Goal: Task Accomplishment & Management: Manage account settings

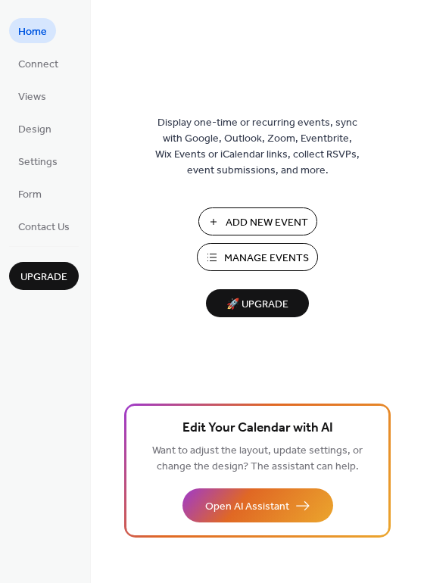
click at [244, 229] on span "Add New Event" at bounding box center [267, 223] width 83 height 16
click at [222, 253] on button "Manage Events" at bounding box center [257, 257] width 121 height 28
click at [258, 218] on span "Add New Event" at bounding box center [267, 223] width 83 height 16
click at [256, 256] on span "Manage Events" at bounding box center [266, 259] width 85 height 16
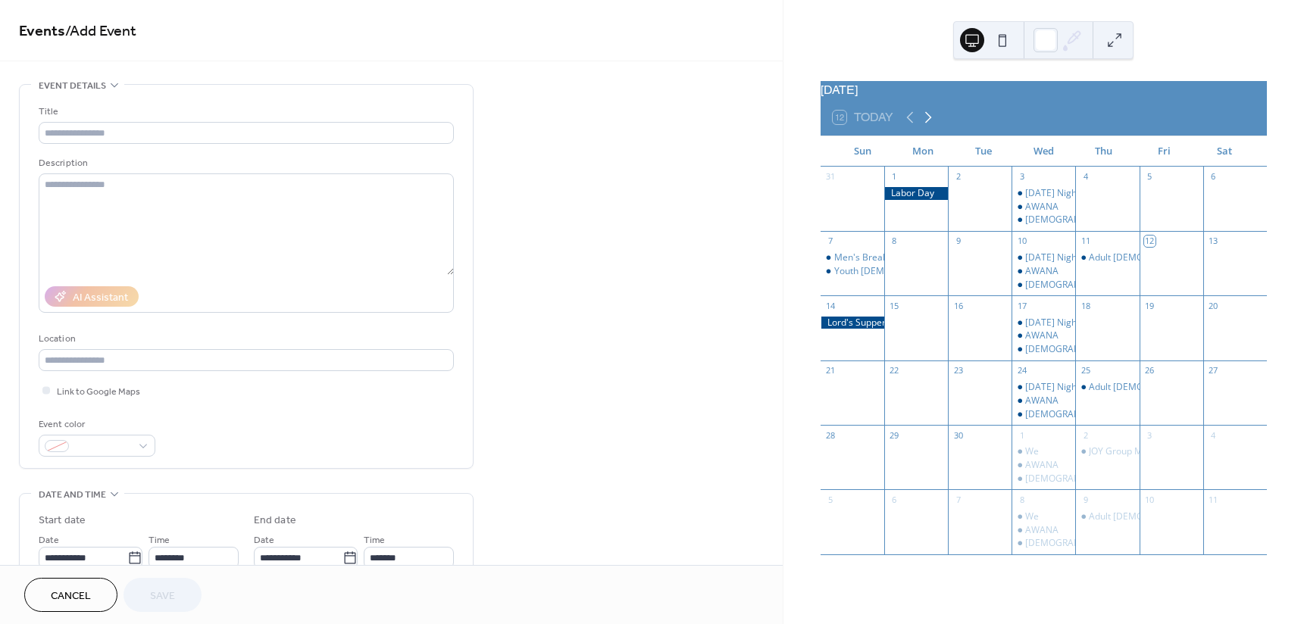
click at [929, 121] on icon at bounding box center [928, 117] width 18 height 18
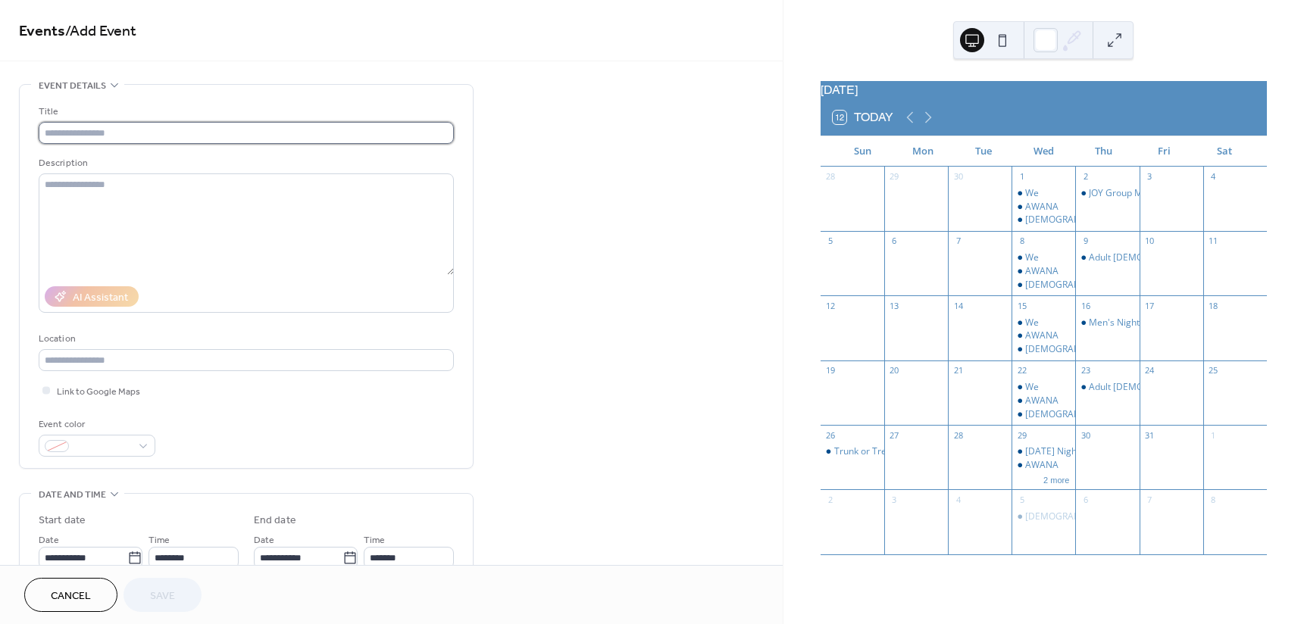
click at [166, 128] on input "text" at bounding box center [246, 133] width 415 height 22
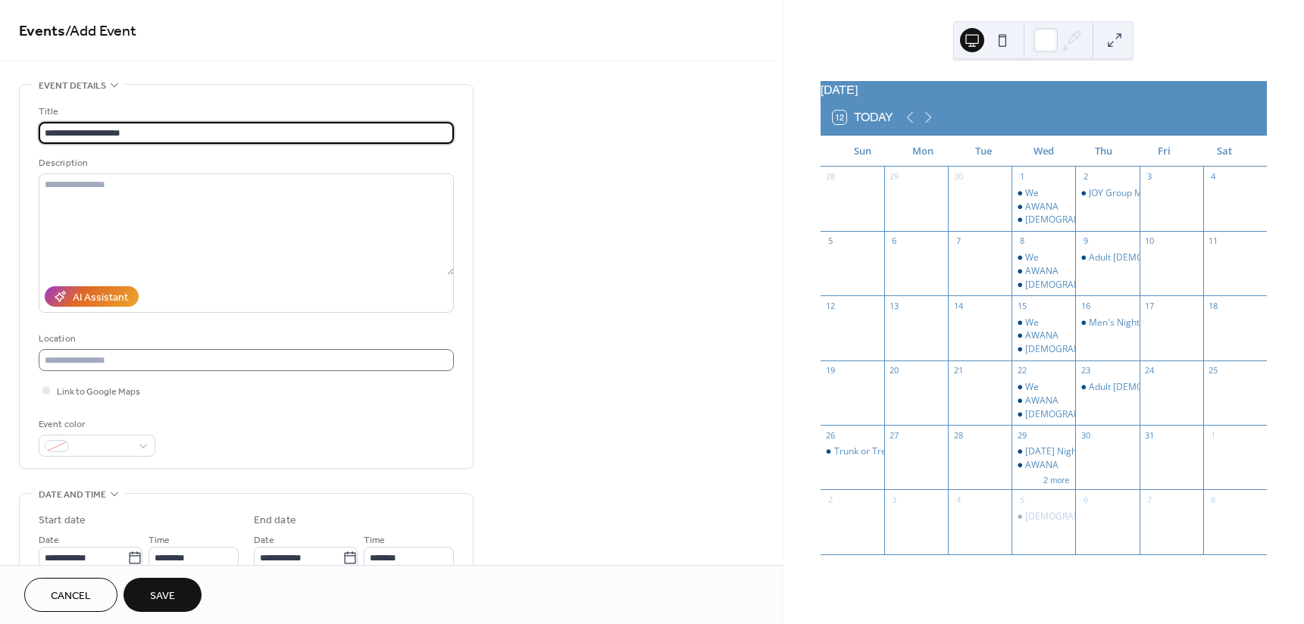
type input "**********"
click at [74, 365] on input "text" at bounding box center [246, 360] width 415 height 22
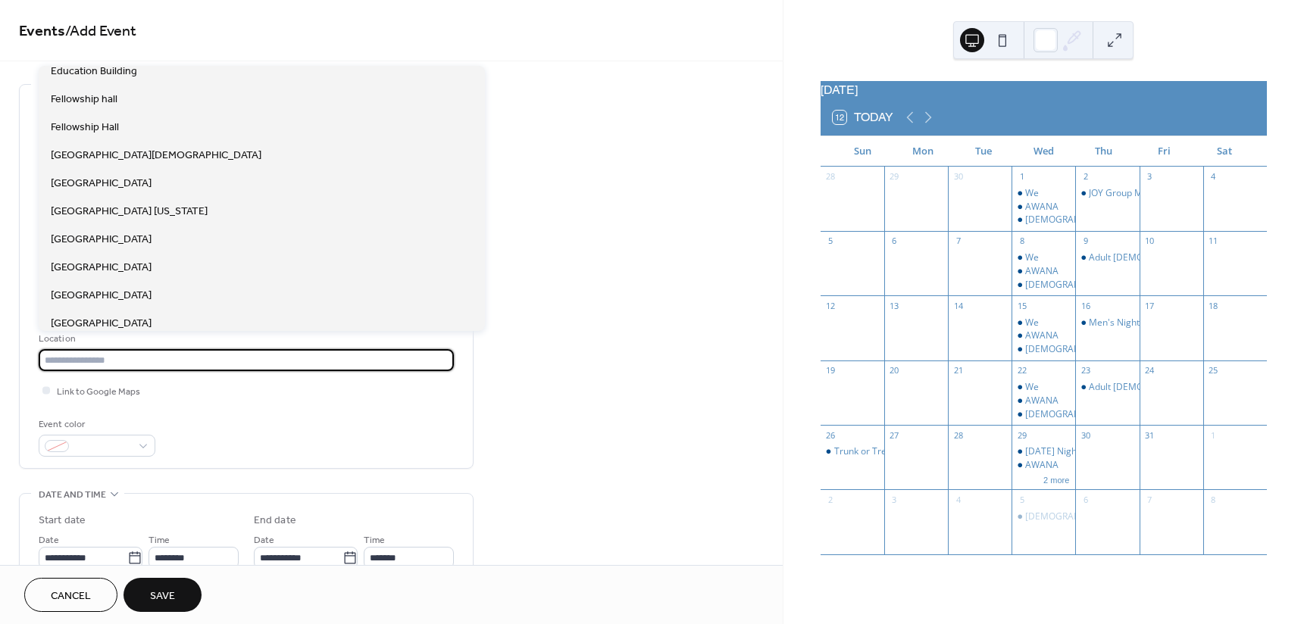
scroll to position [227, 0]
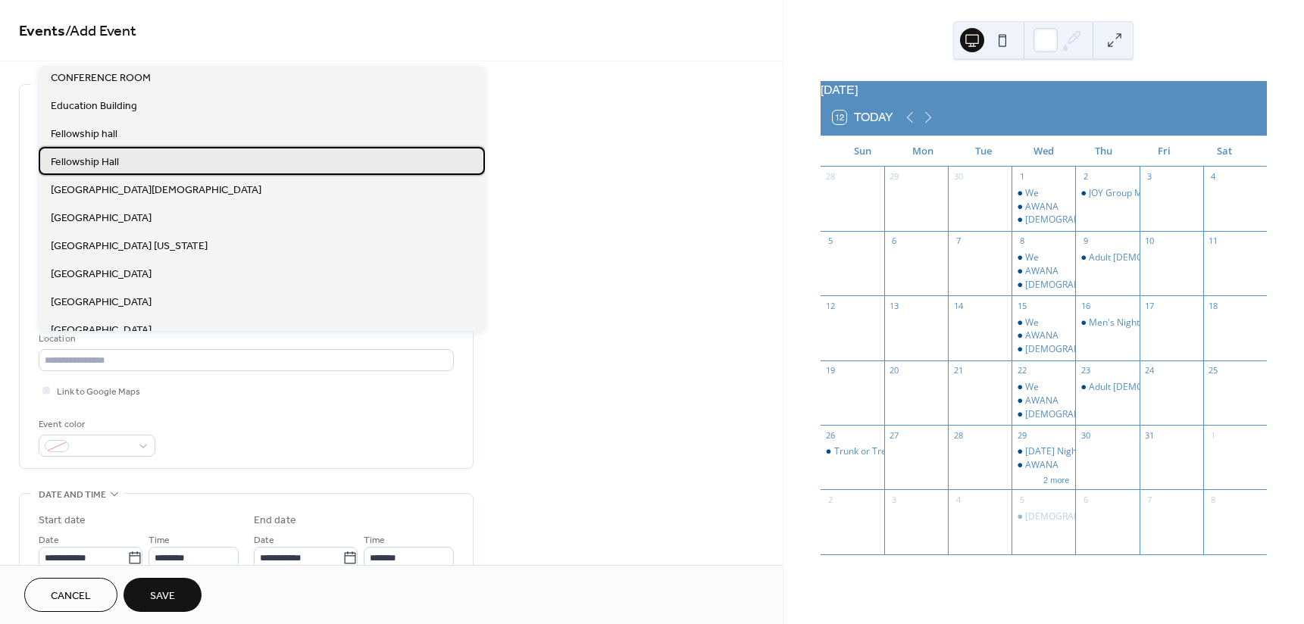
click at [130, 161] on div "Fellowship Hall" at bounding box center [262, 161] width 446 height 28
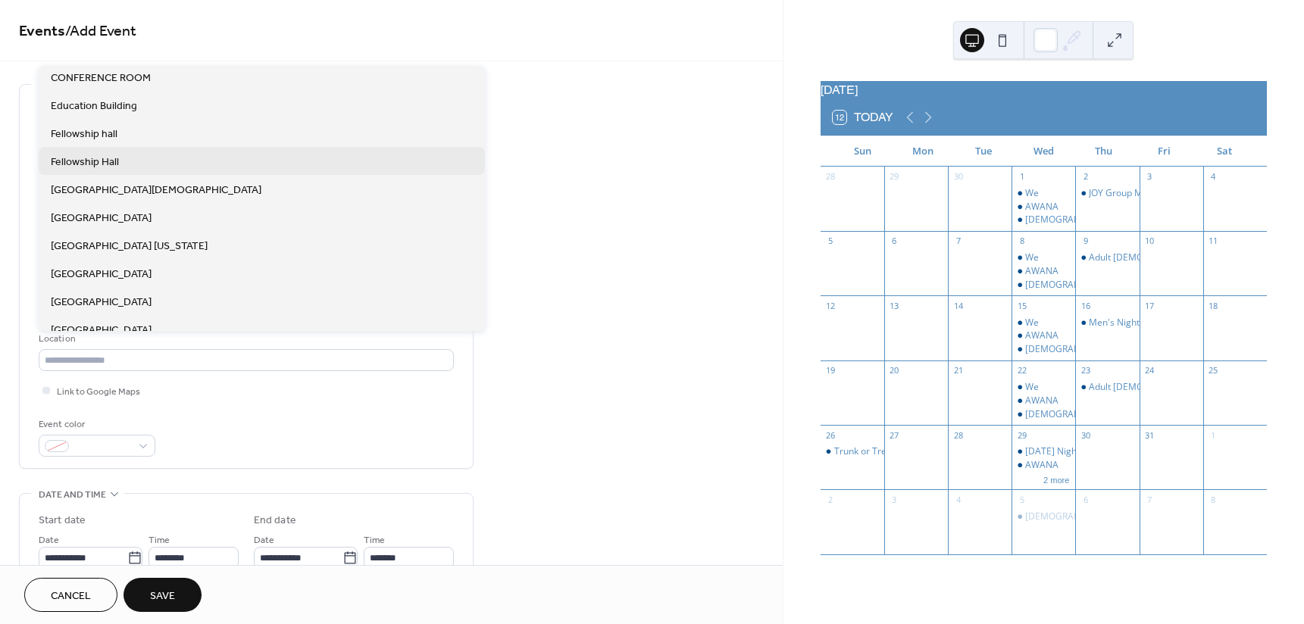
type input "**********"
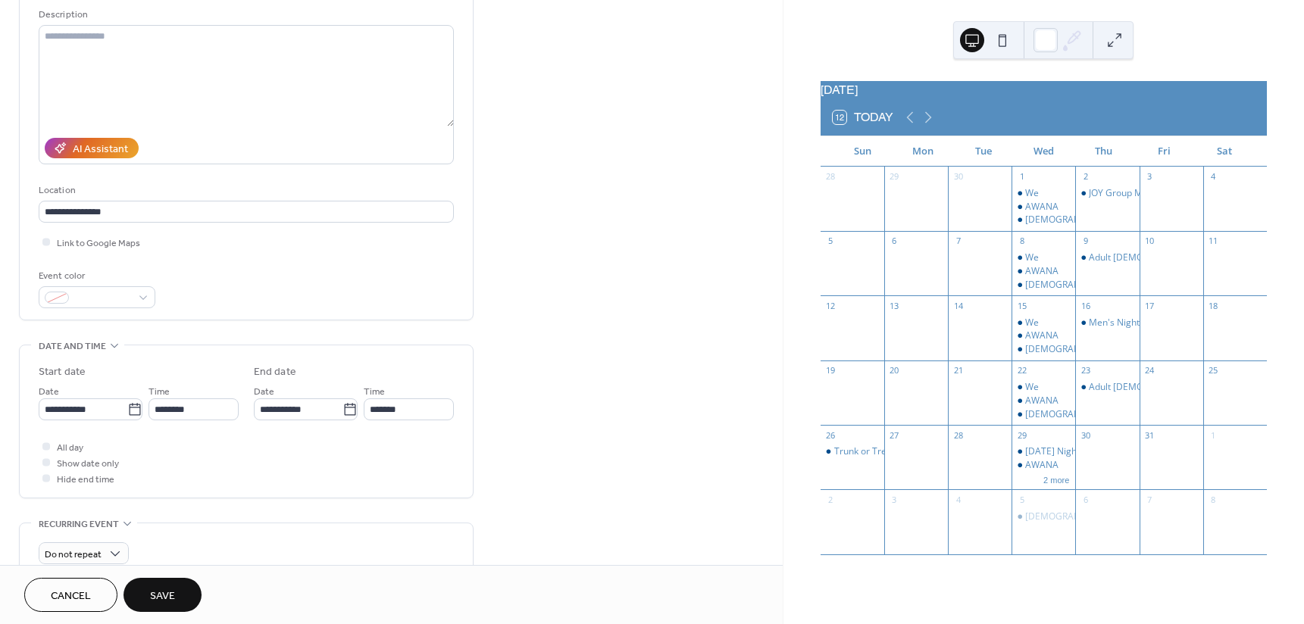
scroll to position [152, 0]
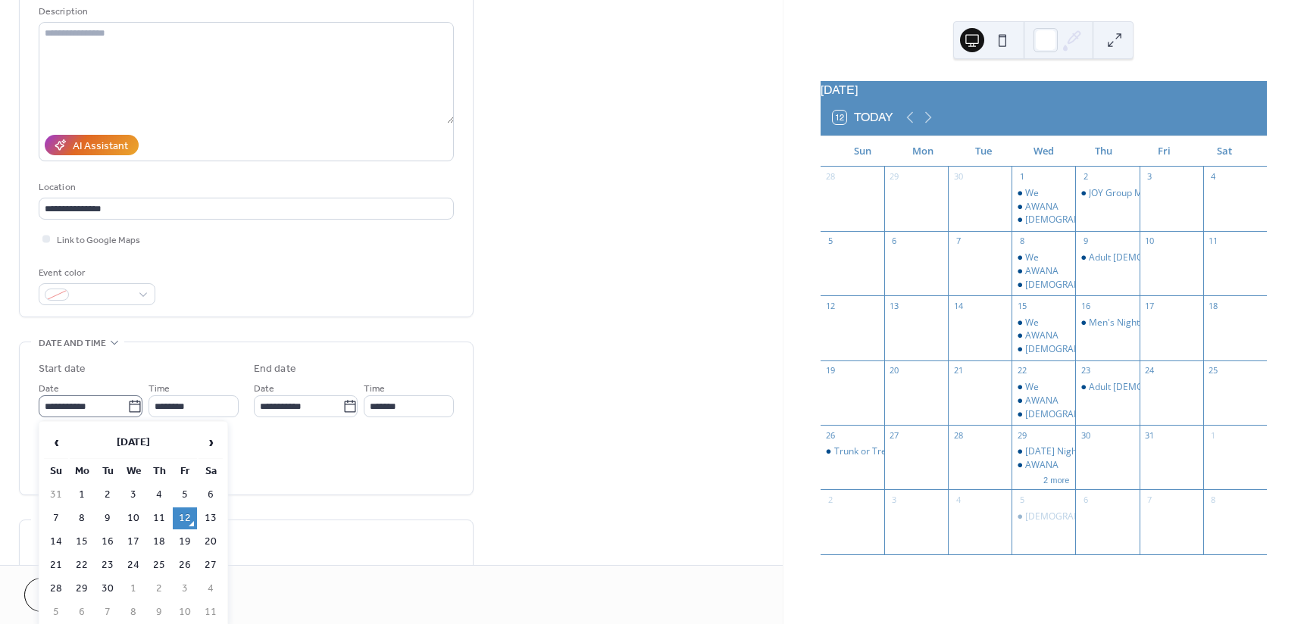
click at [131, 401] on icon at bounding box center [134, 406] width 11 height 12
click at [127, 401] on input "**********" at bounding box center [83, 406] width 89 height 22
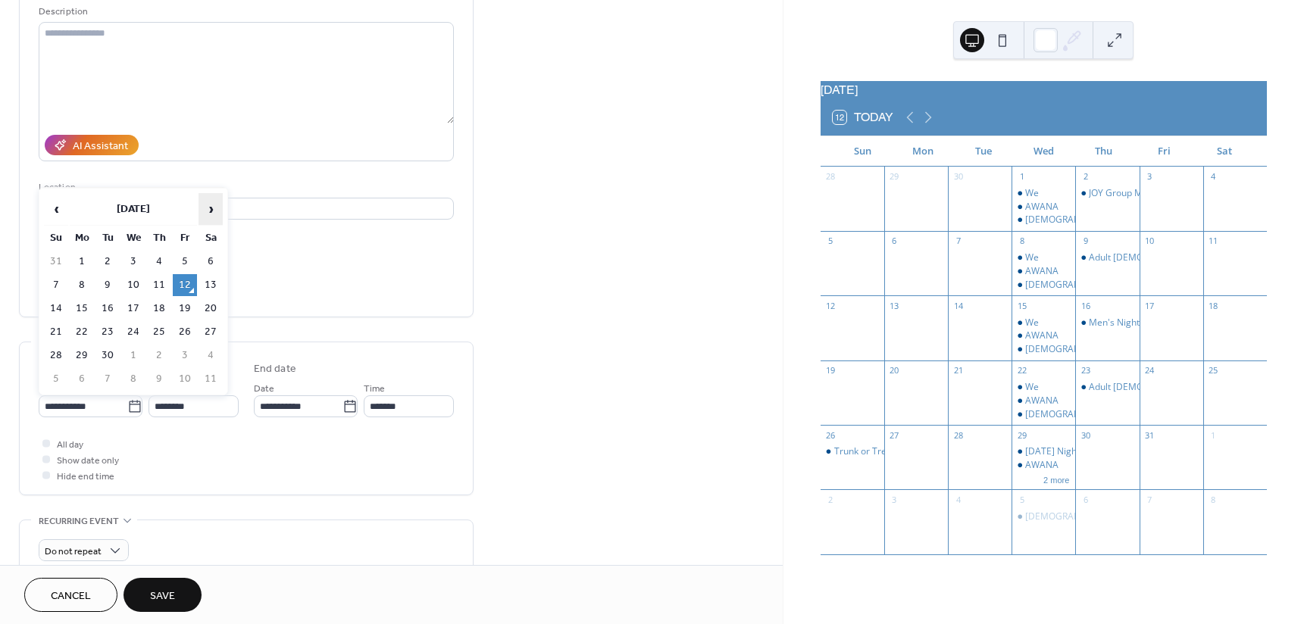
click at [217, 211] on span "›" at bounding box center [210, 209] width 23 height 30
click at [158, 299] on td "16" at bounding box center [159, 309] width 24 height 22
type input "**********"
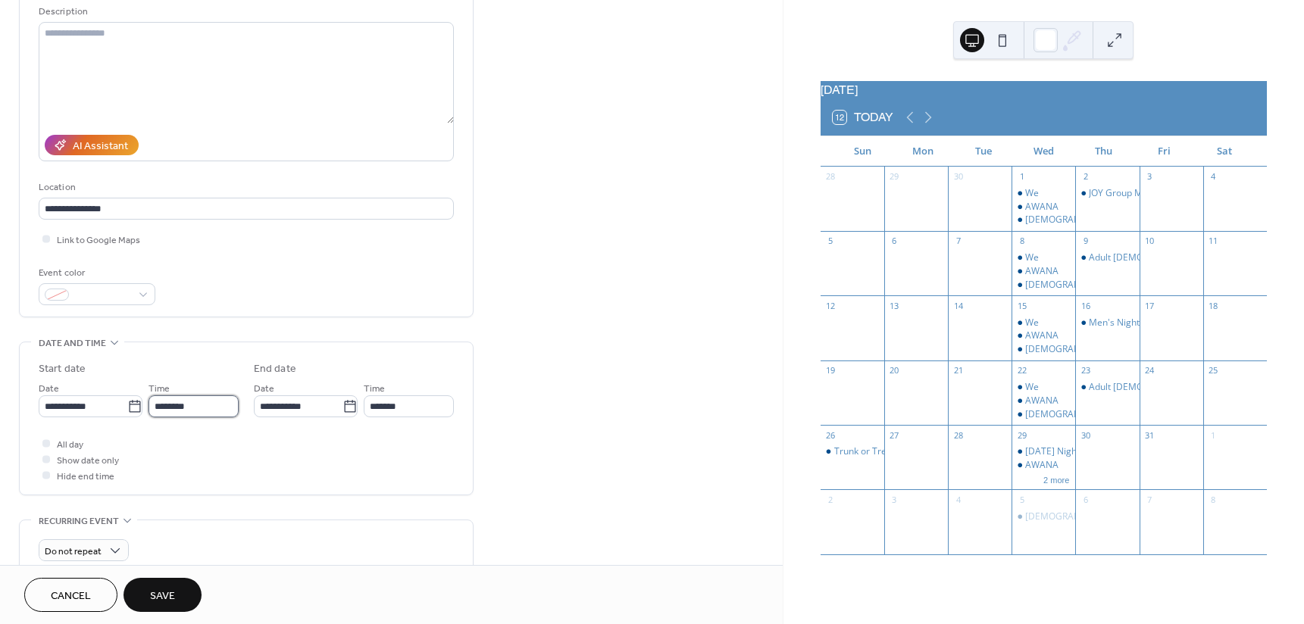
click at [207, 408] on input "********" at bounding box center [193, 406] width 90 height 22
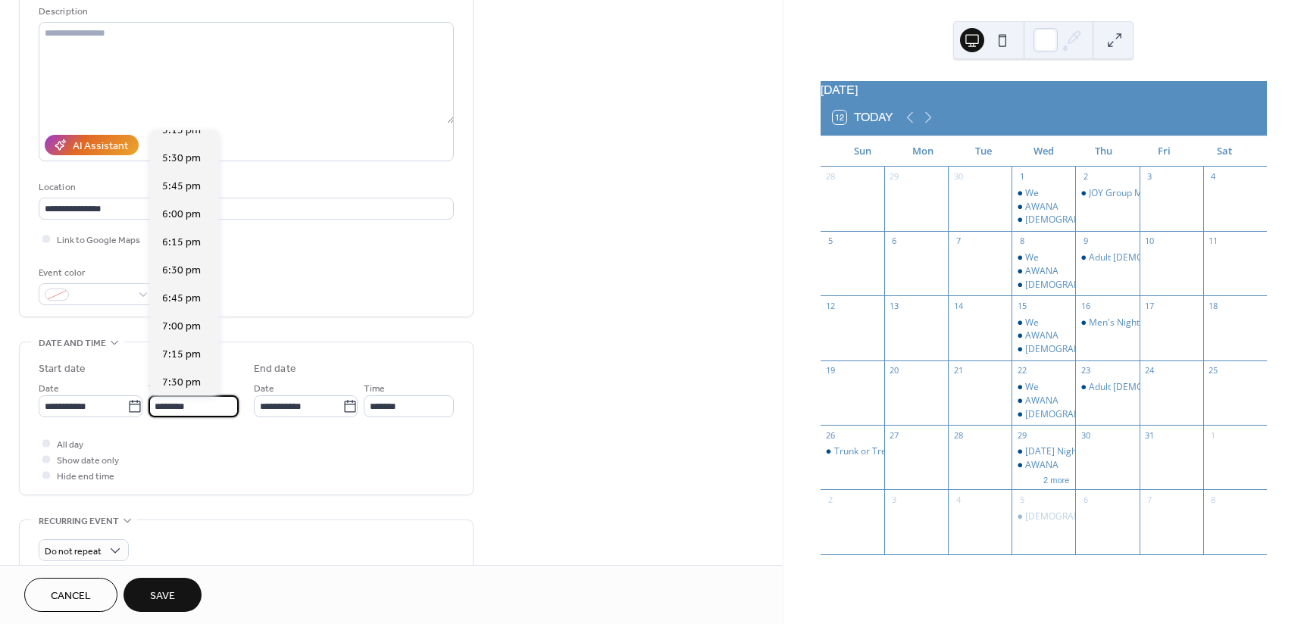
scroll to position [1951, 0]
click at [174, 326] on span "7:00 pm" at bounding box center [181, 325] width 39 height 16
type input "*******"
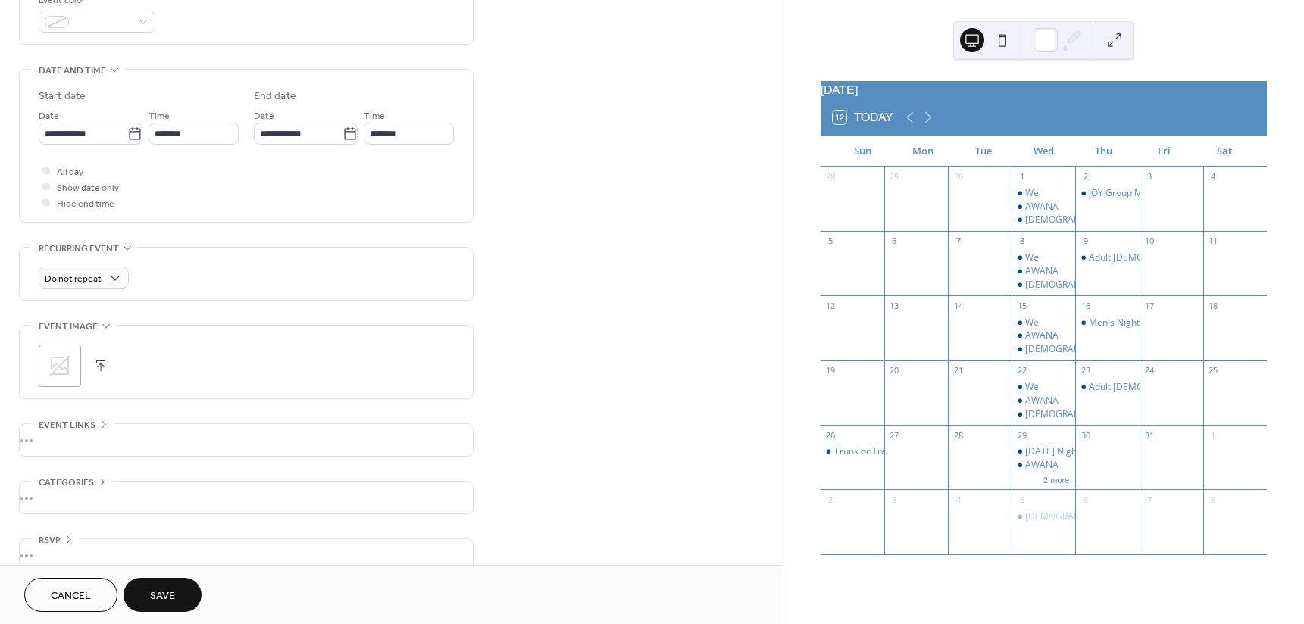
scroll to position [446, 0]
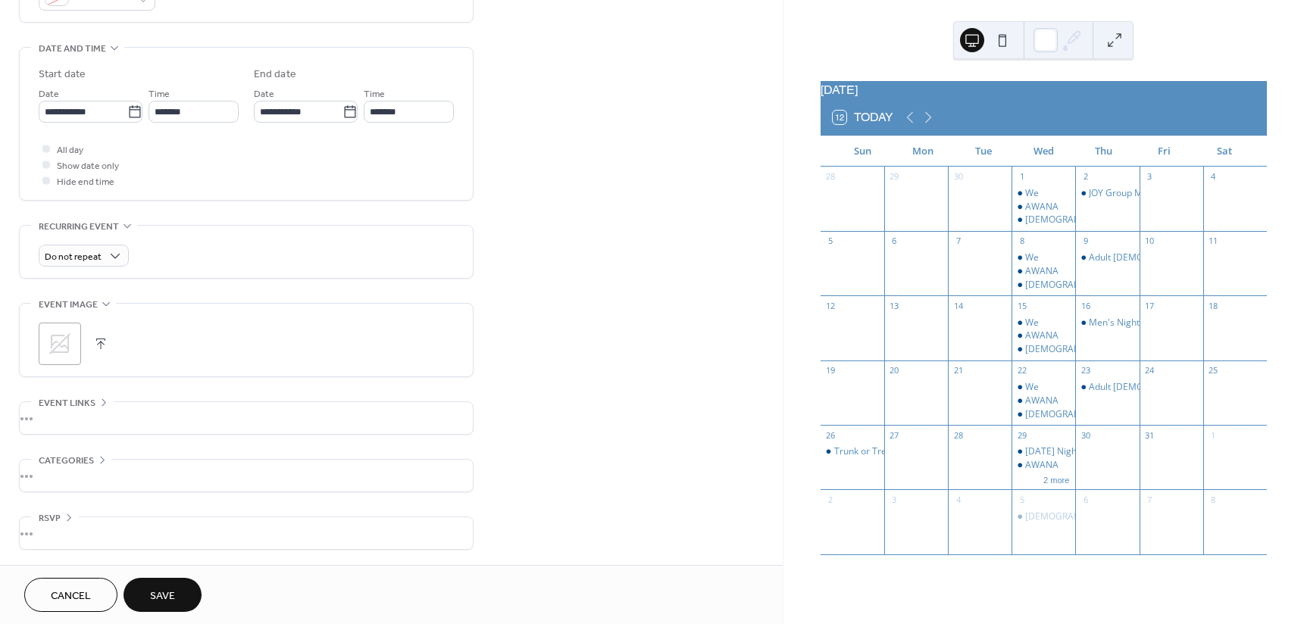
click at [179, 589] on button "Save" at bounding box center [162, 595] width 78 height 34
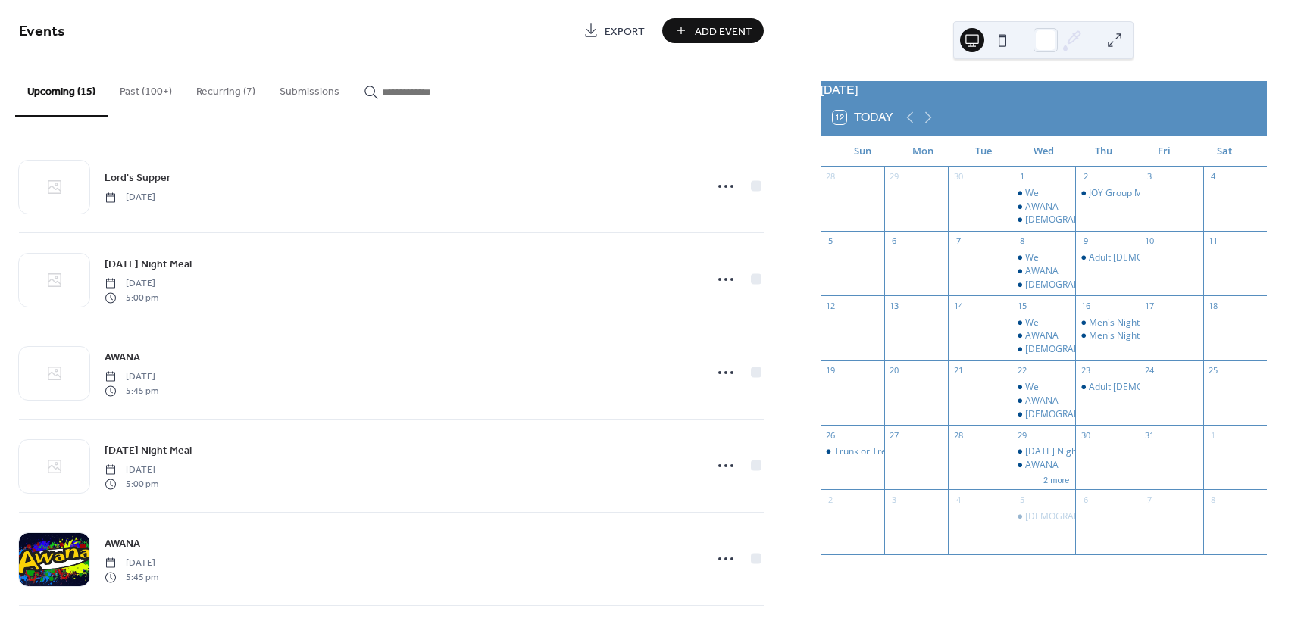
click at [702, 33] on span "Add Event" at bounding box center [724, 31] width 58 height 16
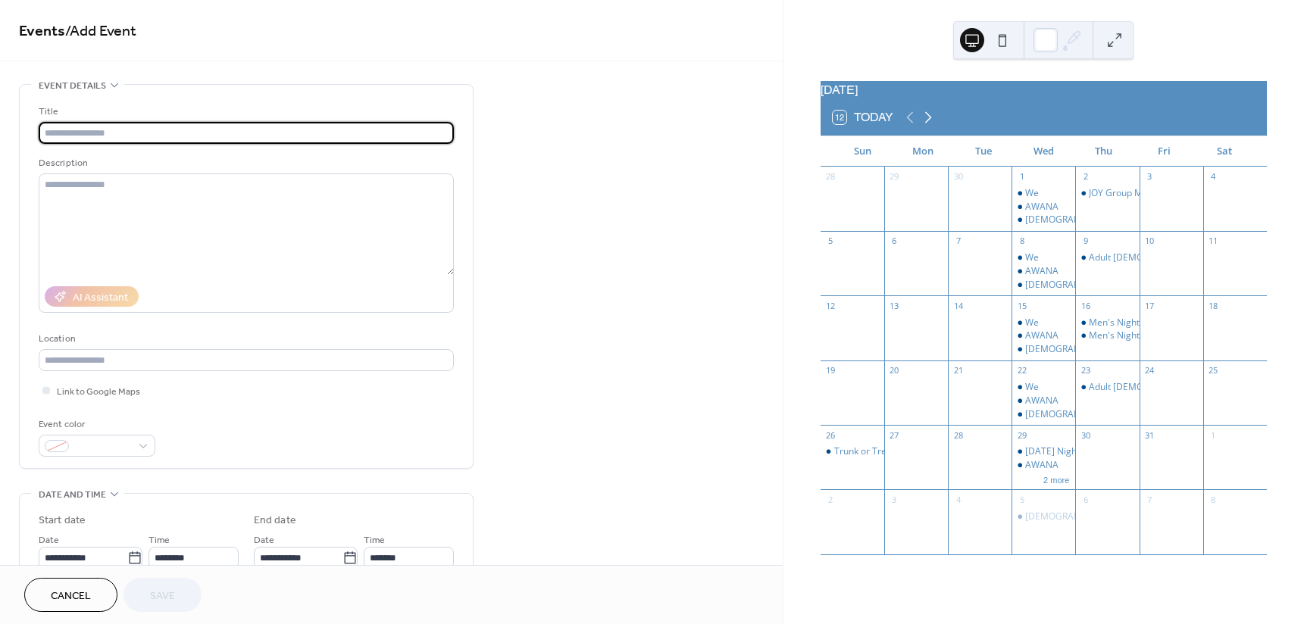
click at [923, 125] on icon at bounding box center [928, 117] width 18 height 18
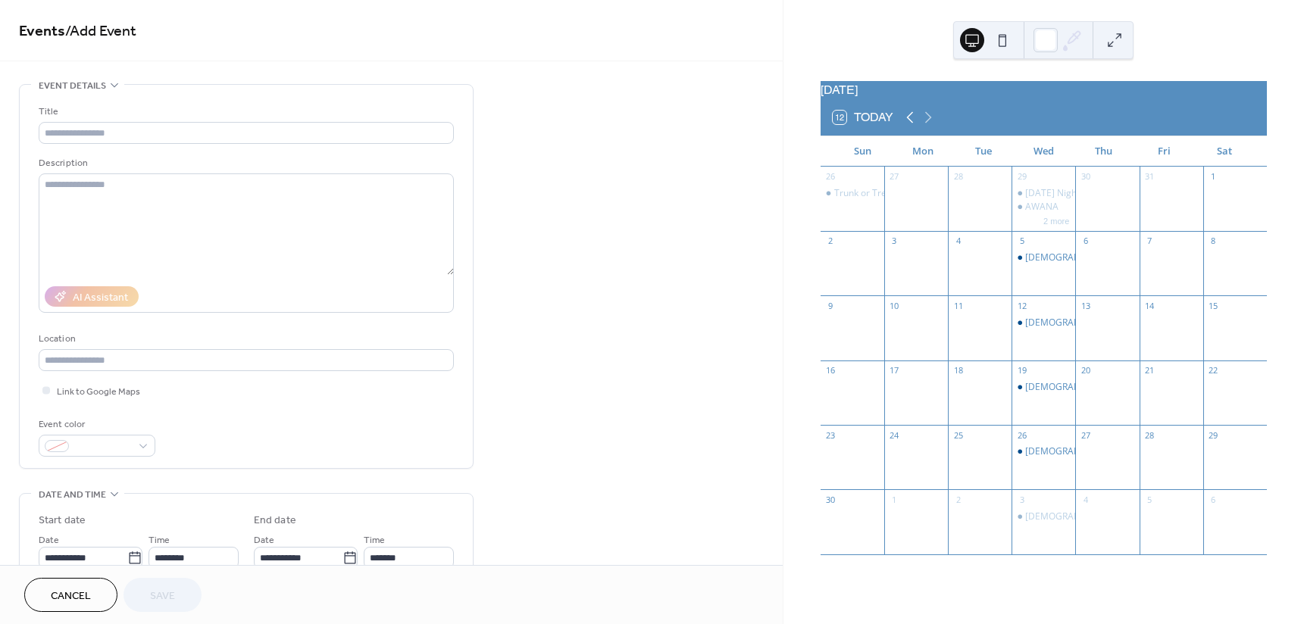
click at [903, 127] on icon at bounding box center [910, 117] width 18 height 18
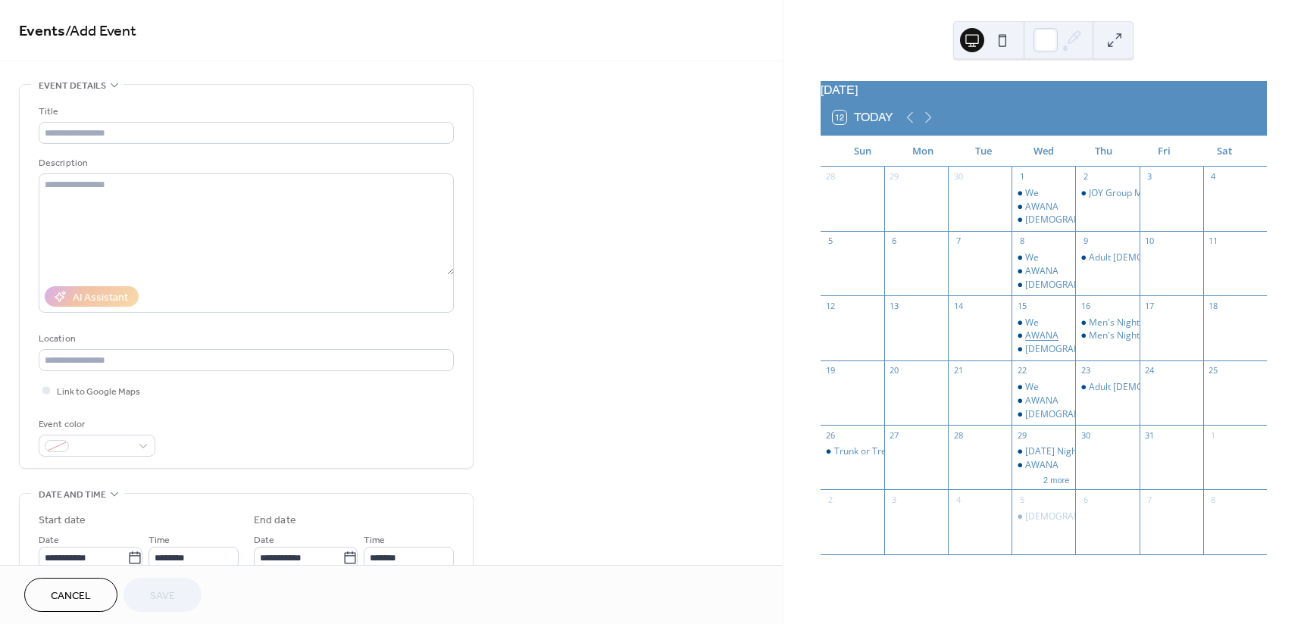
click at [1038, 342] on div "AWANA" at bounding box center [1041, 336] width 33 height 13
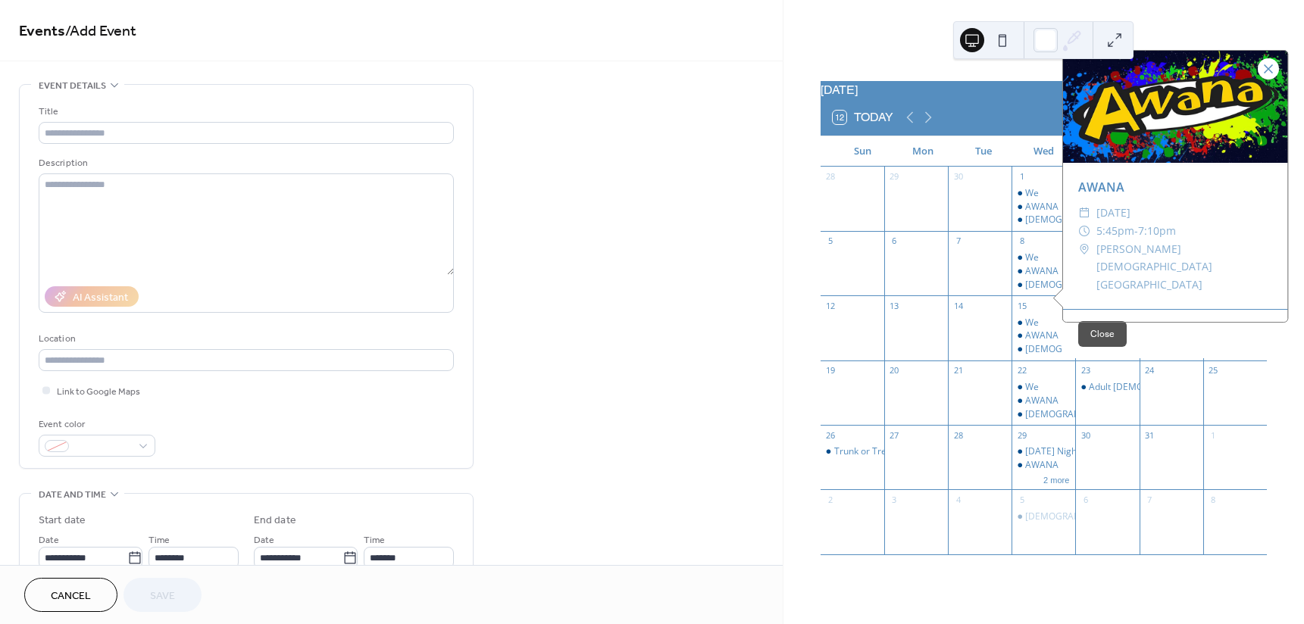
click at [1268, 80] on div at bounding box center [1268, 68] width 21 height 21
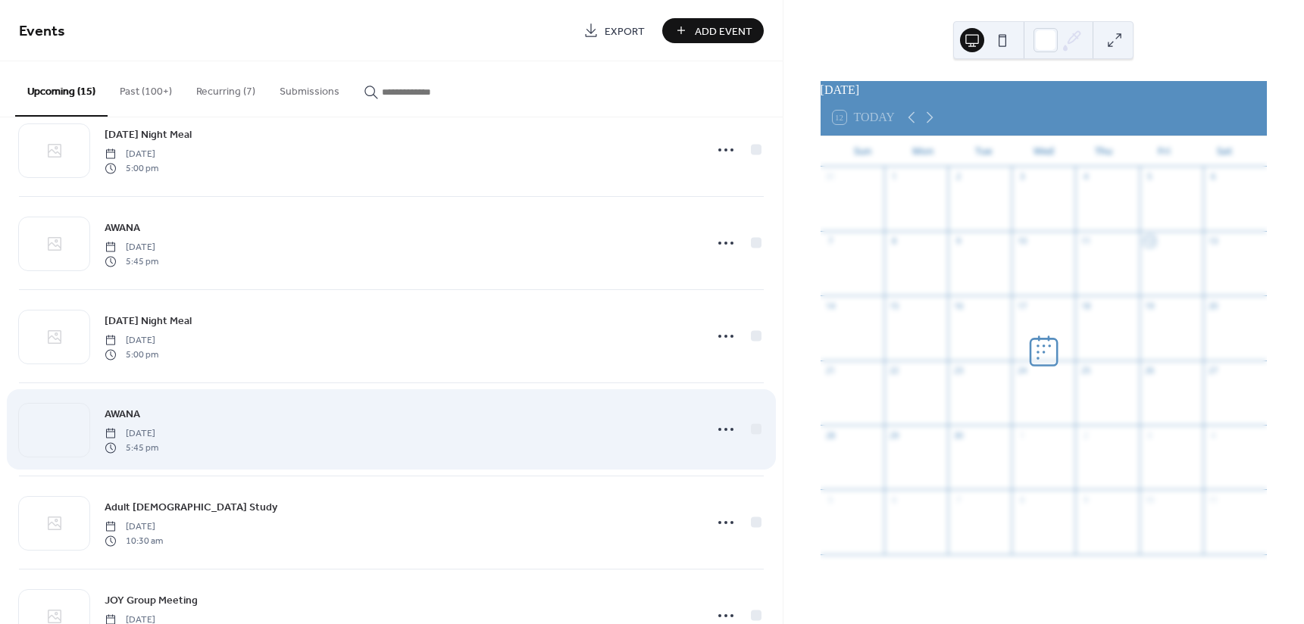
scroll to position [152, 0]
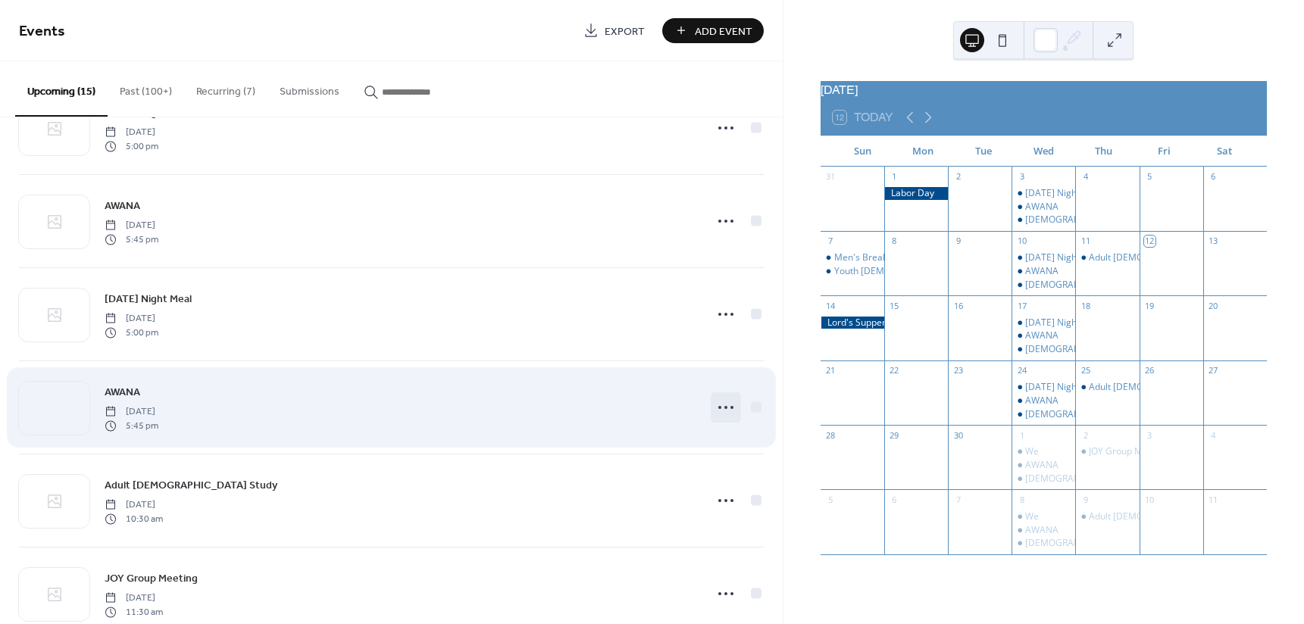
click at [717, 408] on icon at bounding box center [726, 407] width 24 height 24
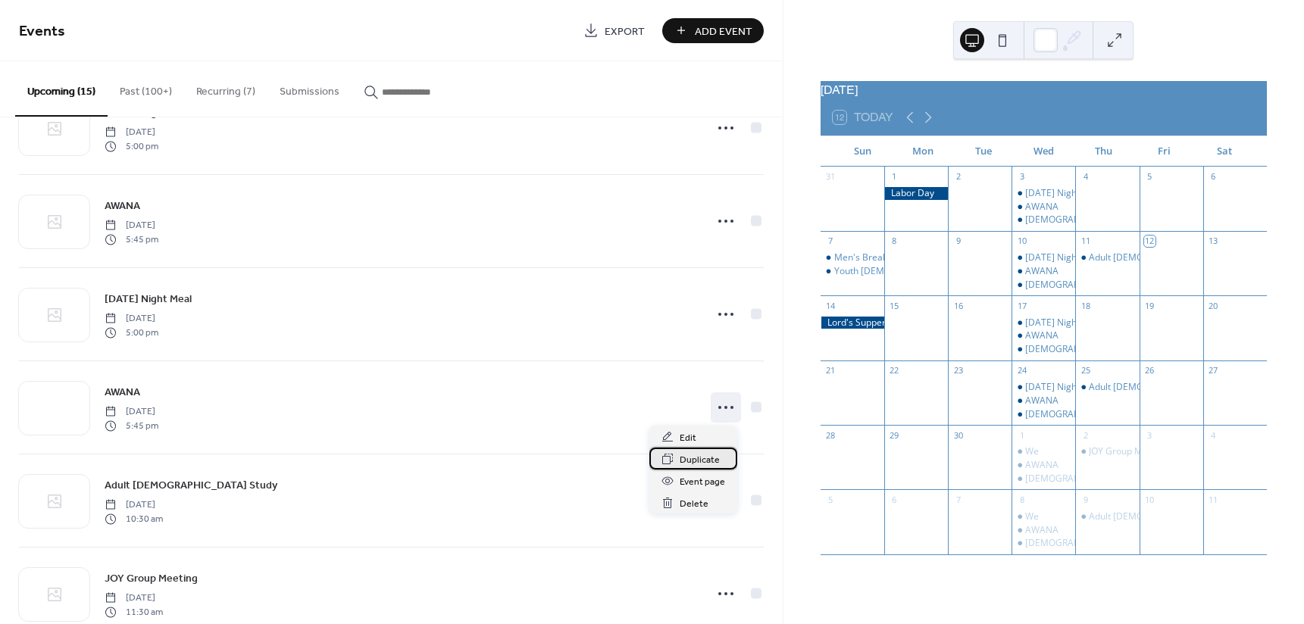
click at [710, 460] on span "Duplicate" at bounding box center [700, 460] width 40 height 16
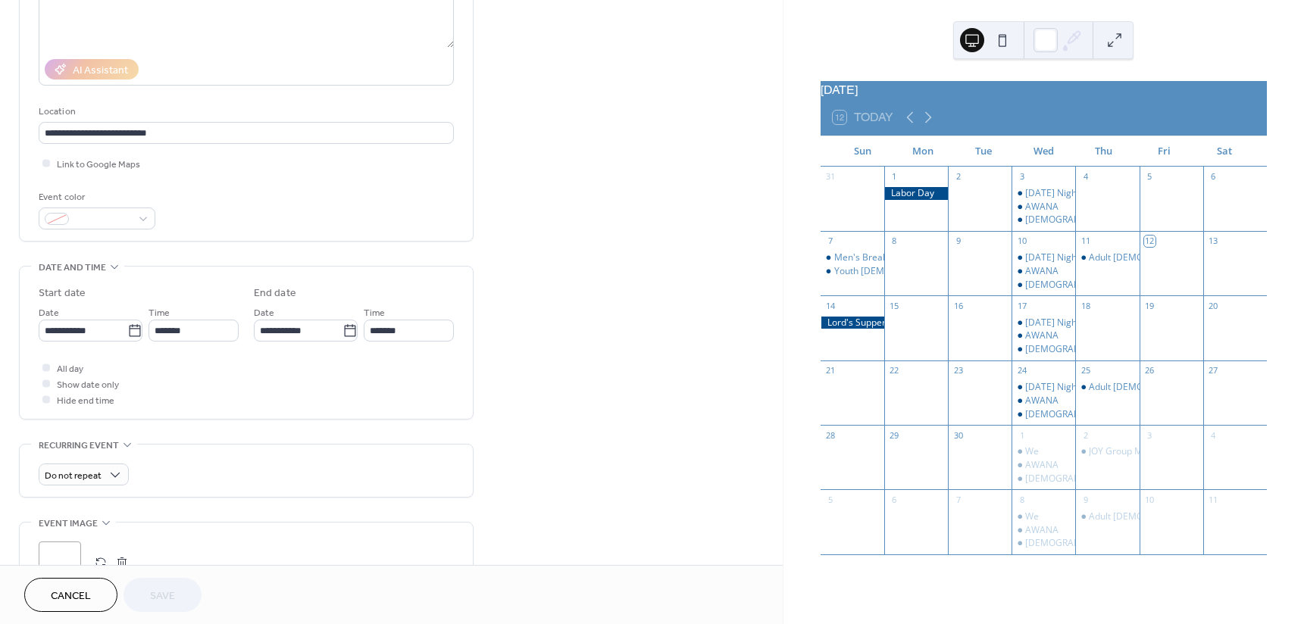
scroll to position [1, 0]
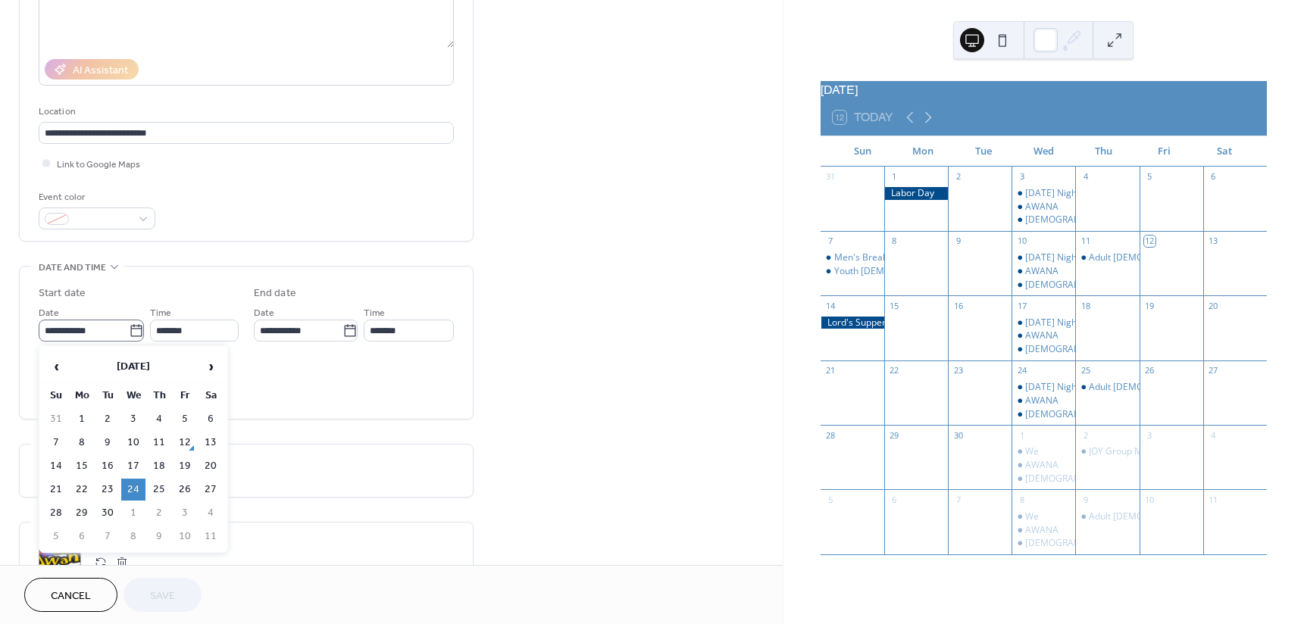
click at [137, 327] on icon at bounding box center [136, 330] width 15 height 15
click at [129, 327] on input "**********" at bounding box center [84, 331] width 90 height 22
click at [211, 372] on span "›" at bounding box center [210, 367] width 23 height 30
click at [134, 439] on td "5" at bounding box center [133, 443] width 24 height 22
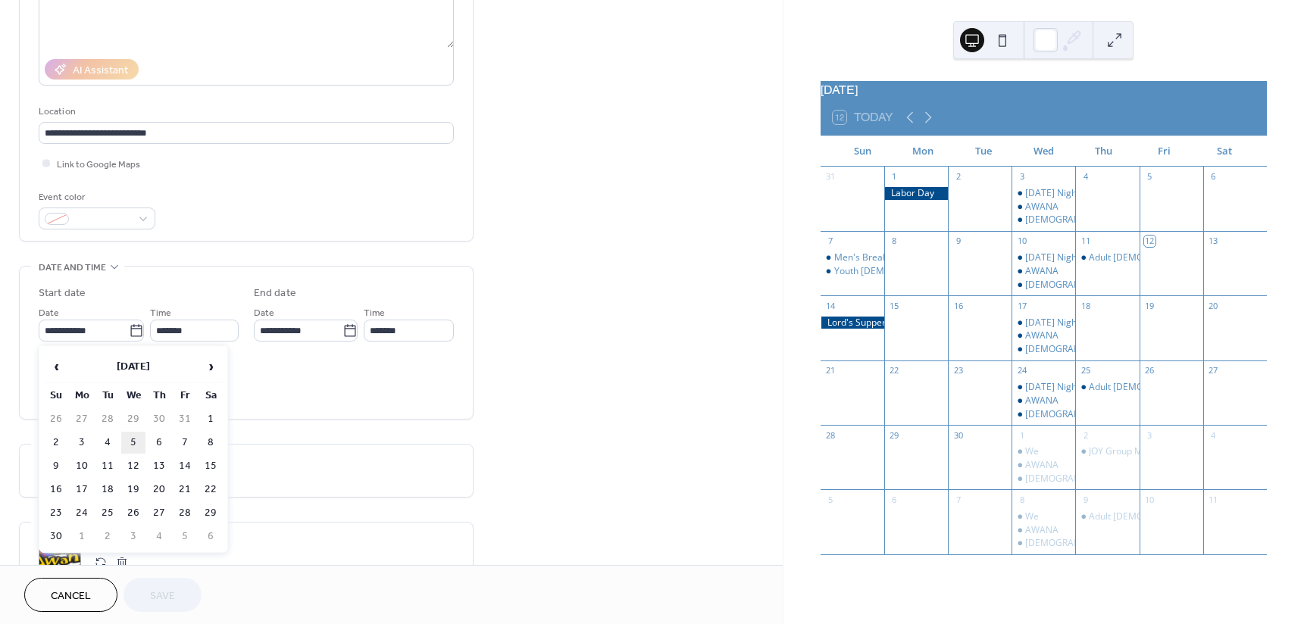
type input "**********"
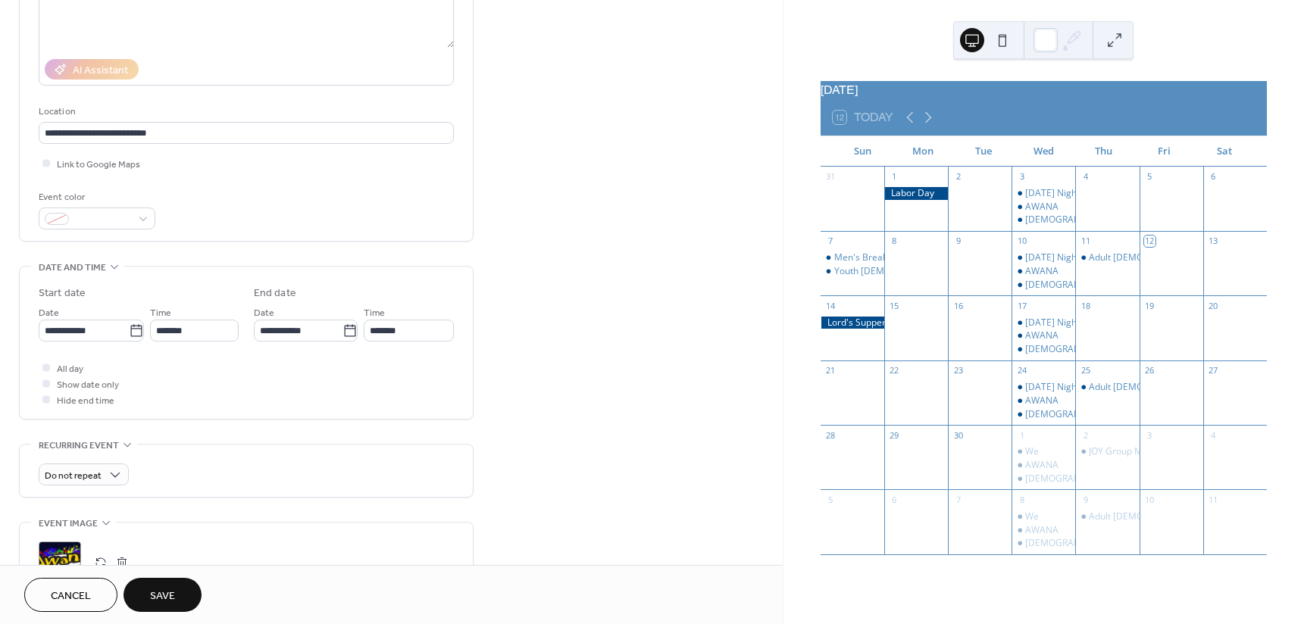
click at [155, 589] on span "Save" at bounding box center [162, 597] width 25 height 16
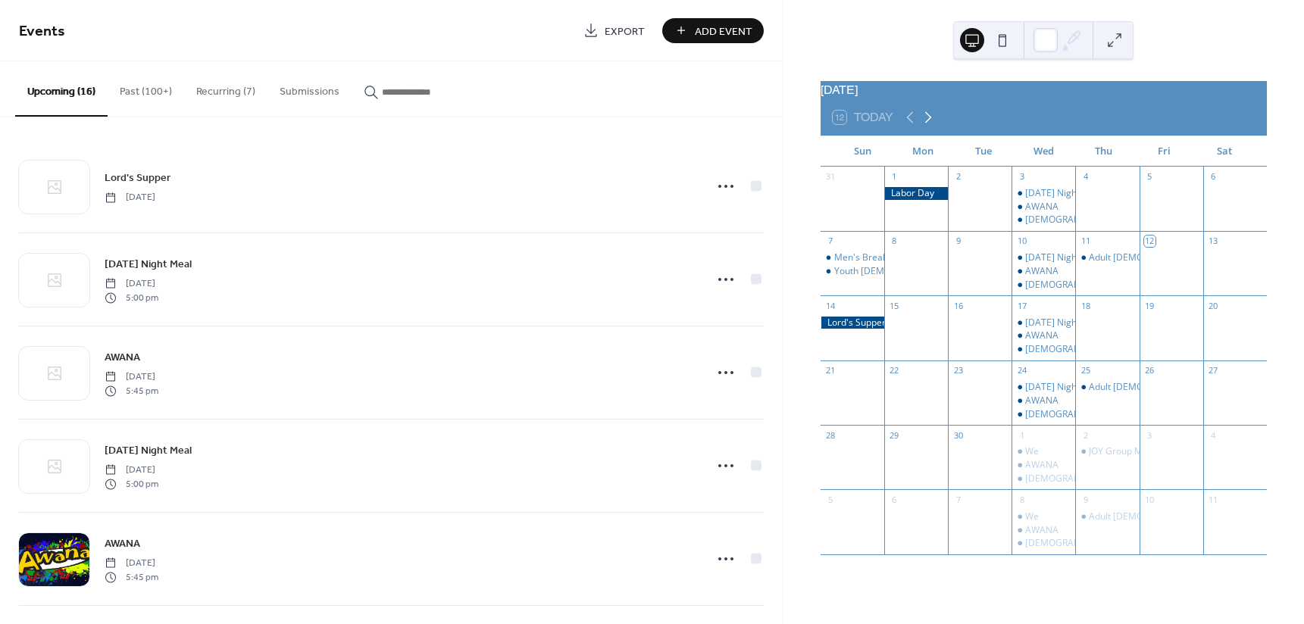
click at [930, 127] on icon at bounding box center [928, 117] width 18 height 18
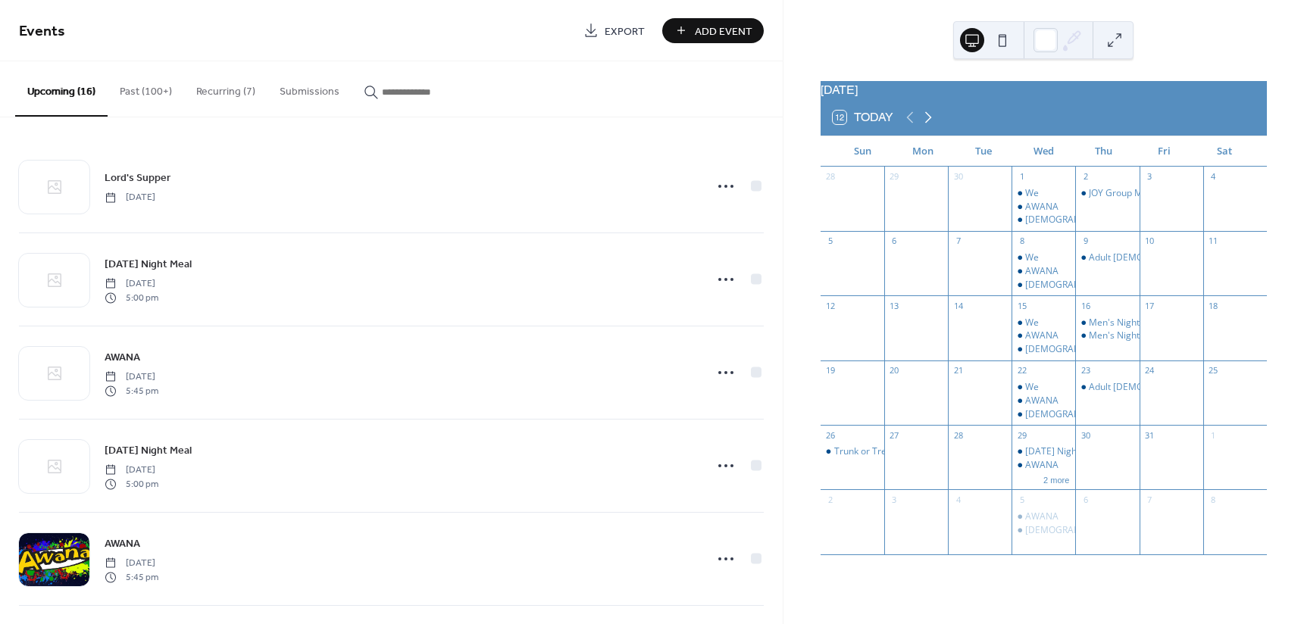
click at [930, 127] on icon at bounding box center [928, 117] width 18 height 18
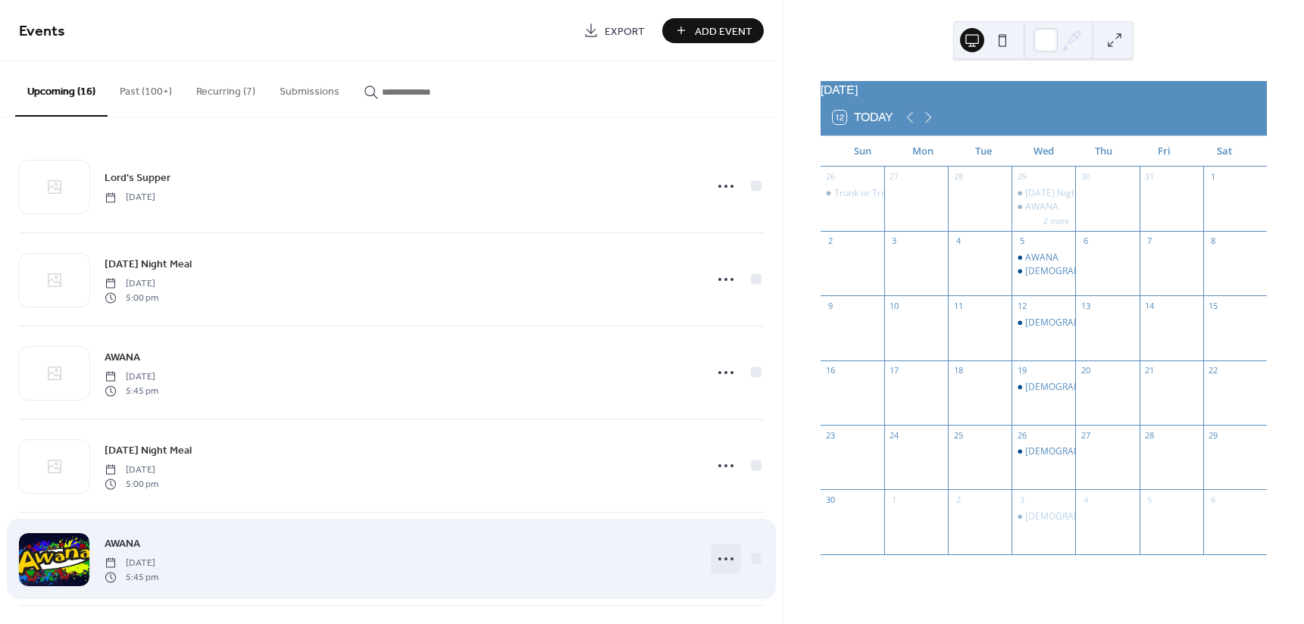
click at [725, 556] on icon at bounding box center [726, 559] width 24 height 24
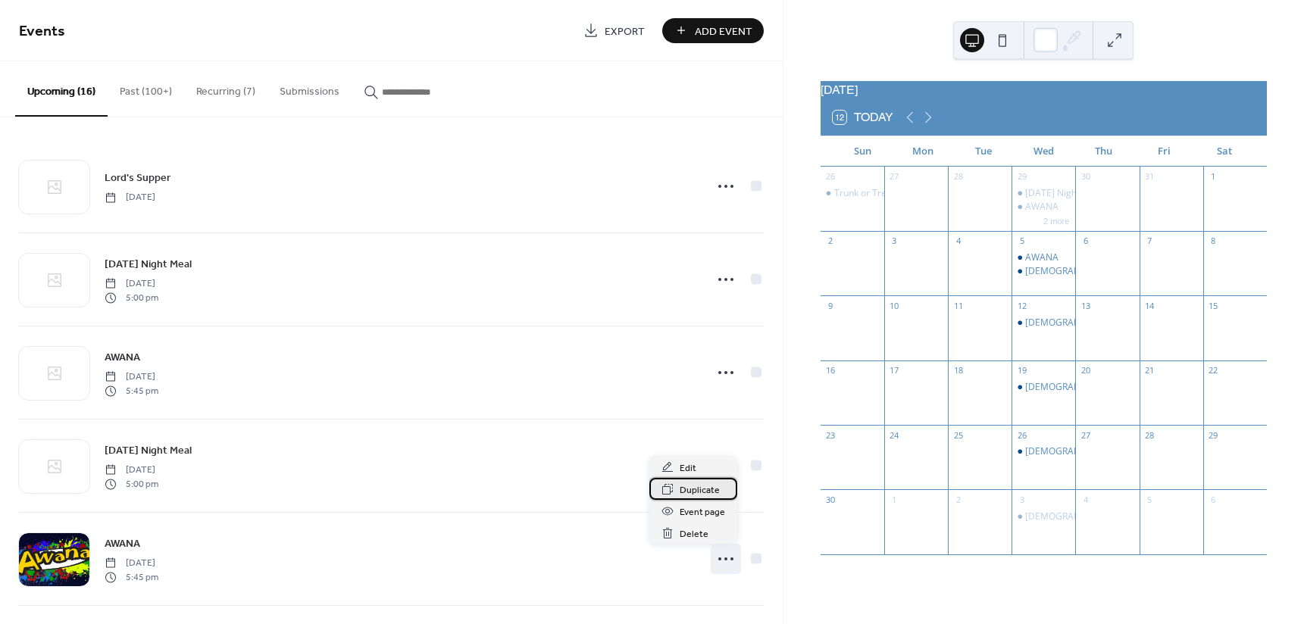
click at [711, 494] on span "Duplicate" at bounding box center [700, 491] width 40 height 16
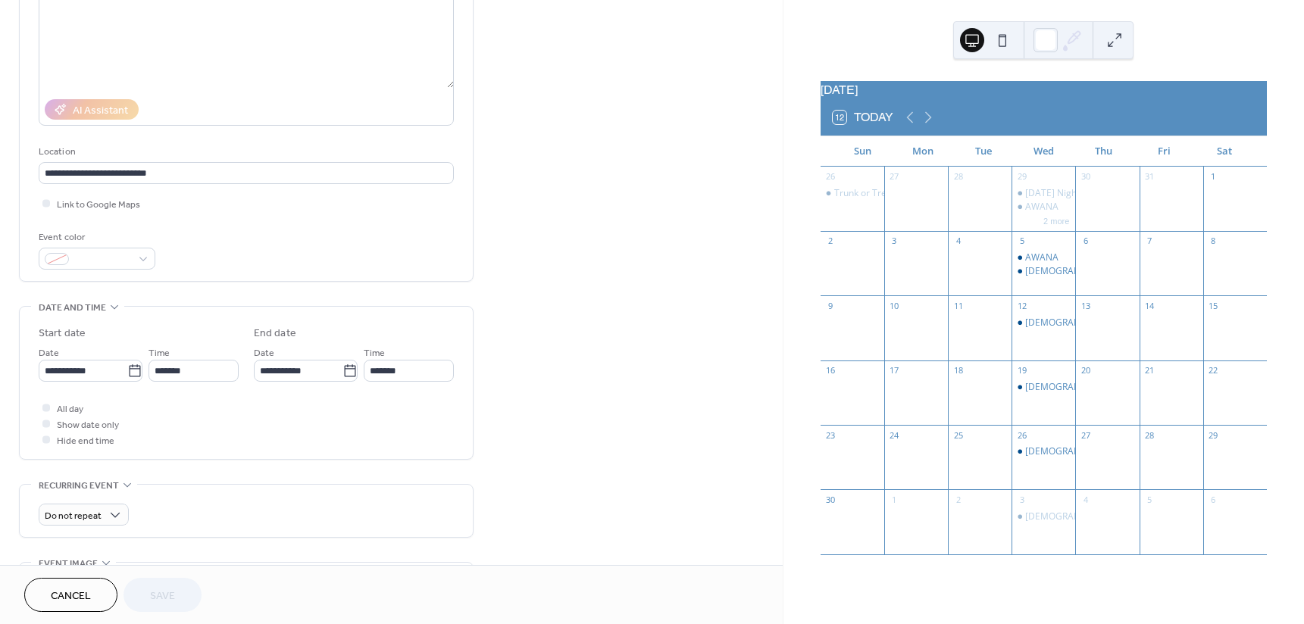
scroll to position [227, 0]
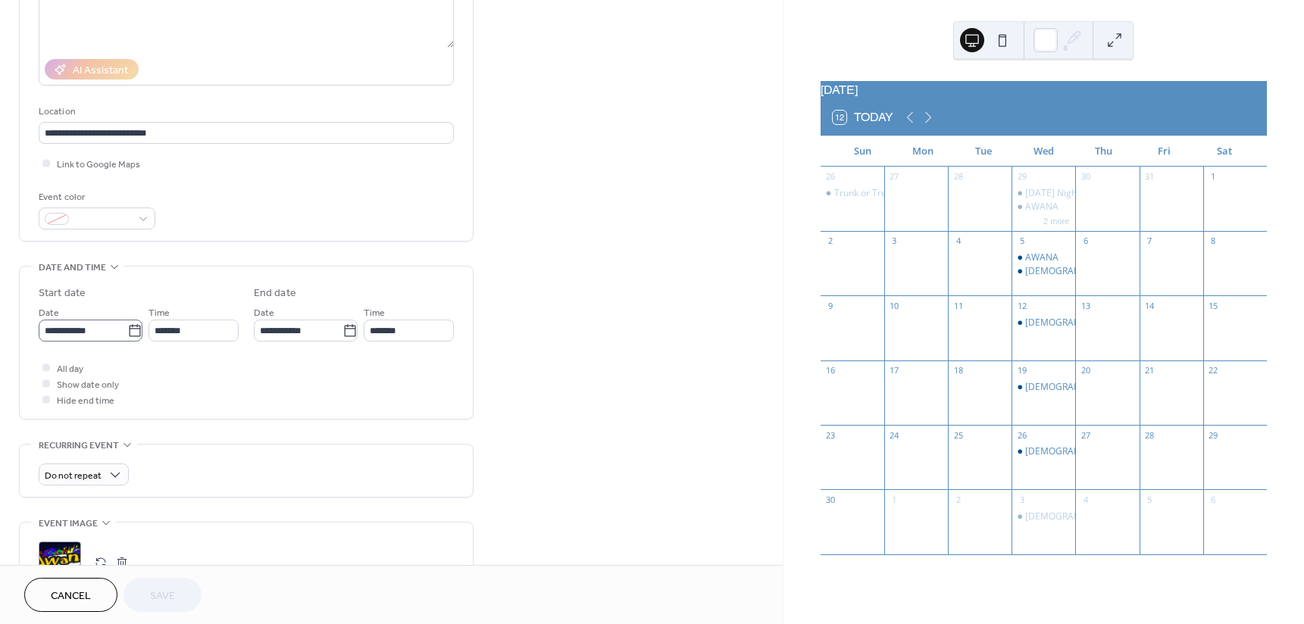
click at [130, 328] on icon at bounding box center [134, 330] width 11 height 12
click at [127, 328] on input "**********" at bounding box center [83, 331] width 89 height 22
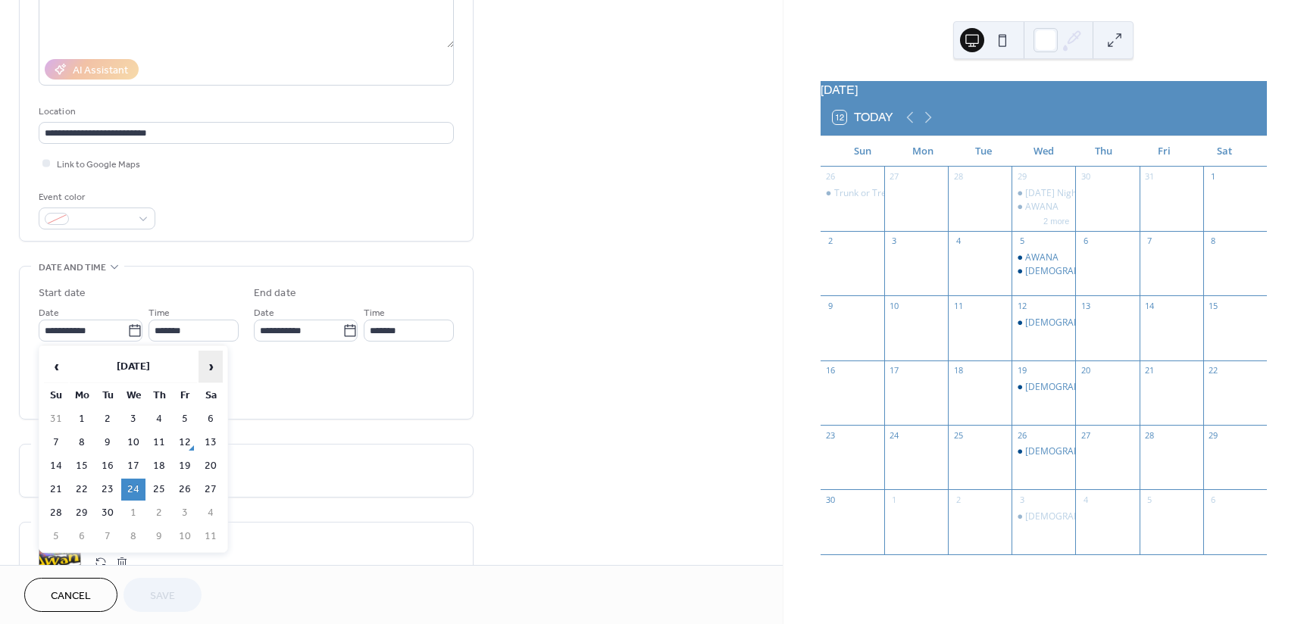
click at [215, 361] on span "›" at bounding box center [210, 367] width 23 height 30
click at [135, 461] on td "12" at bounding box center [133, 466] width 24 height 22
type input "**********"
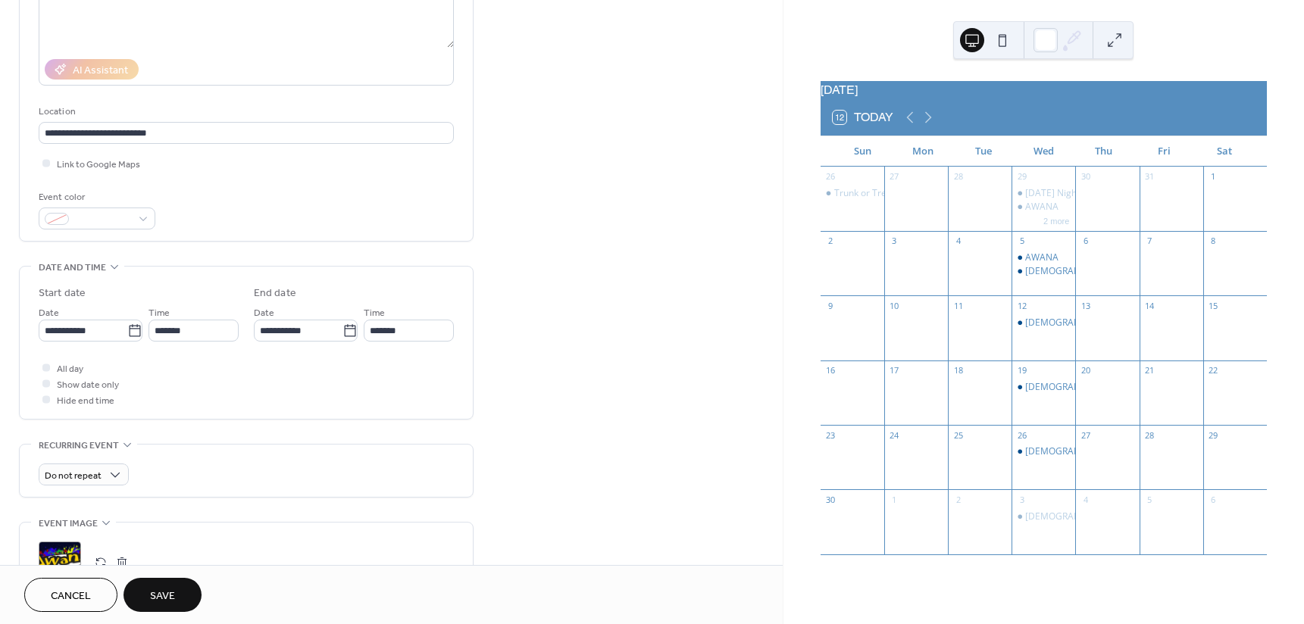
click at [142, 594] on button "Save" at bounding box center [162, 595] width 78 height 34
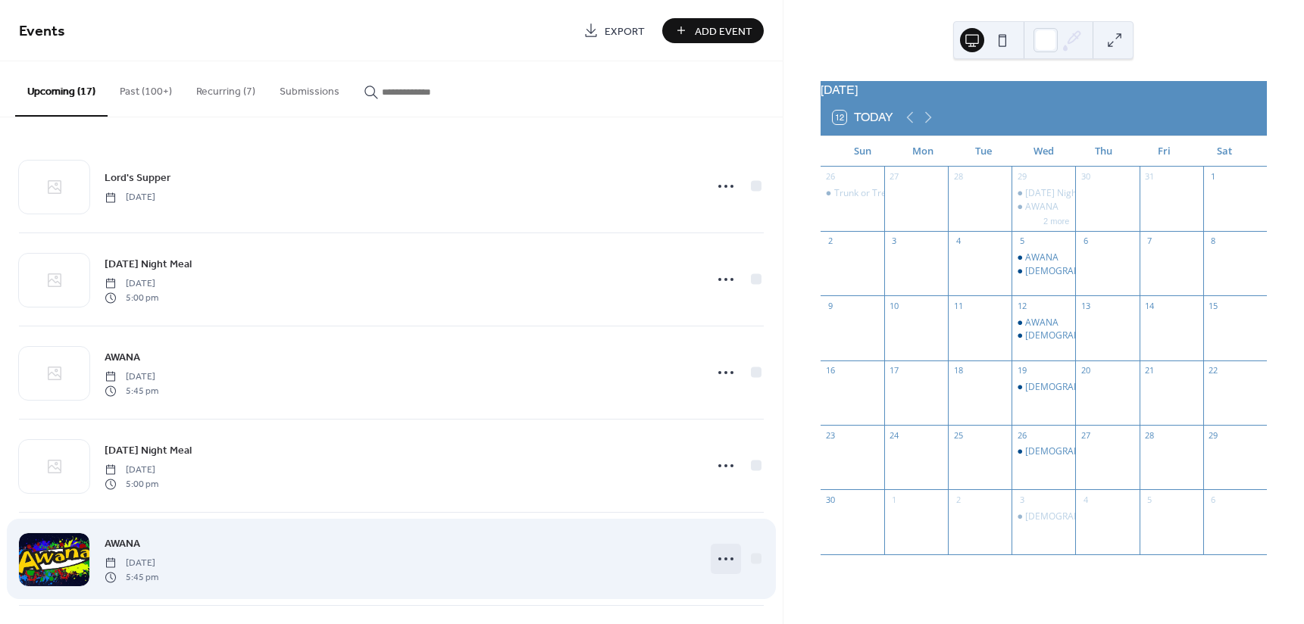
click at [723, 559] on icon at bounding box center [726, 559] width 24 height 24
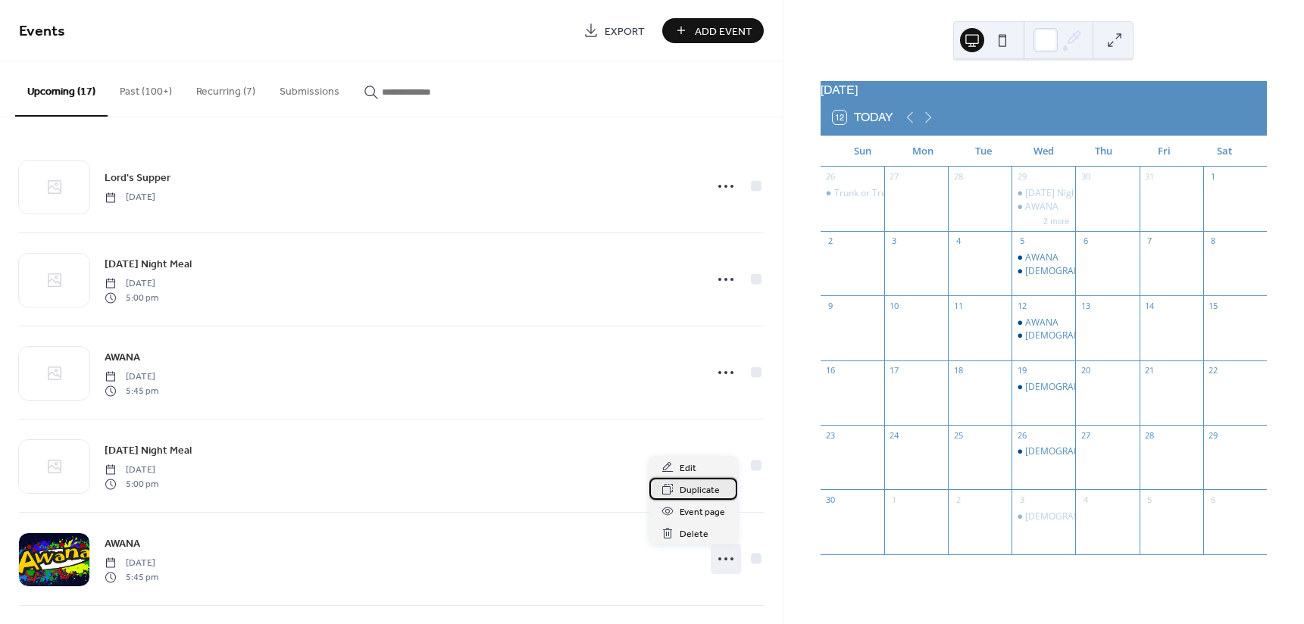
click at [704, 486] on span "Duplicate" at bounding box center [700, 491] width 40 height 16
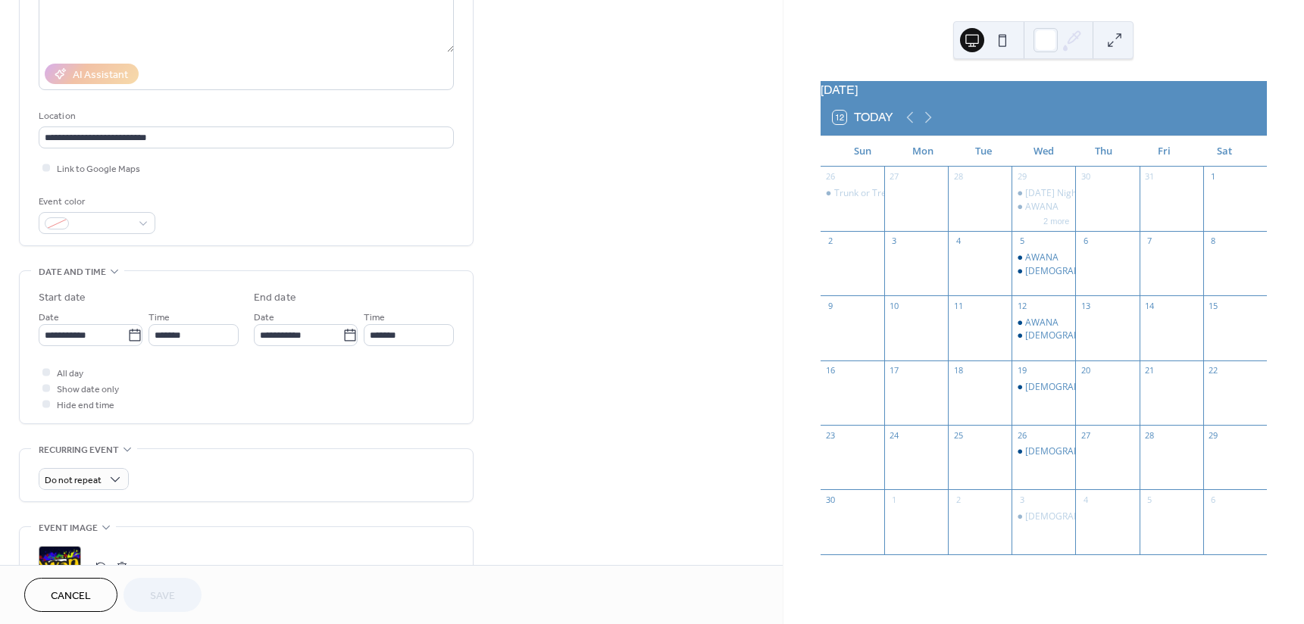
scroll to position [227, 0]
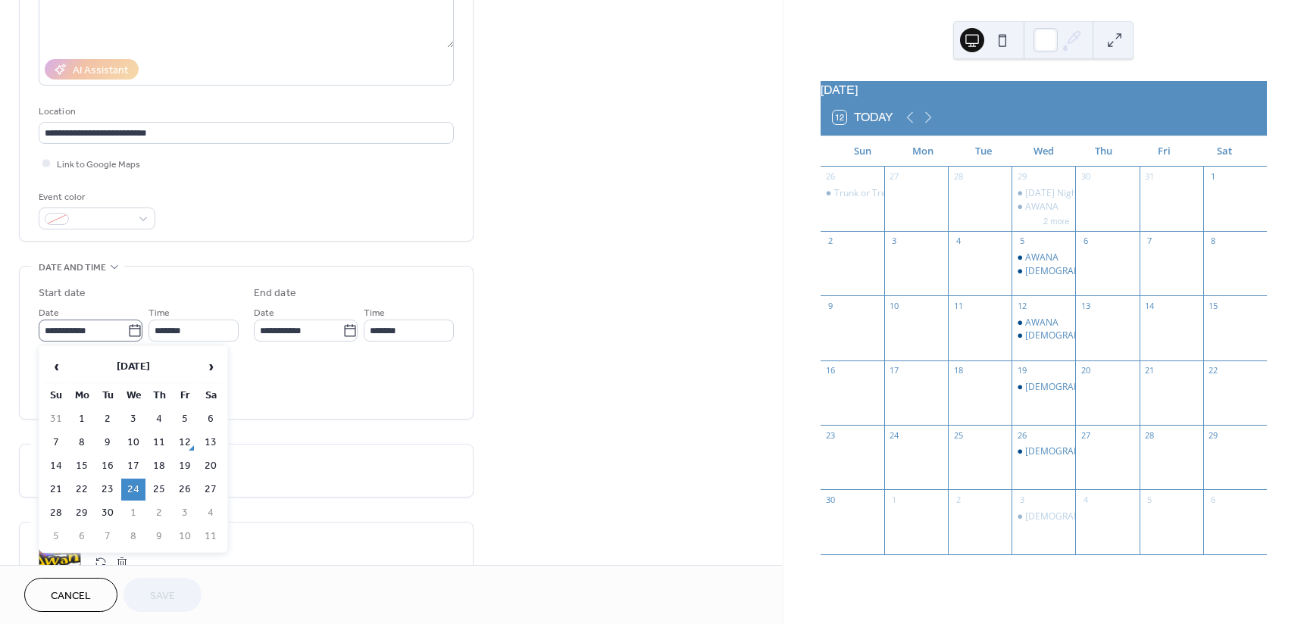
click at [131, 331] on icon at bounding box center [134, 330] width 15 height 15
click at [127, 331] on input "**********" at bounding box center [83, 331] width 89 height 22
click at [207, 365] on span "›" at bounding box center [210, 367] width 23 height 30
click at [217, 367] on span "›" at bounding box center [210, 367] width 23 height 30
click at [134, 484] on td "19" at bounding box center [133, 490] width 24 height 22
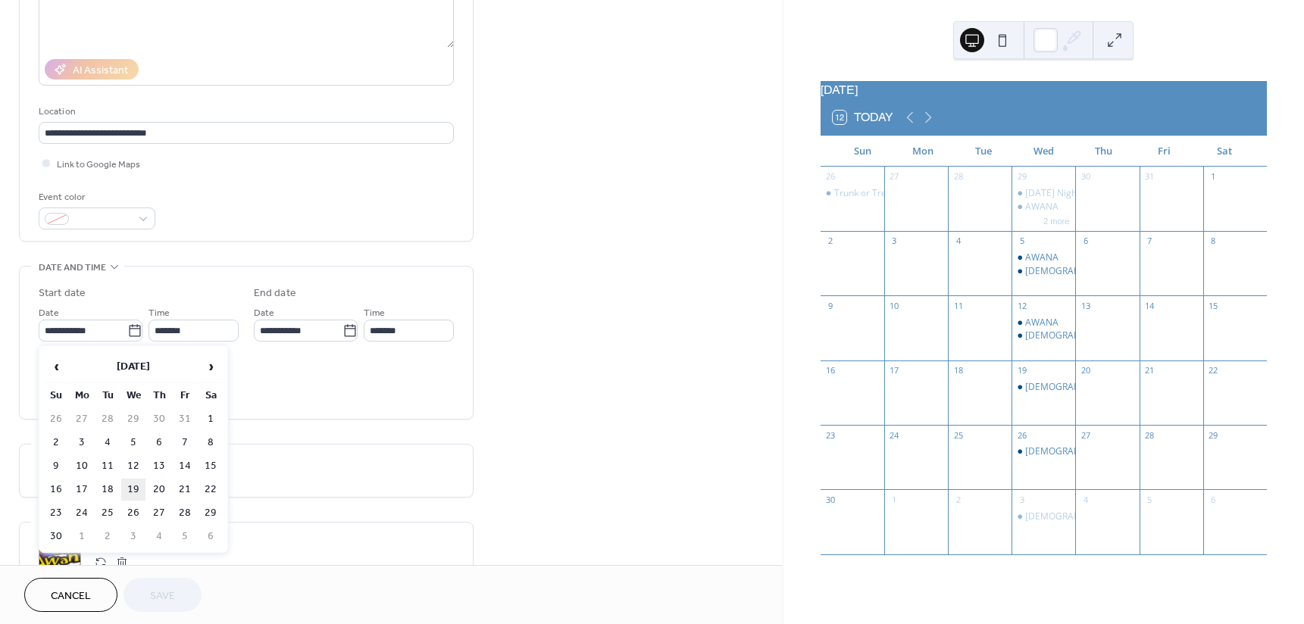
type input "**********"
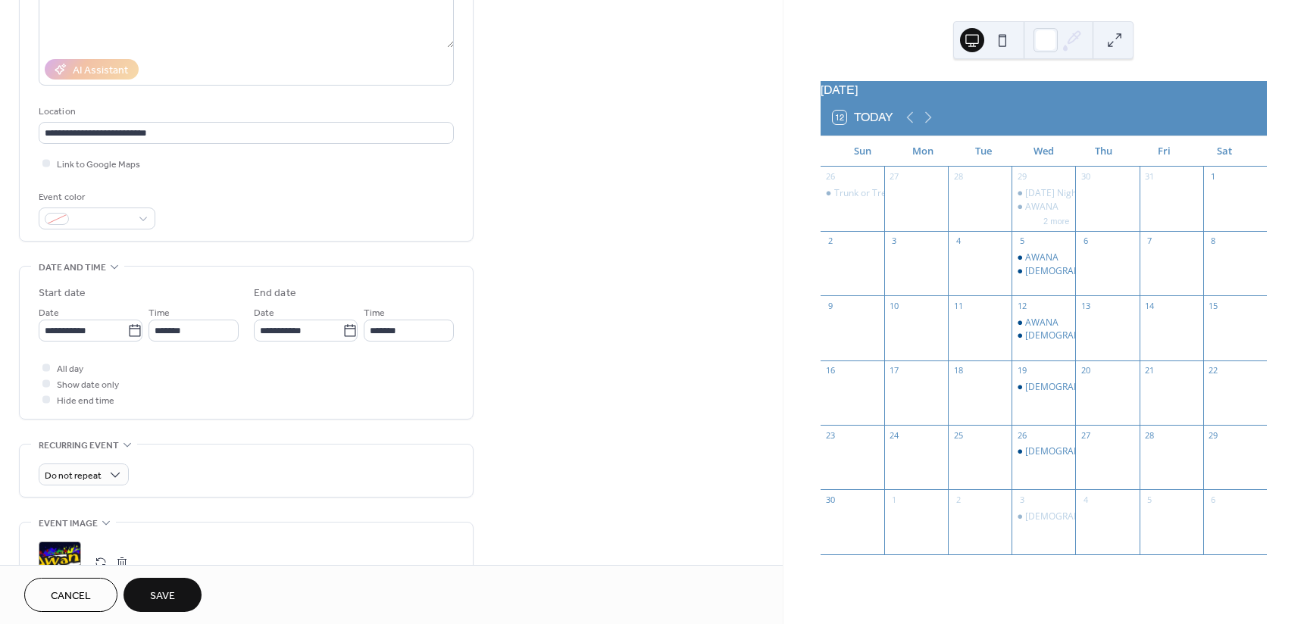
click at [155, 589] on span "Save" at bounding box center [162, 597] width 25 height 16
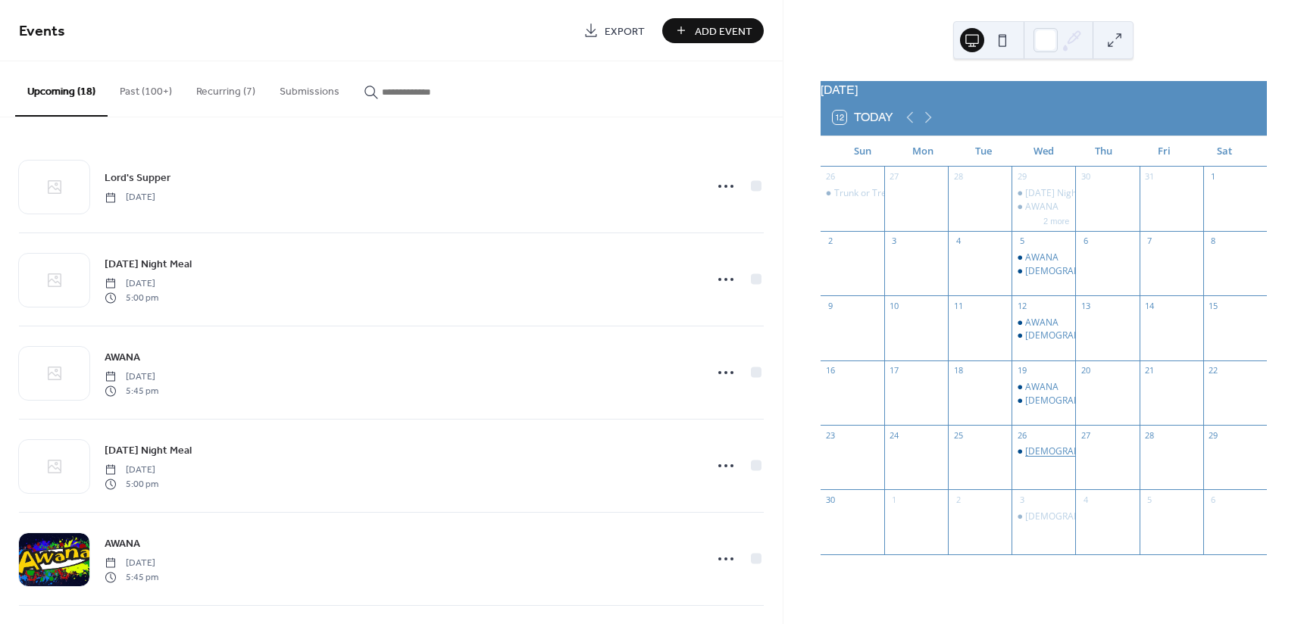
click at [1039, 458] on div "[DEMOGRAPHIC_DATA] Studies" at bounding box center [1091, 451] width 133 height 13
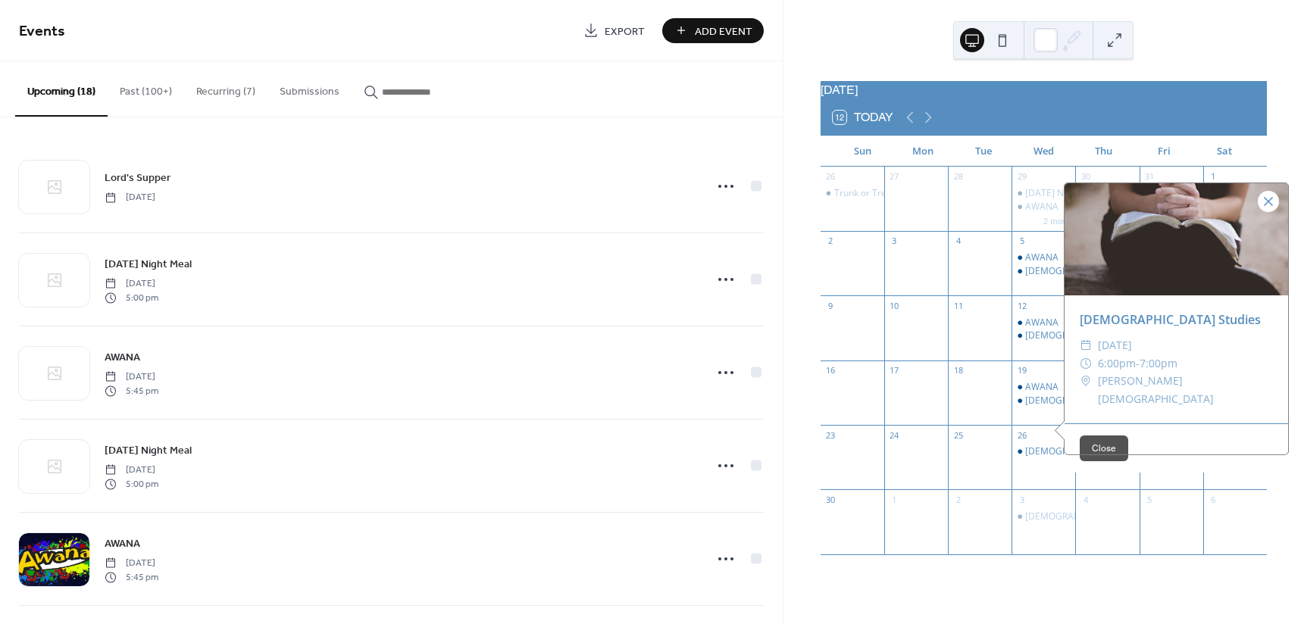
click at [1261, 212] on div at bounding box center [1268, 201] width 21 height 21
click at [1261, 228] on div "26 Trunk or Treat 27 28 29 Wednesday Night Meal AWANA 2 more 30 31 1 2 3 4 5 AW…" at bounding box center [1043, 366] width 446 height 399
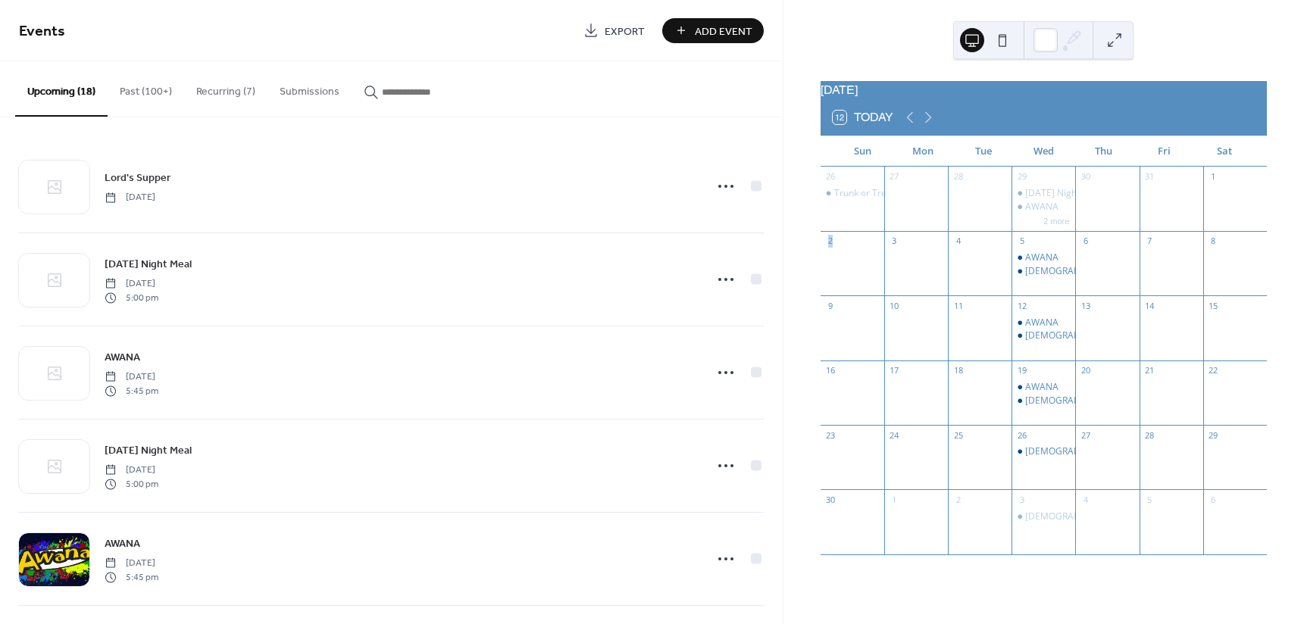
click at [223, 89] on button "Recurring (7)" at bounding box center [225, 88] width 83 height 54
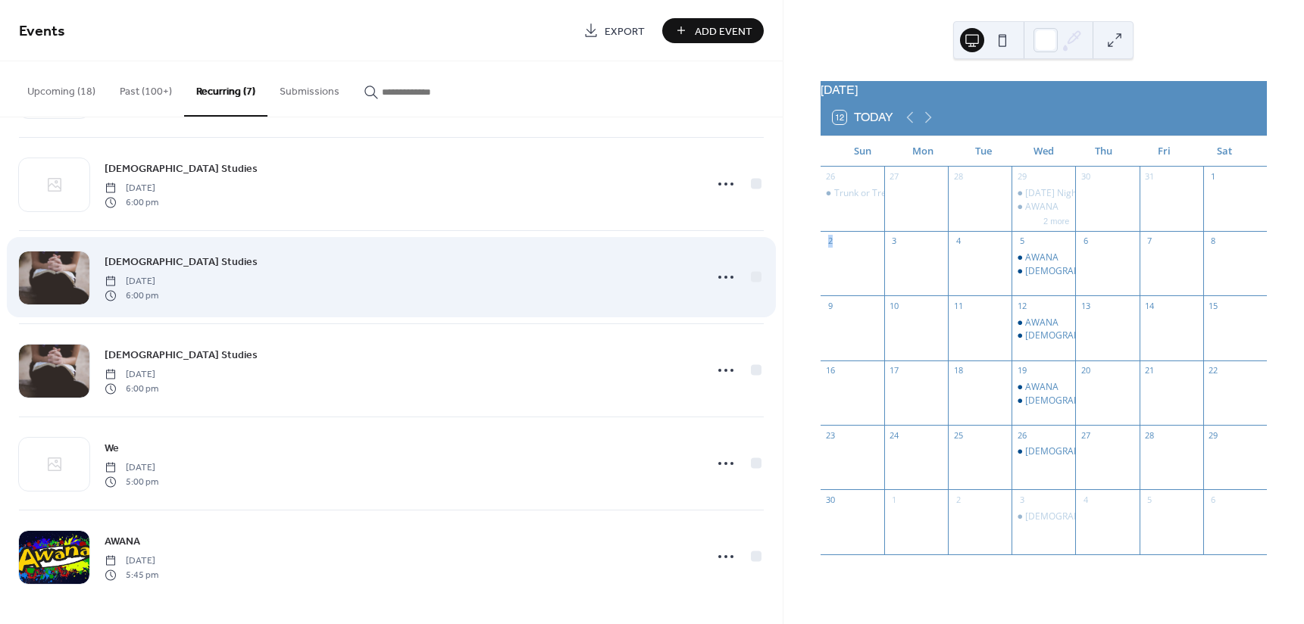
scroll to position [190, 0]
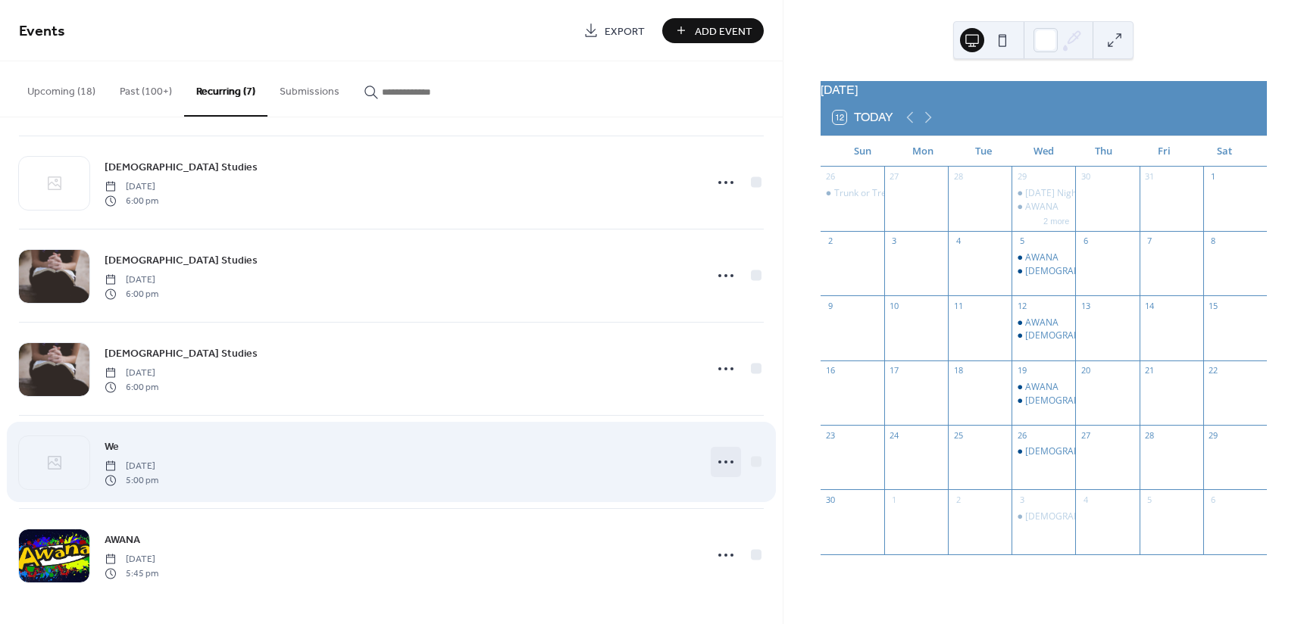
click at [717, 468] on icon at bounding box center [726, 462] width 24 height 24
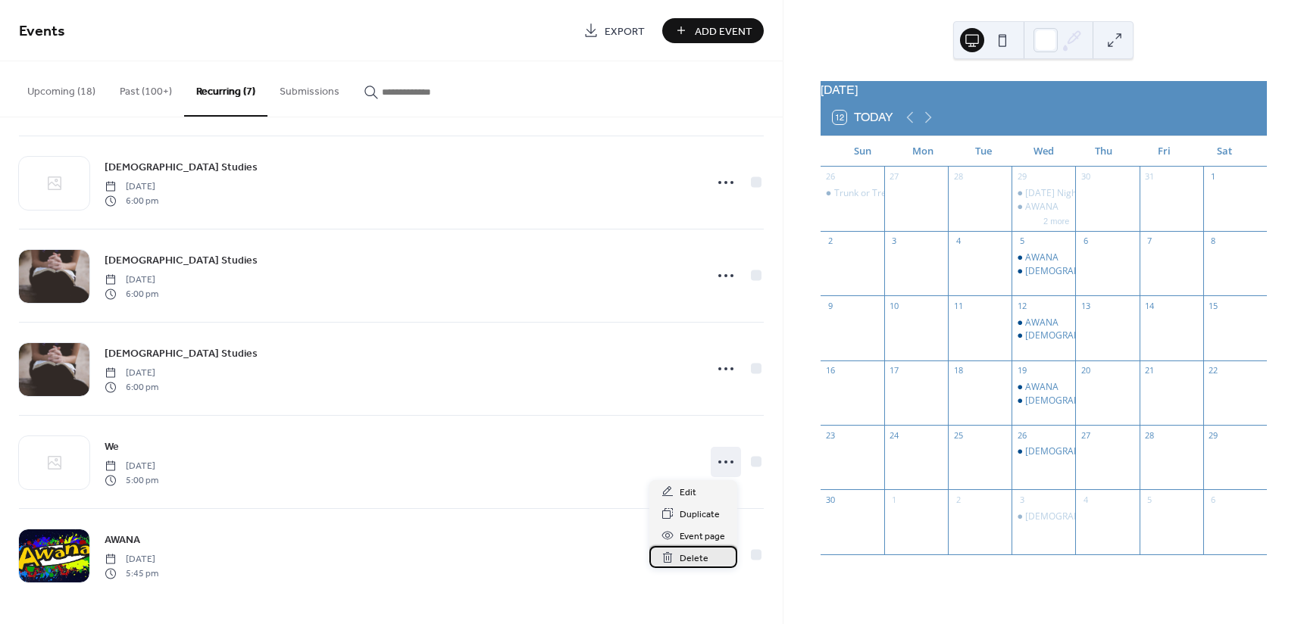
click at [697, 561] on span "Delete" at bounding box center [694, 559] width 29 height 16
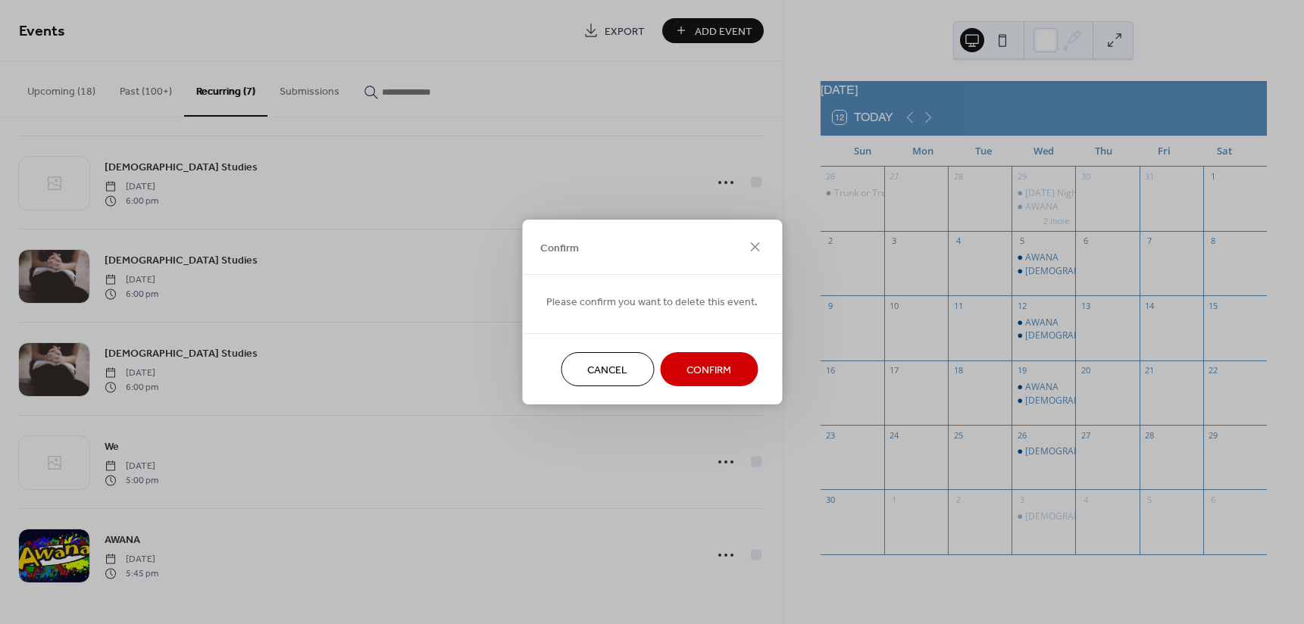
click at [701, 370] on span "Confirm" at bounding box center [708, 371] width 45 height 16
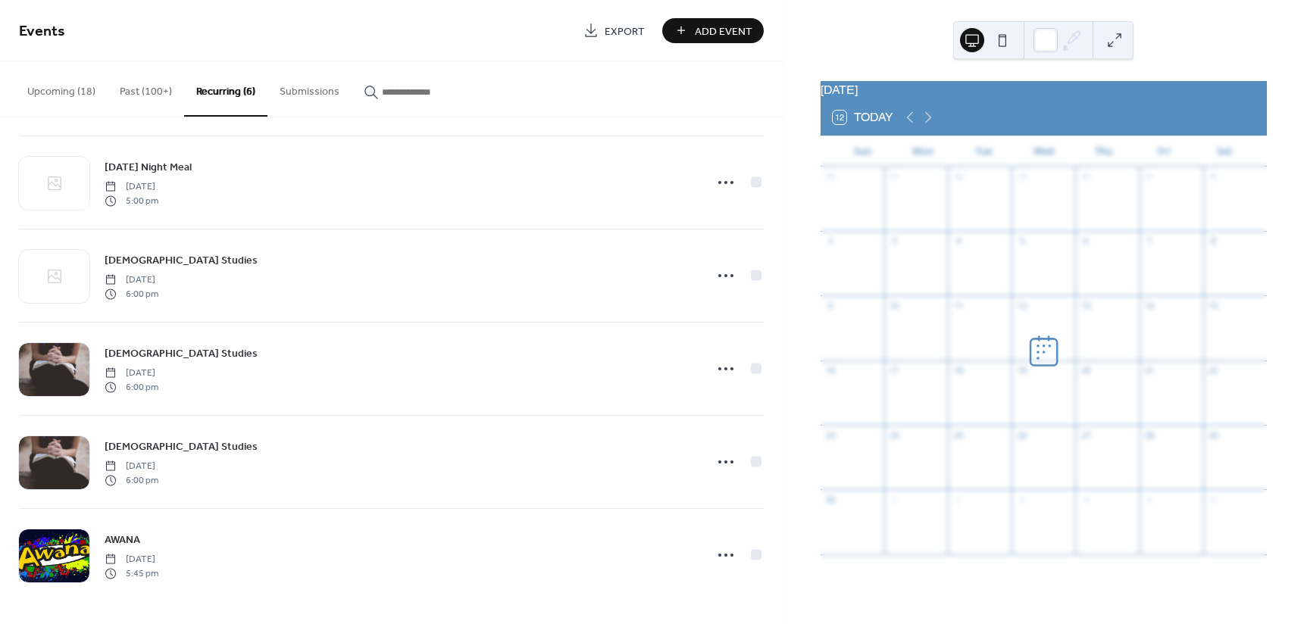
scroll to position [97, 0]
click at [913, 127] on icon at bounding box center [910, 117] width 18 height 18
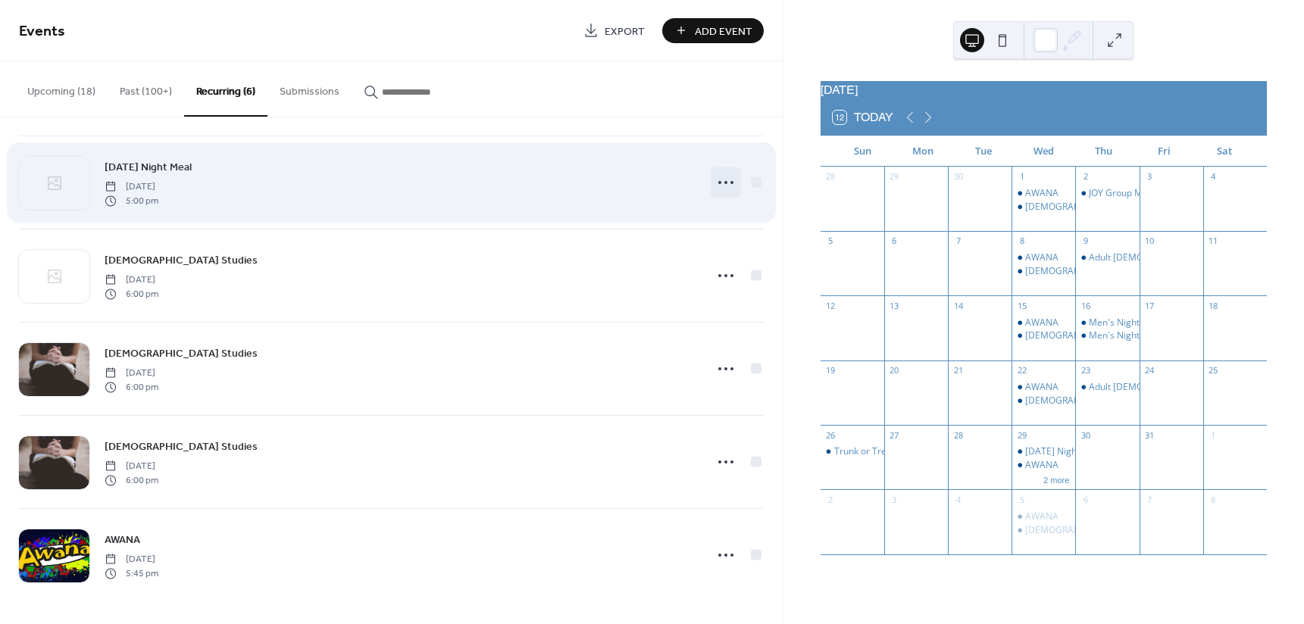
click at [717, 181] on icon at bounding box center [726, 182] width 24 height 24
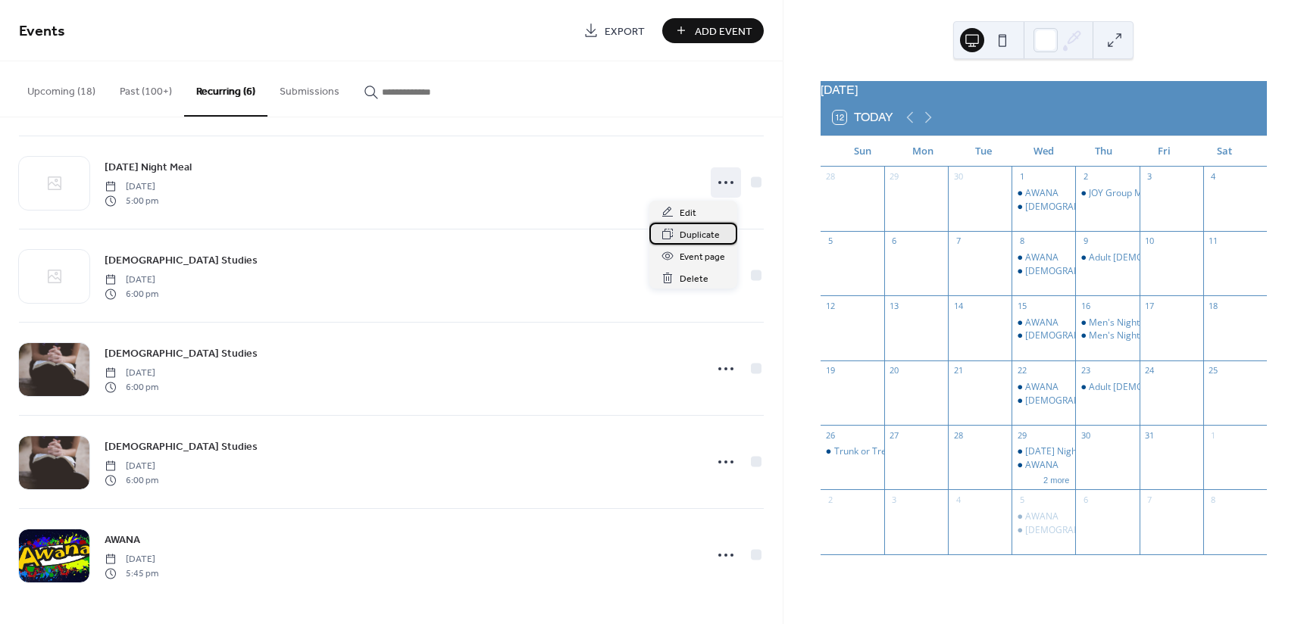
click at [696, 236] on span "Duplicate" at bounding box center [700, 235] width 40 height 16
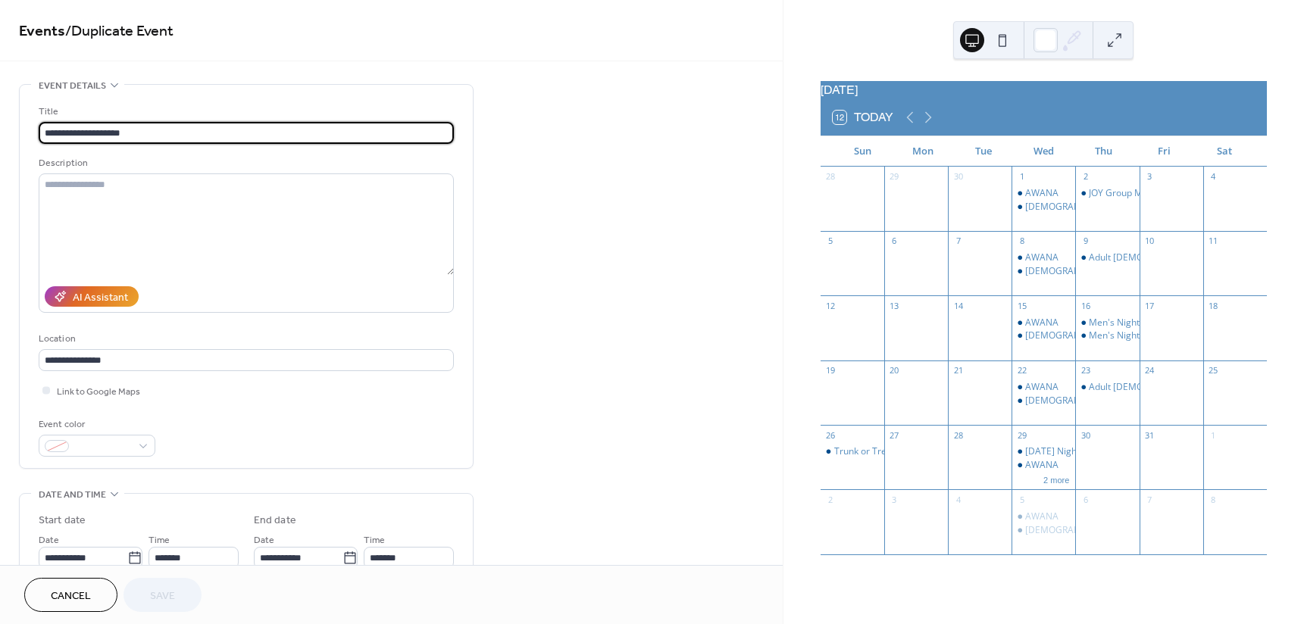
type input "**********"
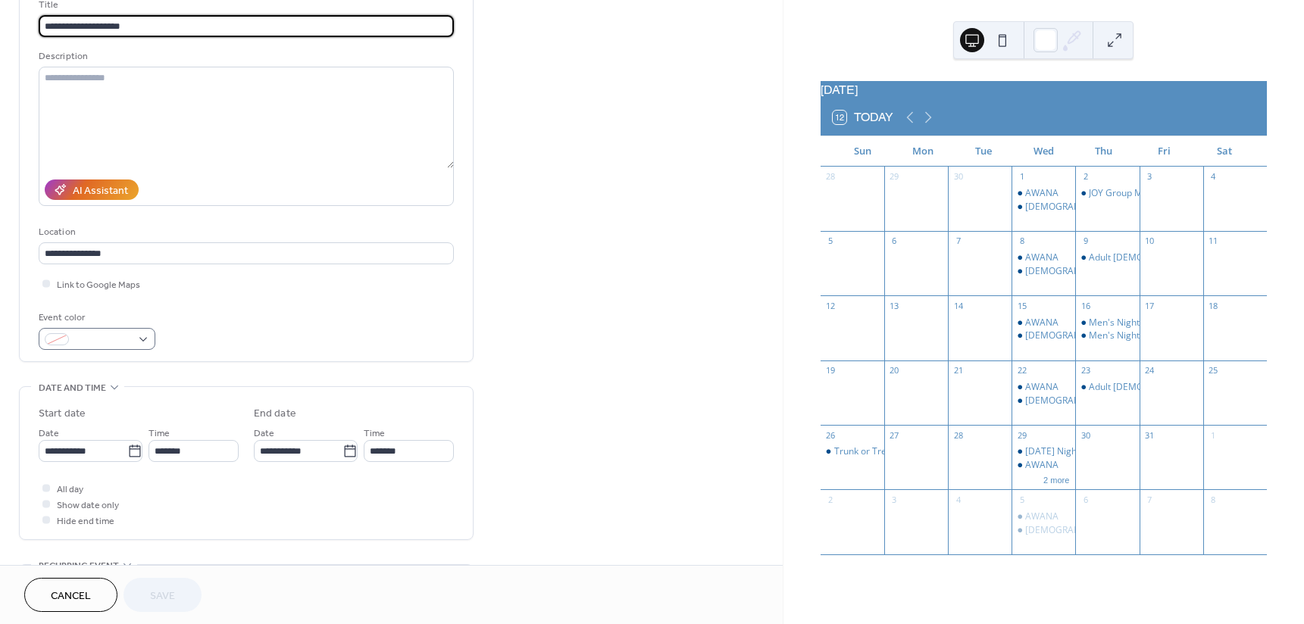
scroll to position [152, 0]
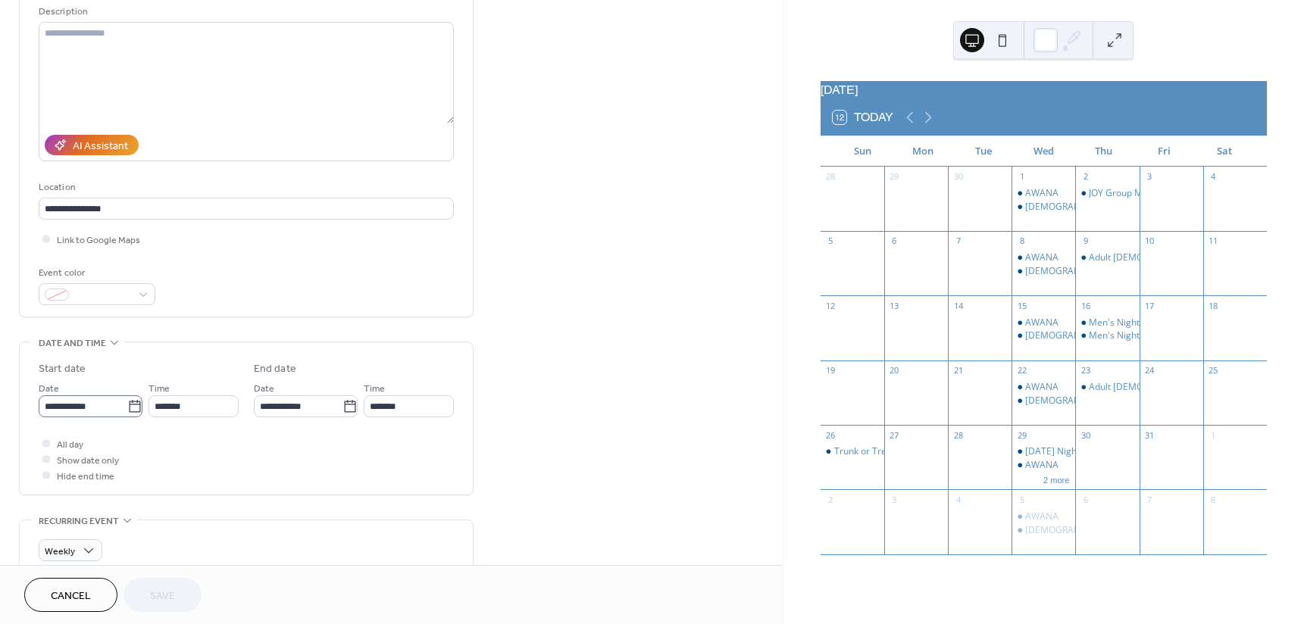
click at [130, 402] on icon at bounding box center [134, 406] width 15 height 15
click at [127, 402] on input "**********" at bounding box center [83, 406] width 89 height 22
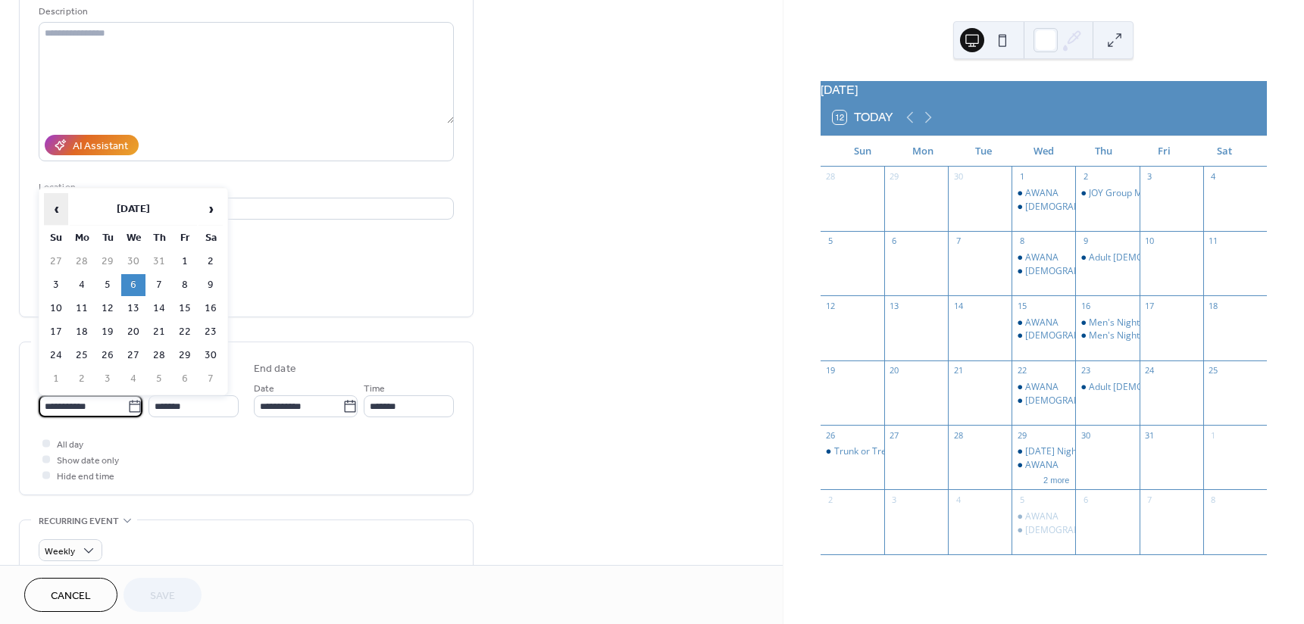
click at [53, 206] on span "‹" at bounding box center [56, 209] width 23 height 30
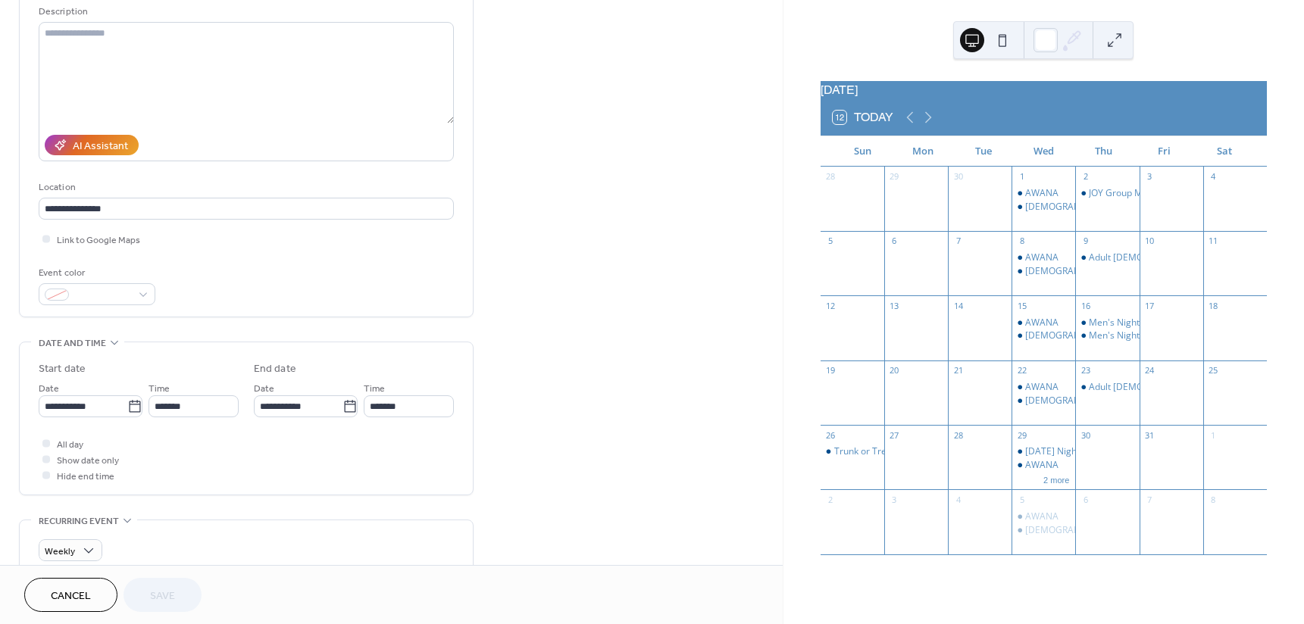
click at [582, 449] on div "**********" at bounding box center [391, 529] width 783 height 1192
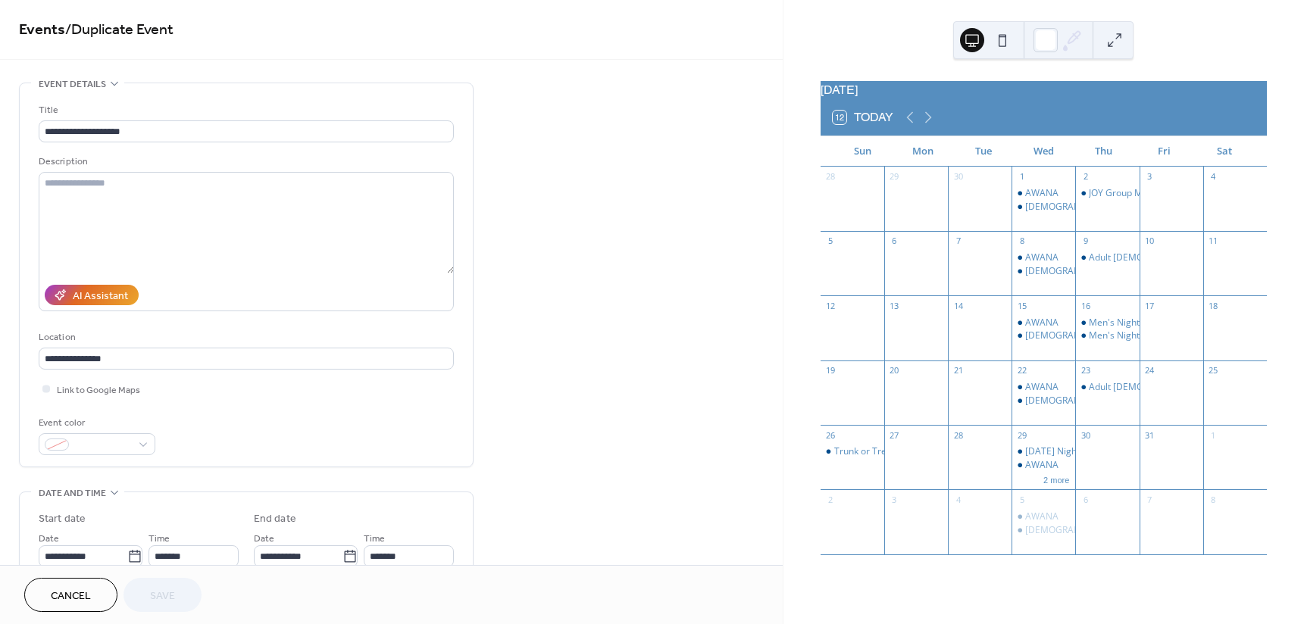
scroll to position [0, 0]
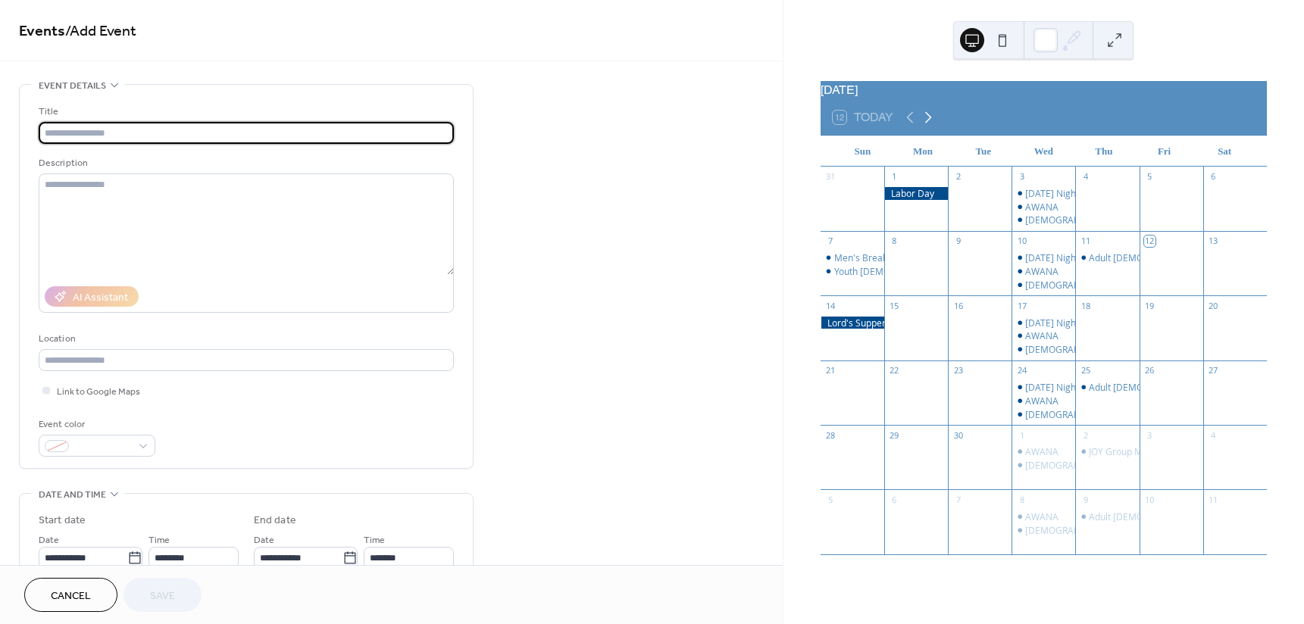
click at [929, 123] on icon at bounding box center [928, 117] width 18 height 18
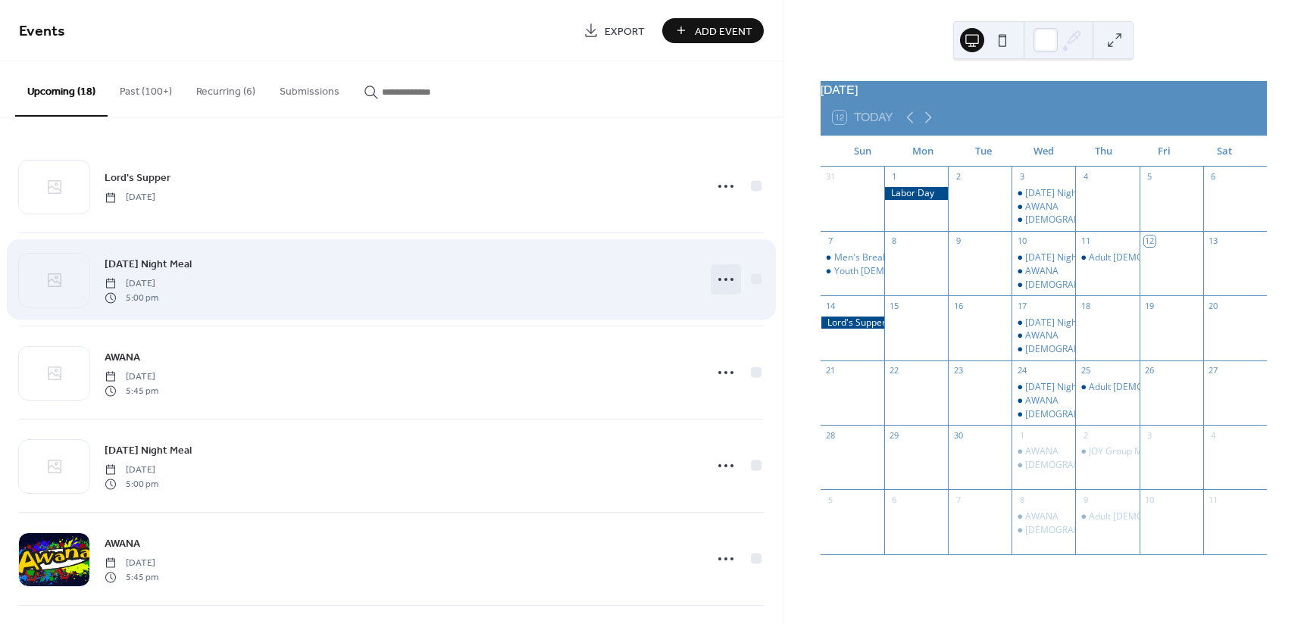
click at [716, 274] on icon at bounding box center [726, 279] width 24 height 24
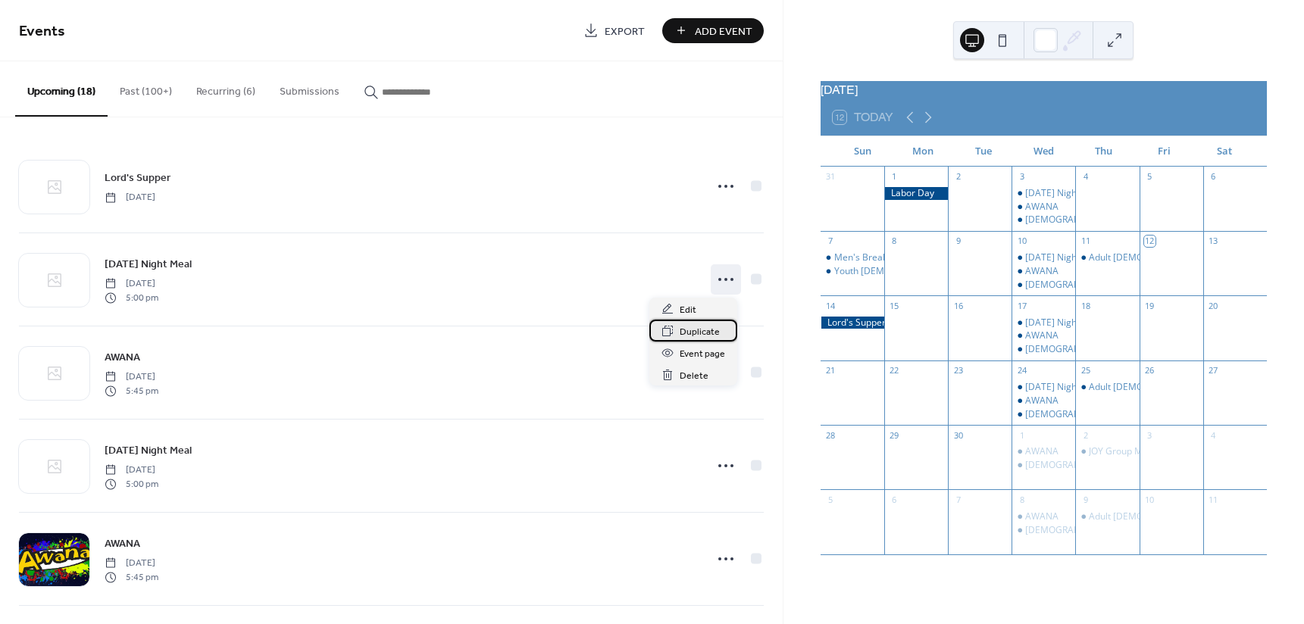
click at [715, 333] on span "Duplicate" at bounding box center [700, 332] width 40 height 16
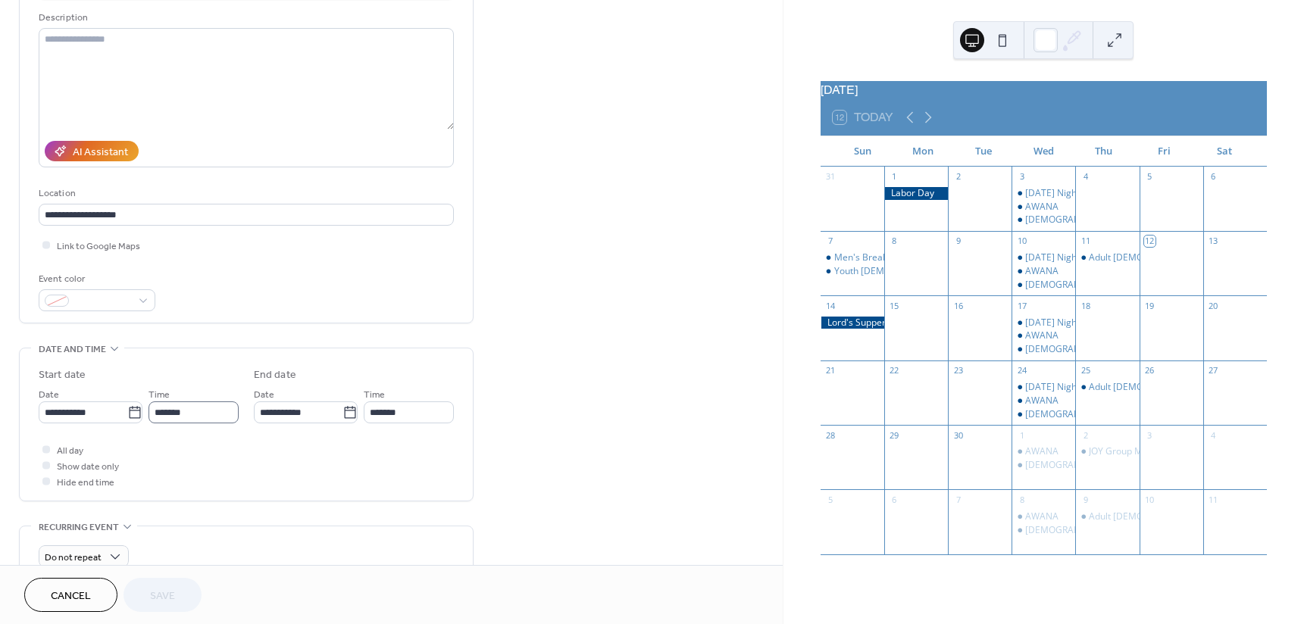
scroll to position [152, 0]
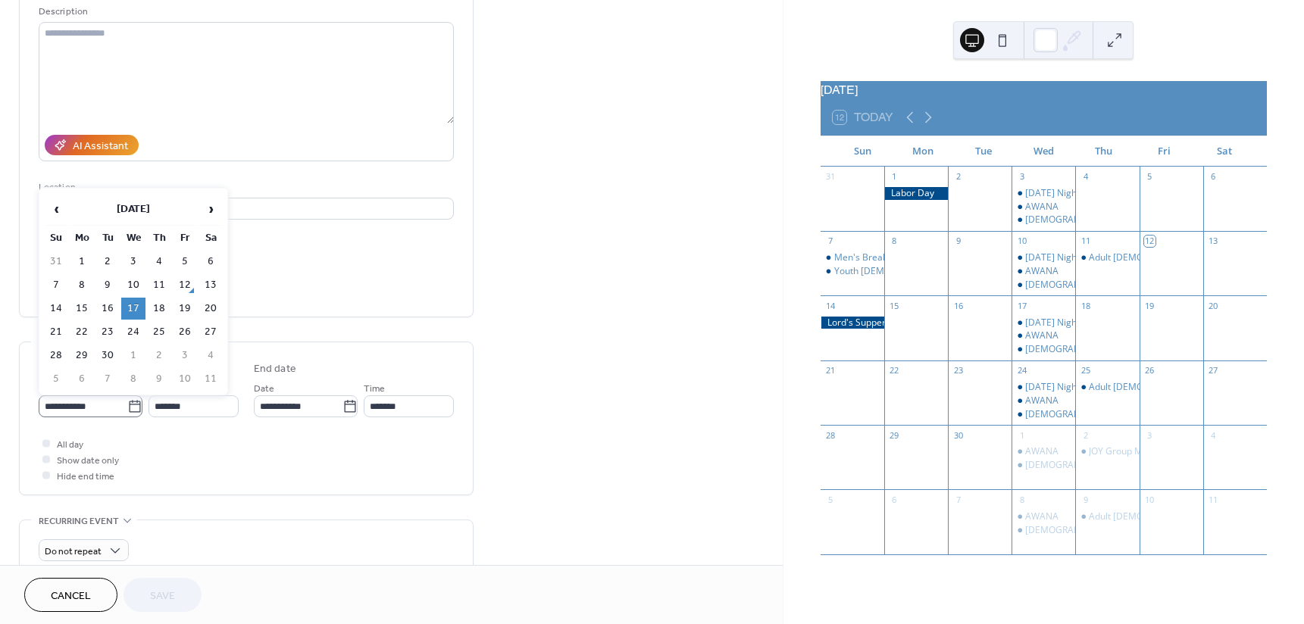
click at [127, 407] on icon at bounding box center [134, 406] width 15 height 15
click at [126, 407] on input "**********" at bounding box center [83, 406] width 89 height 22
click at [211, 202] on span "›" at bounding box center [210, 209] width 23 height 30
click at [130, 256] on td "1" at bounding box center [133, 262] width 24 height 22
type input "**********"
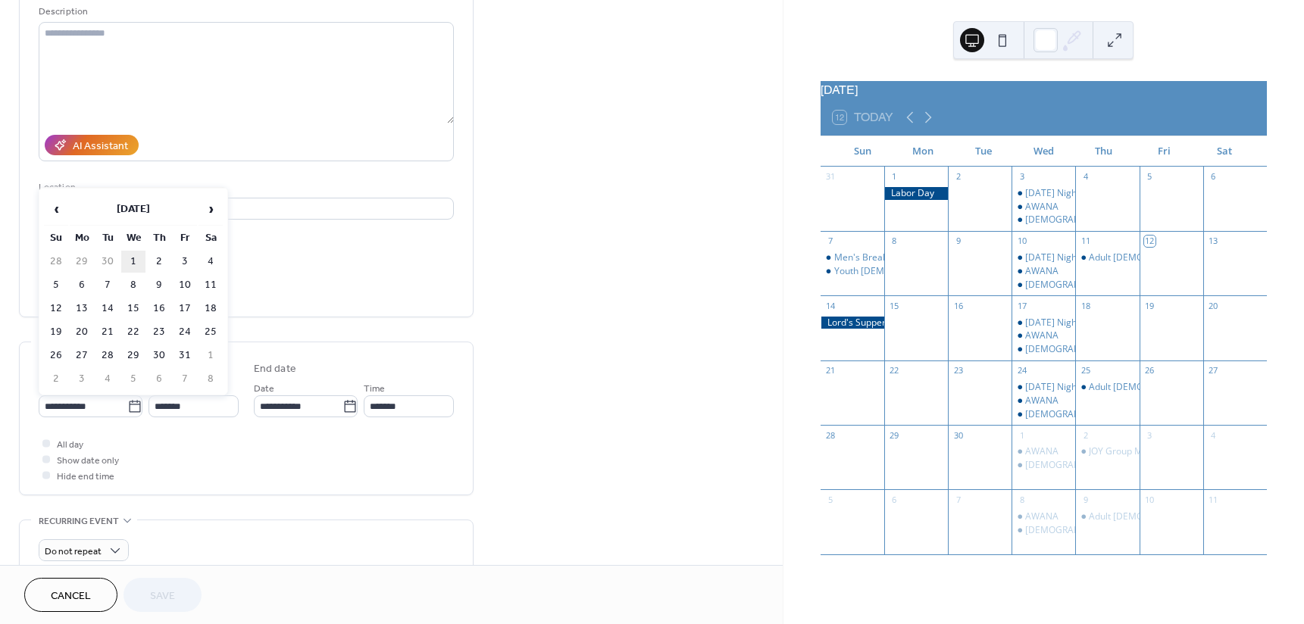
type input "**********"
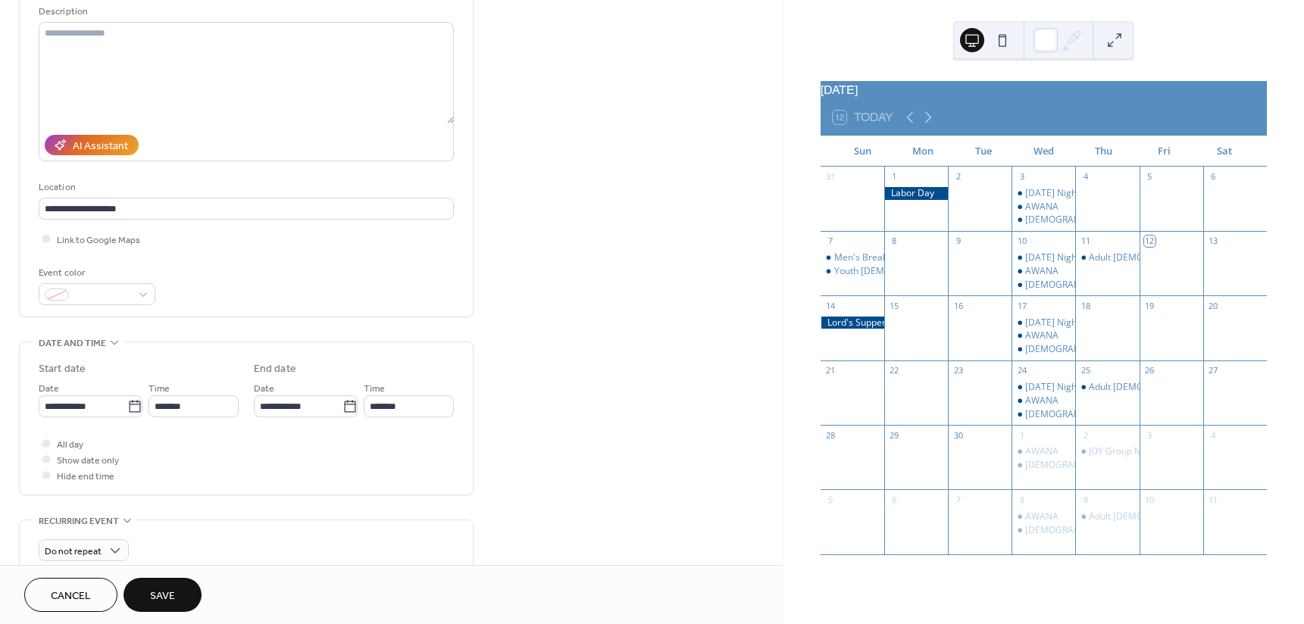
click at [148, 587] on button "Save" at bounding box center [162, 595] width 78 height 34
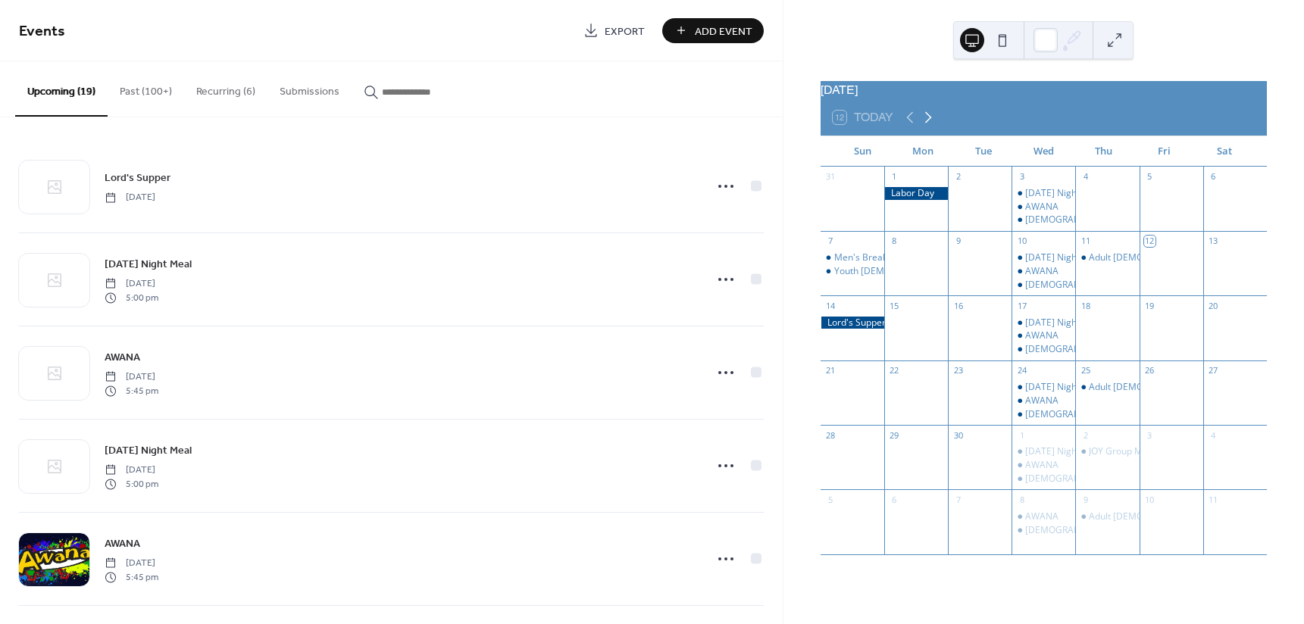
click at [930, 123] on icon at bounding box center [928, 117] width 18 height 18
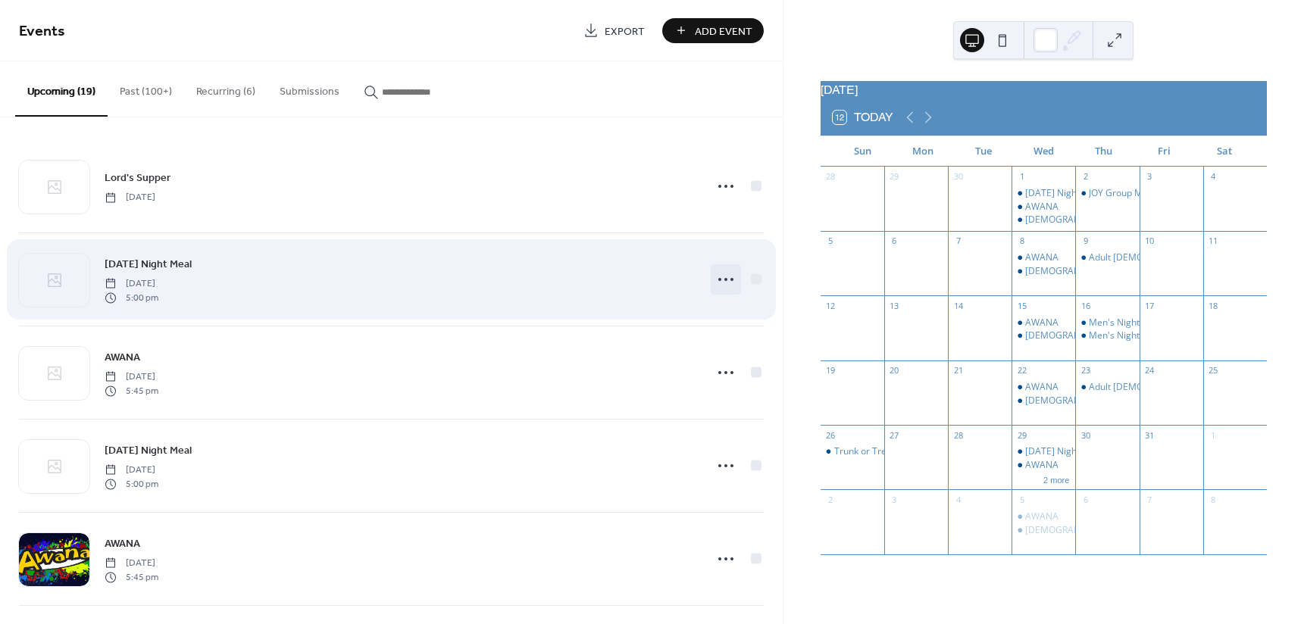
click at [722, 276] on icon at bounding box center [726, 279] width 24 height 24
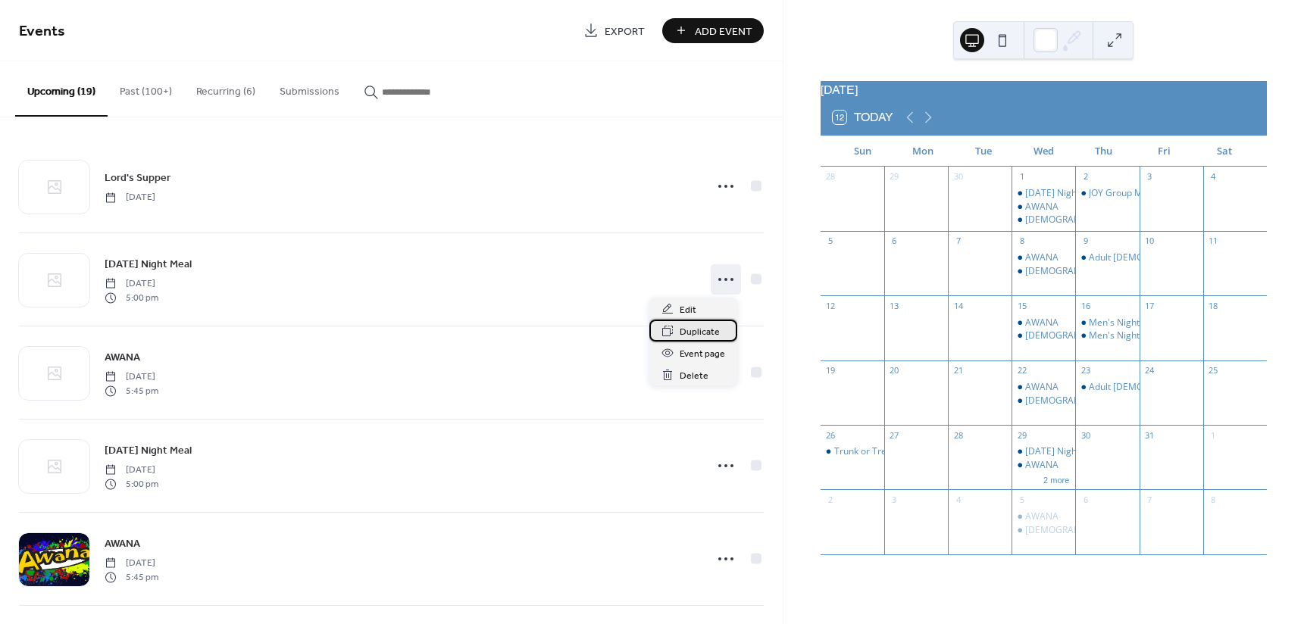
click at [712, 333] on span "Duplicate" at bounding box center [700, 332] width 40 height 16
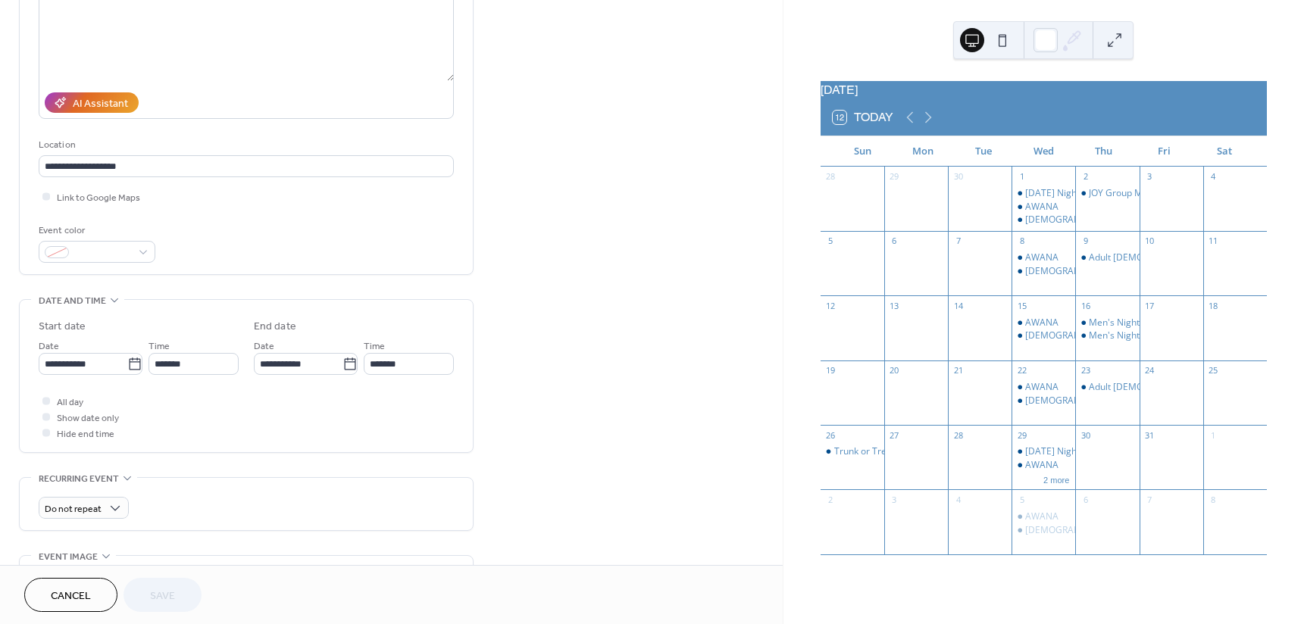
scroll to position [227, 0]
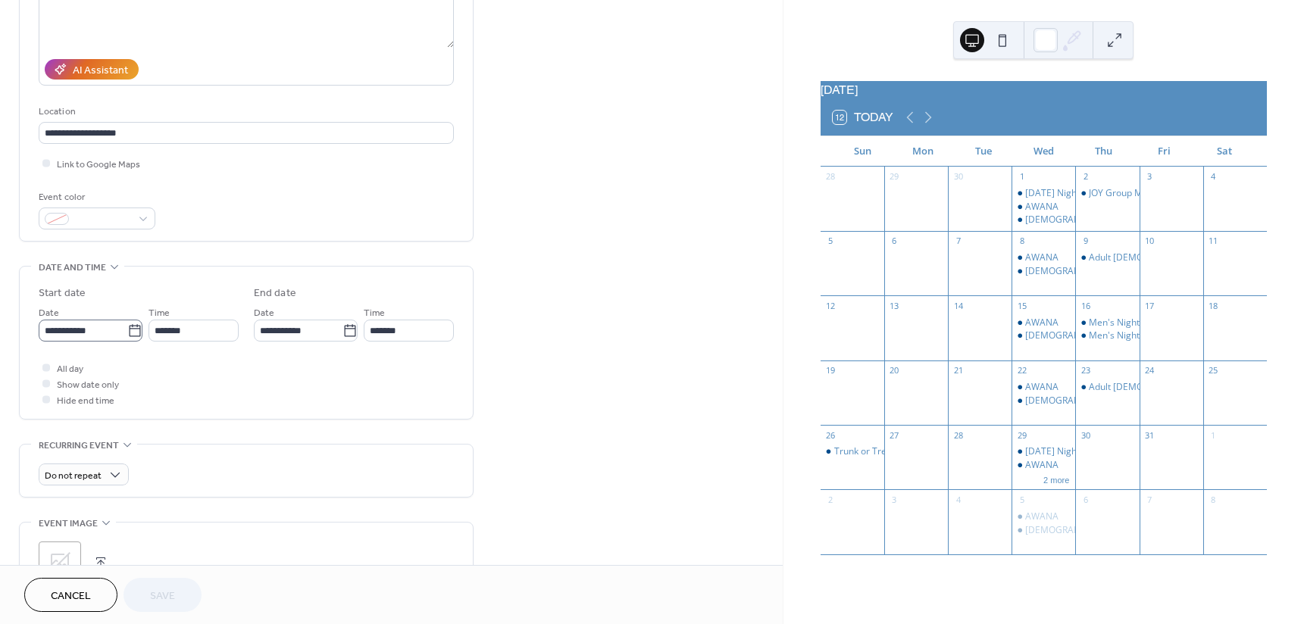
click at [135, 335] on icon at bounding box center [134, 330] width 11 height 12
click at [127, 335] on input "**********" at bounding box center [83, 331] width 89 height 22
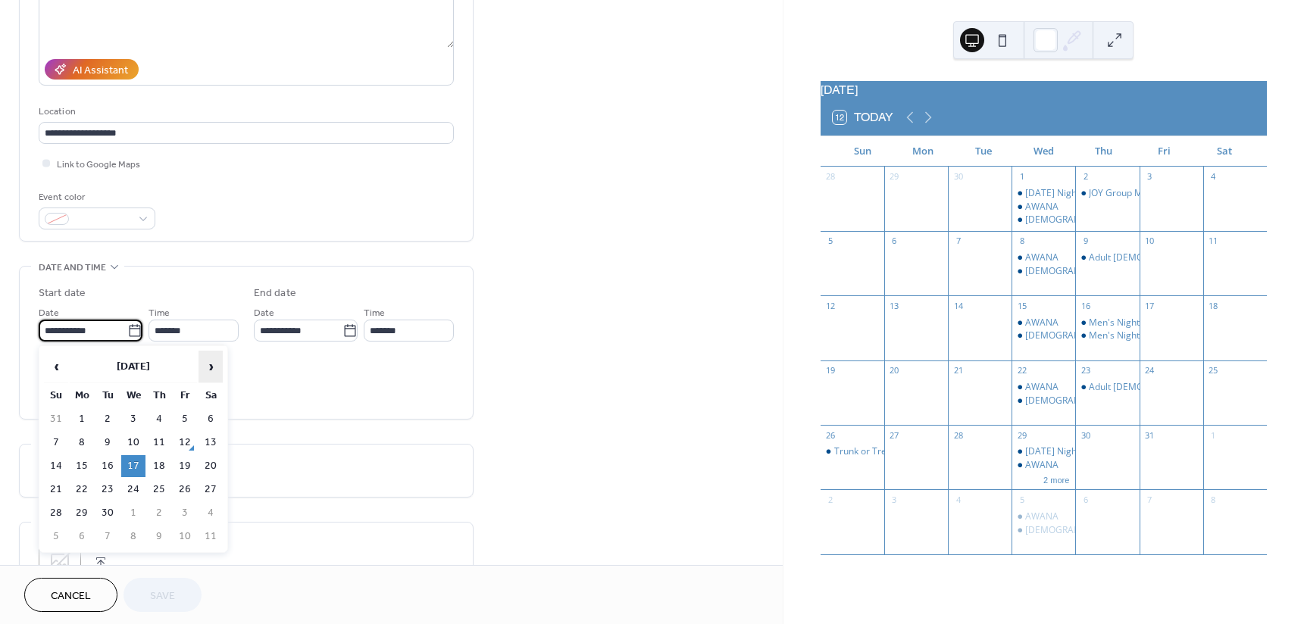
click at [210, 364] on span "›" at bounding box center [210, 367] width 23 height 30
click at [128, 441] on td "8" at bounding box center [133, 443] width 24 height 22
type input "**********"
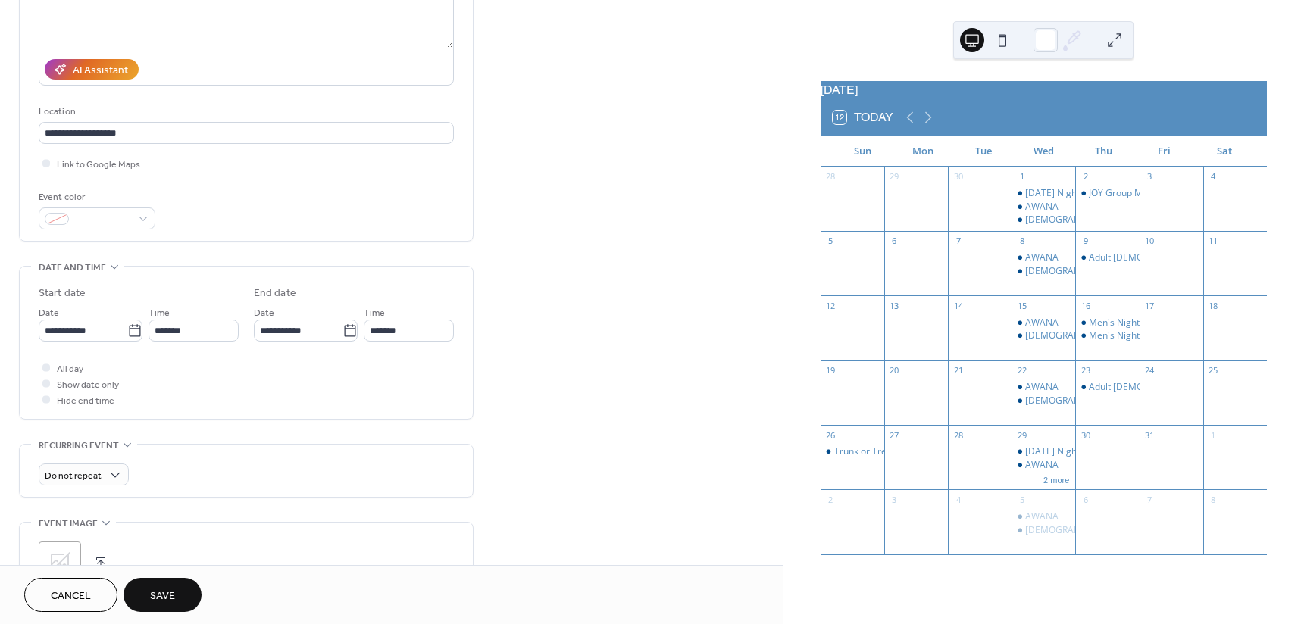
click at [136, 595] on button "Save" at bounding box center [162, 595] width 78 height 34
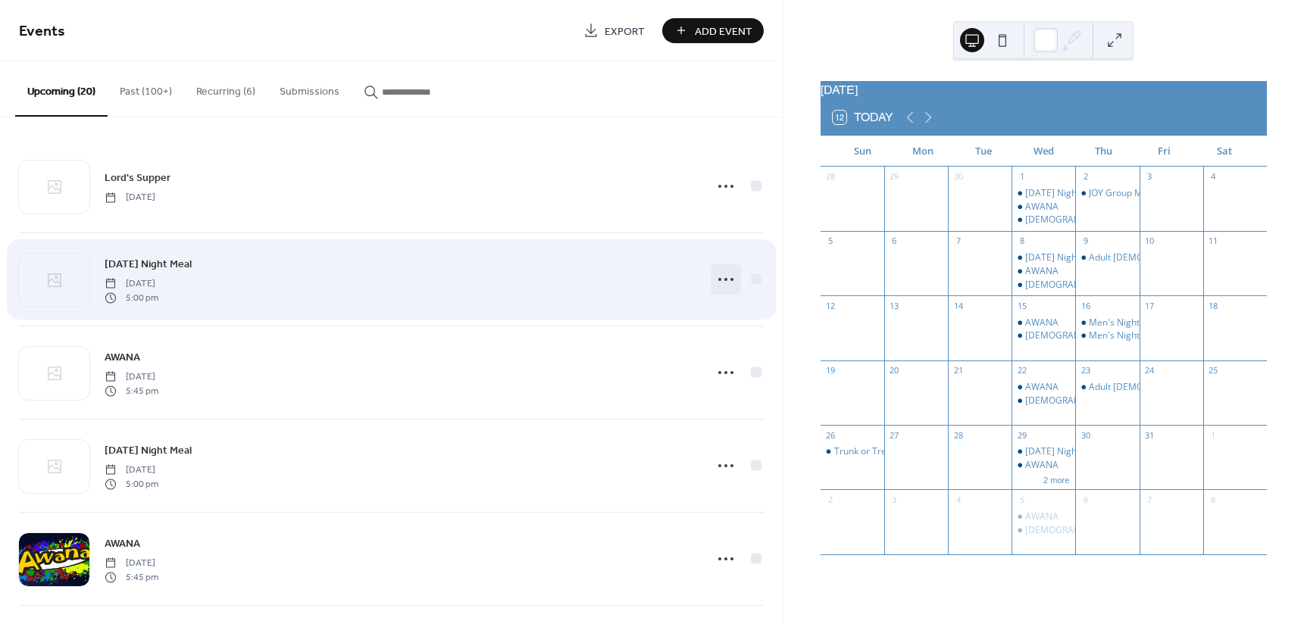
click at [720, 281] on icon at bounding box center [726, 279] width 24 height 24
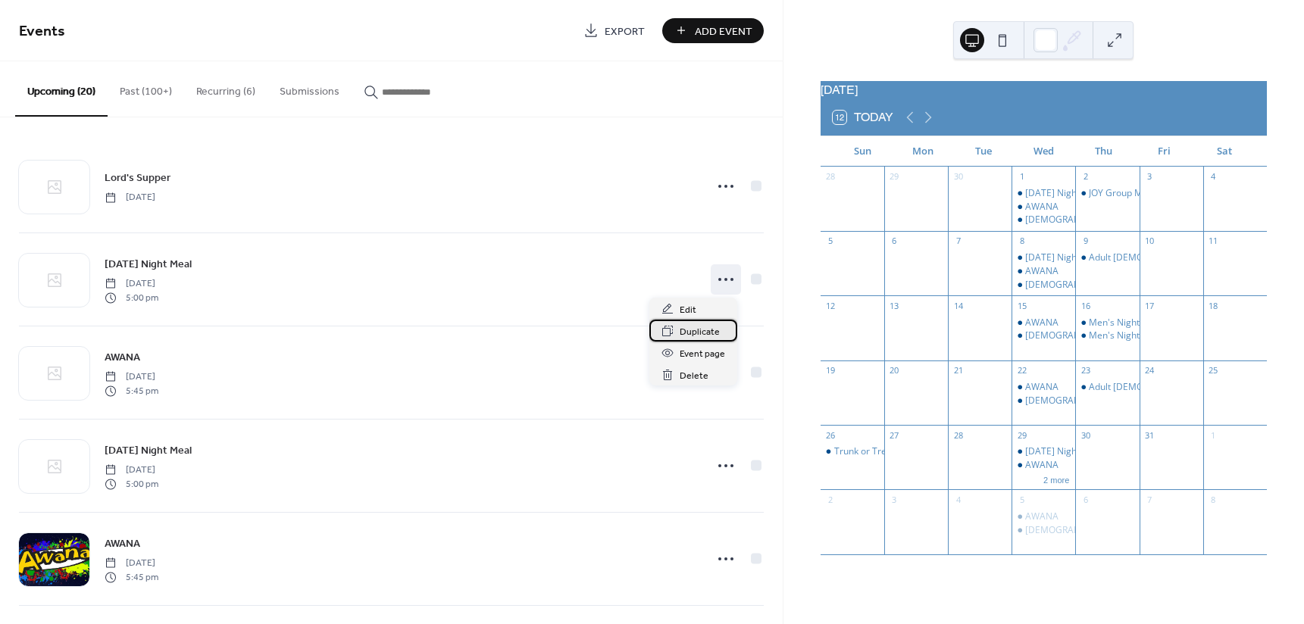
click at [705, 330] on span "Duplicate" at bounding box center [700, 332] width 40 height 16
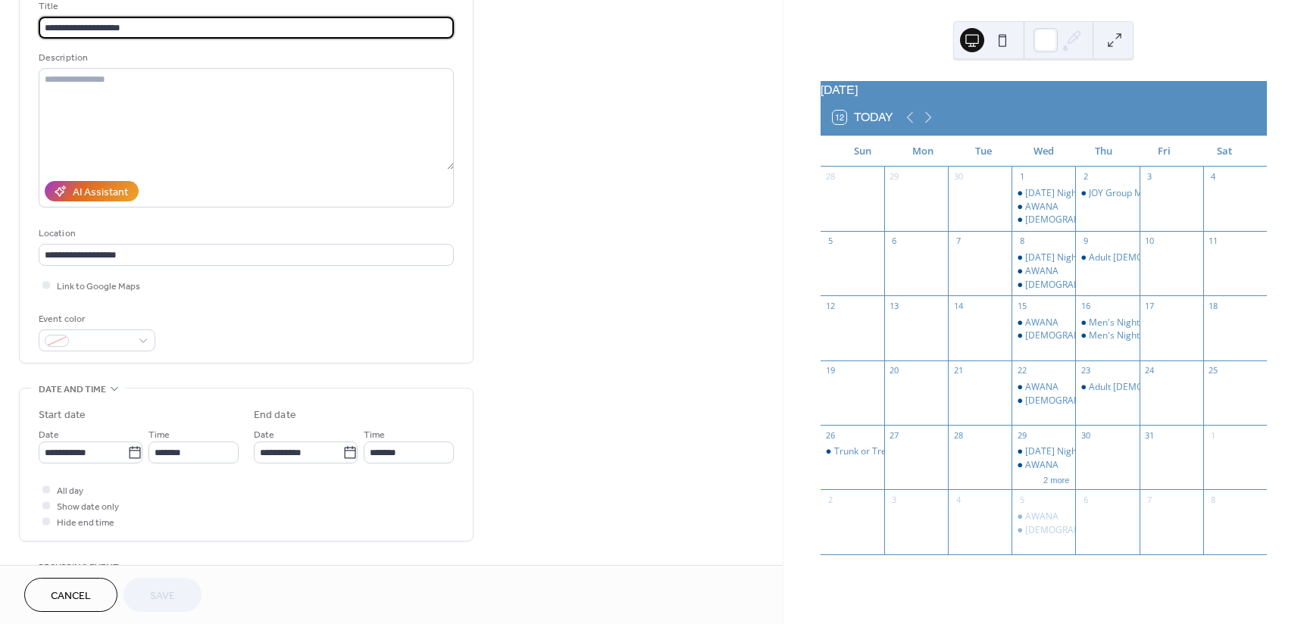
scroll to position [152, 0]
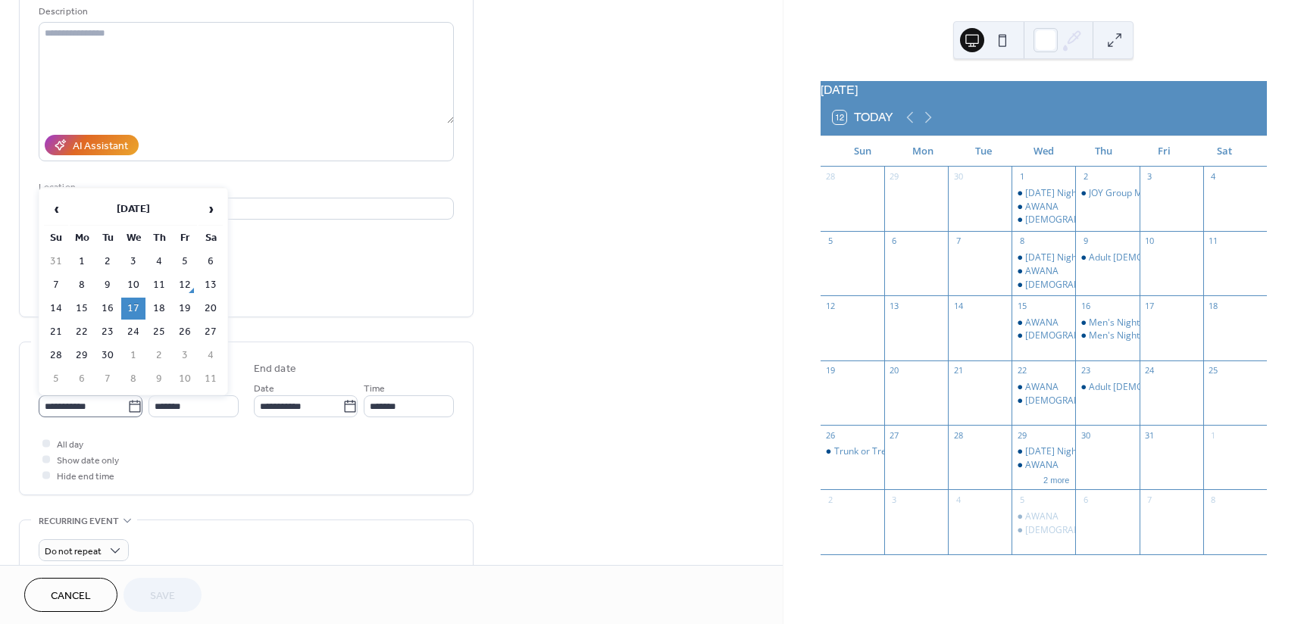
click at [133, 407] on icon at bounding box center [134, 406] width 15 height 15
click at [127, 407] on input "**********" at bounding box center [83, 406] width 89 height 22
click at [207, 208] on span "›" at bounding box center [210, 209] width 23 height 30
click at [137, 303] on td "15" at bounding box center [133, 309] width 24 height 22
type input "**********"
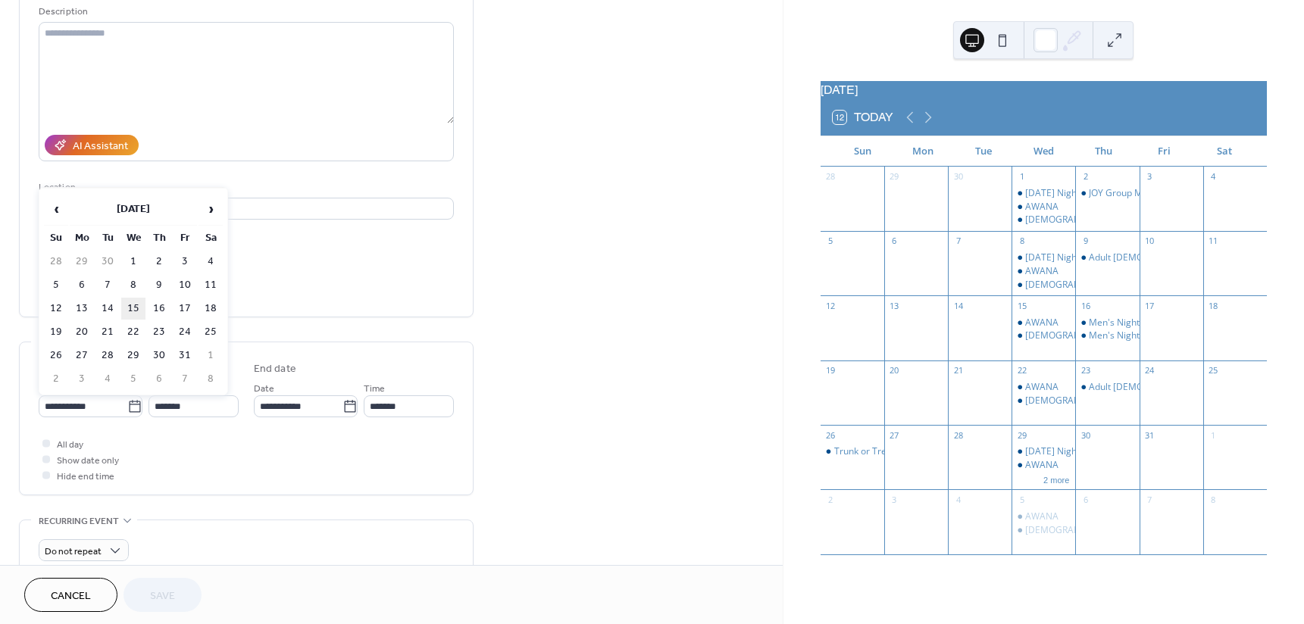
type input "**********"
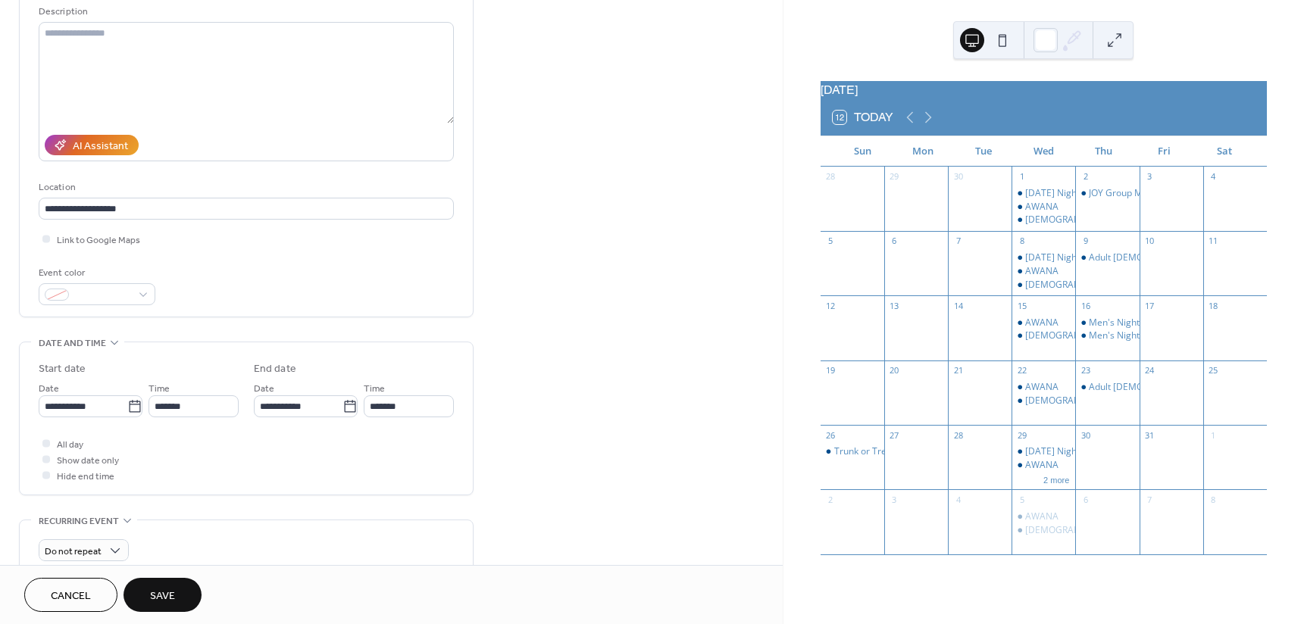
click at [158, 589] on span "Save" at bounding box center [162, 597] width 25 height 16
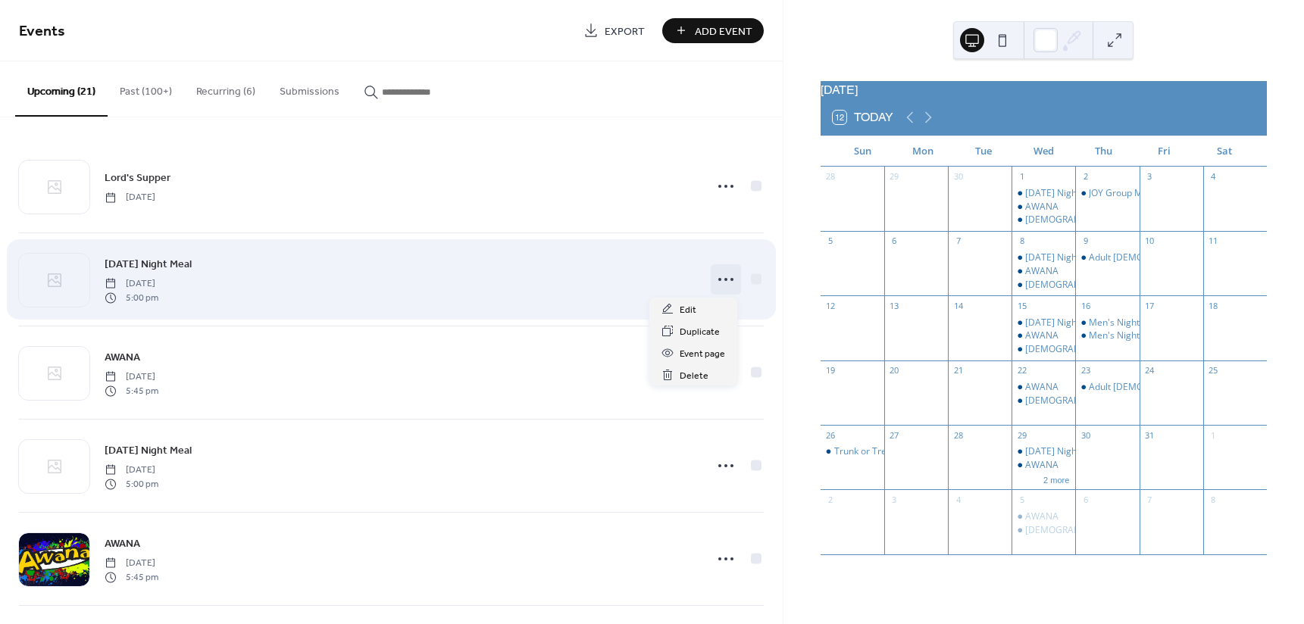
click at [718, 278] on icon at bounding box center [726, 279] width 24 height 24
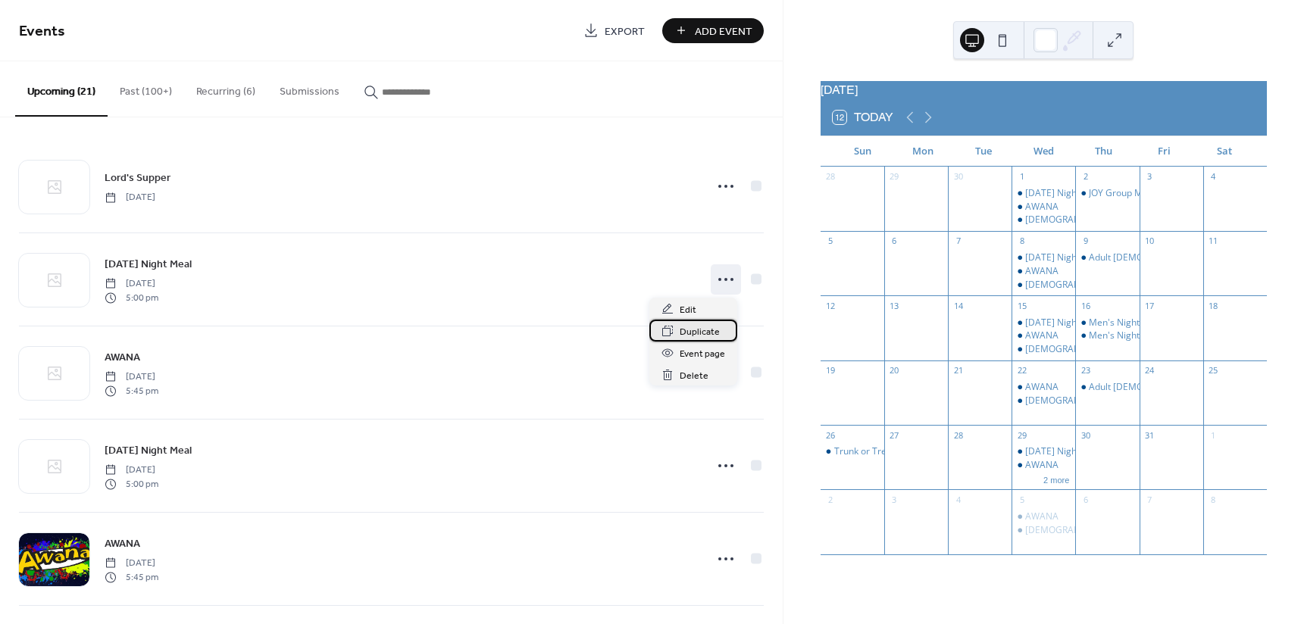
click at [689, 330] on span "Duplicate" at bounding box center [700, 332] width 40 height 16
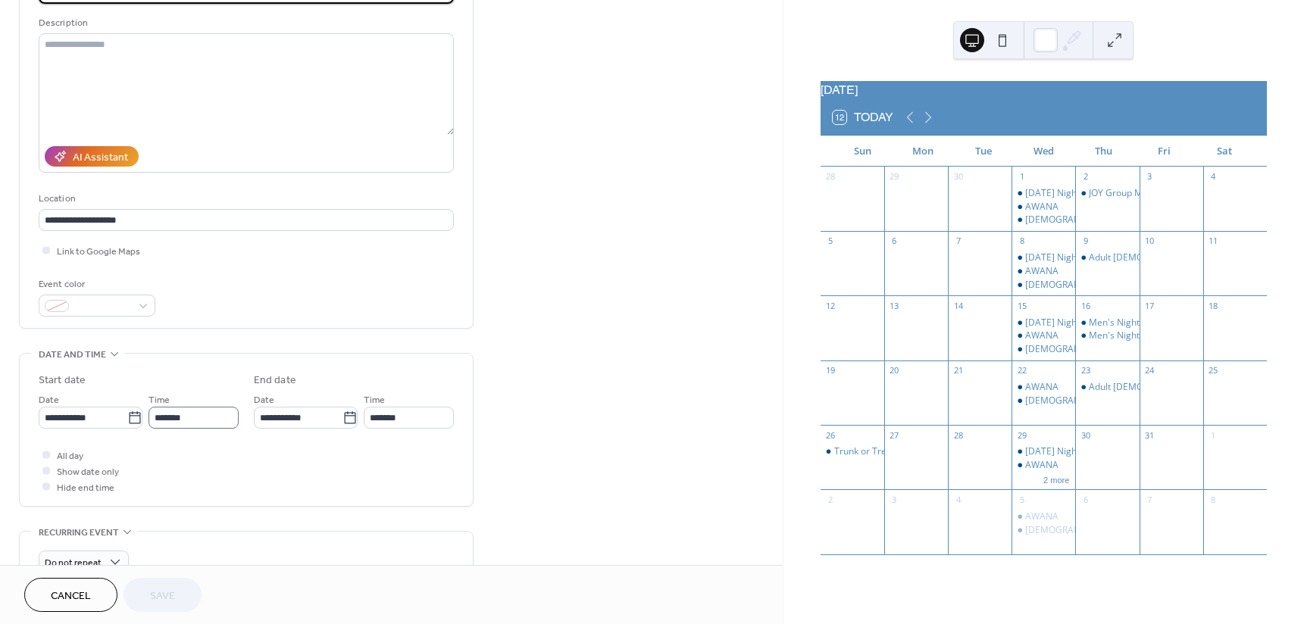
scroll to position [152, 0]
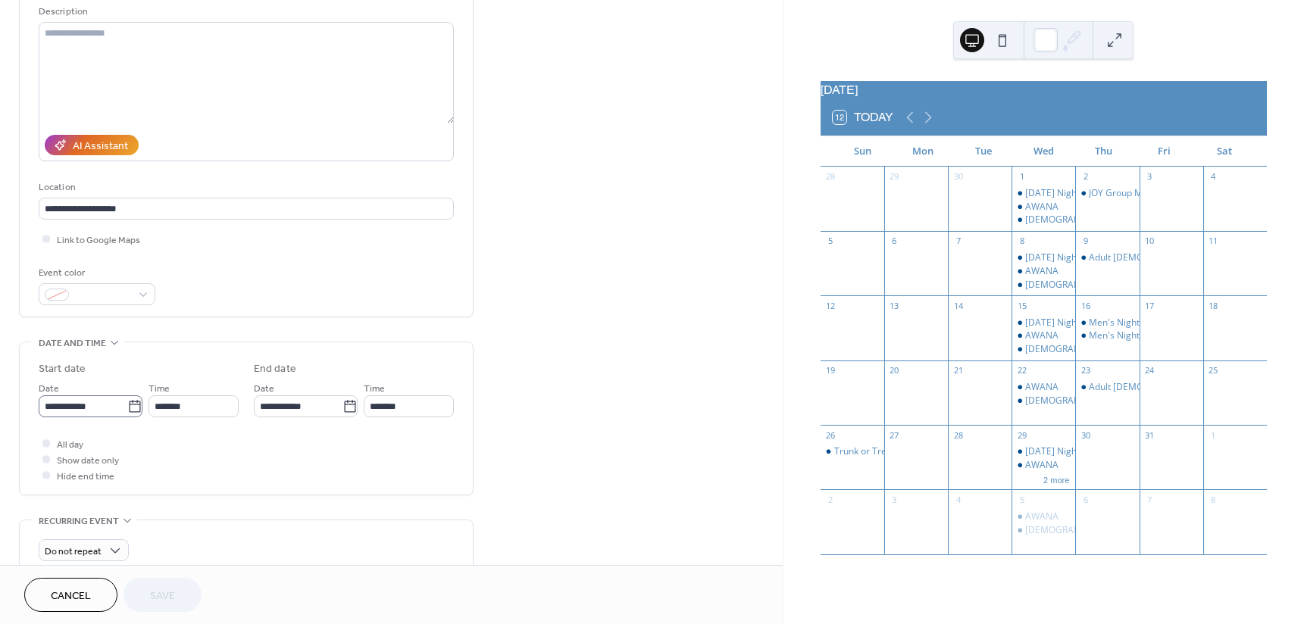
click at [136, 404] on icon at bounding box center [134, 406] width 15 height 15
click at [127, 404] on input "**********" at bounding box center [83, 406] width 89 height 22
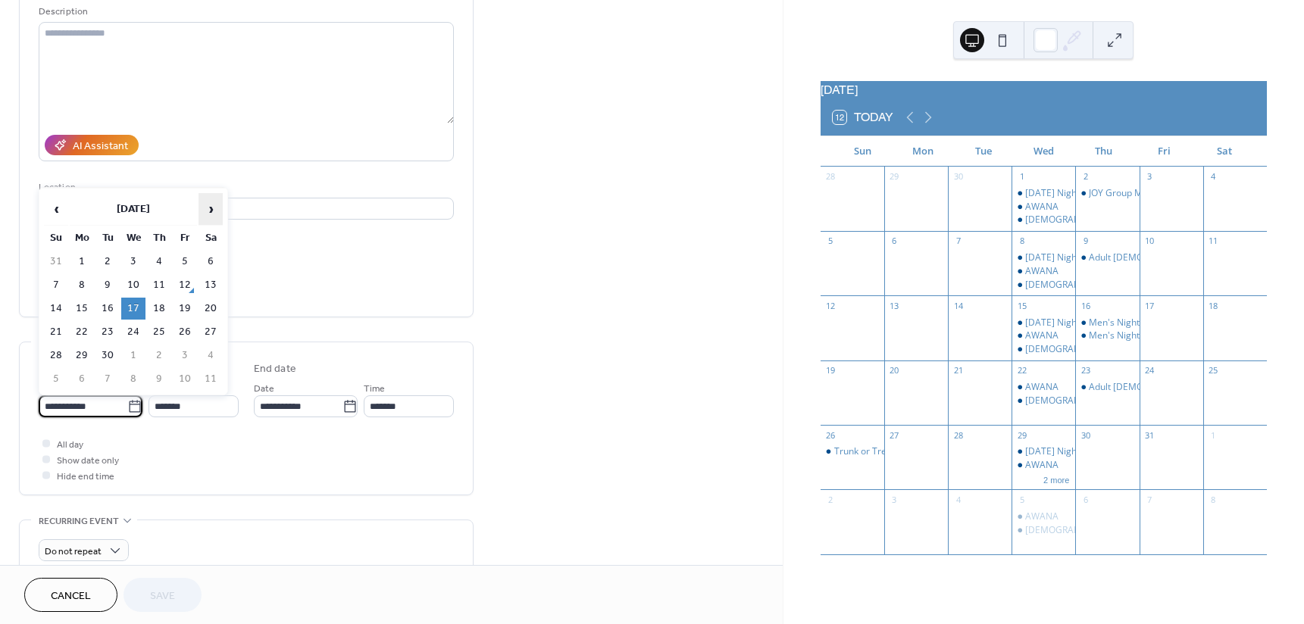
click at [211, 210] on span "›" at bounding box center [210, 209] width 23 height 30
click at [135, 329] on td "22" at bounding box center [133, 332] width 24 height 22
type input "**********"
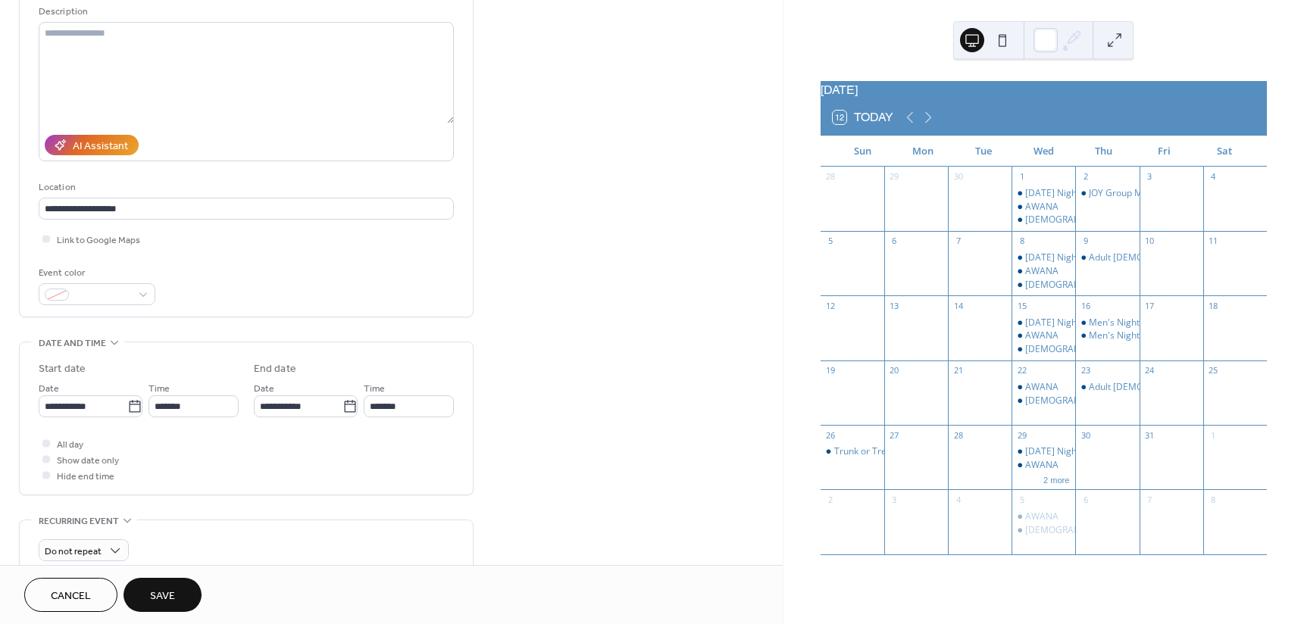
click at [174, 589] on span "Save" at bounding box center [162, 597] width 25 height 16
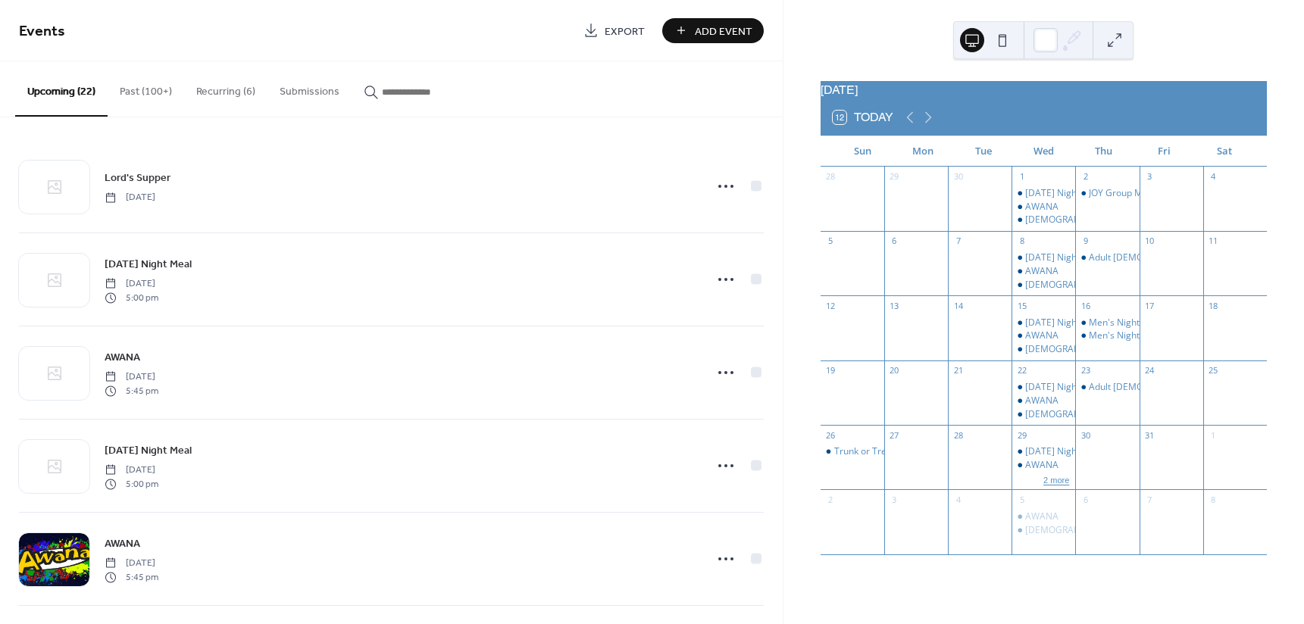
click at [1053, 486] on button "2 more" at bounding box center [1056, 479] width 38 height 13
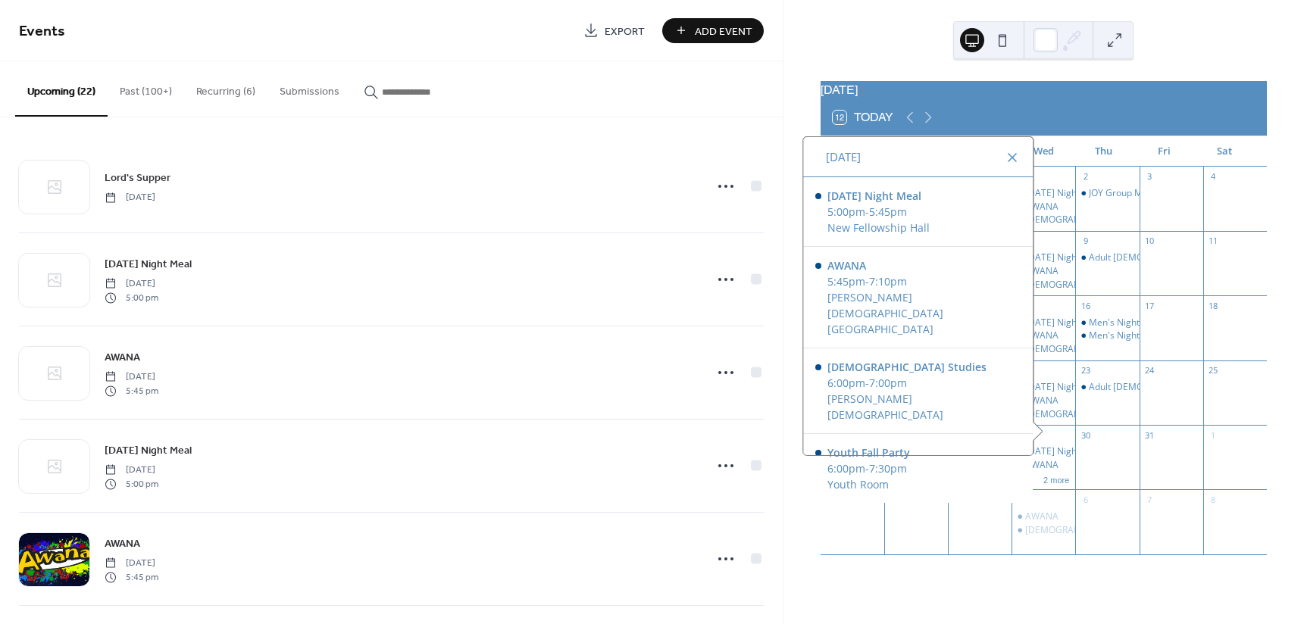
click at [1008, 167] on div at bounding box center [1012, 157] width 18 height 18
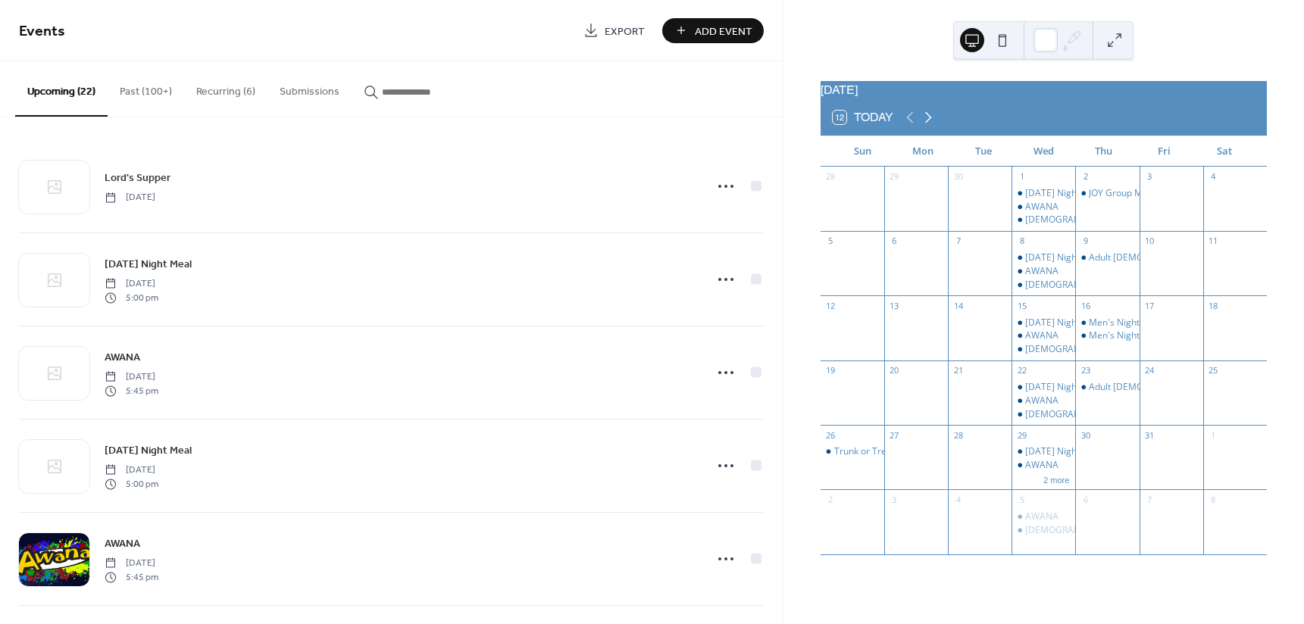
click at [925, 127] on icon at bounding box center [928, 117] width 18 height 18
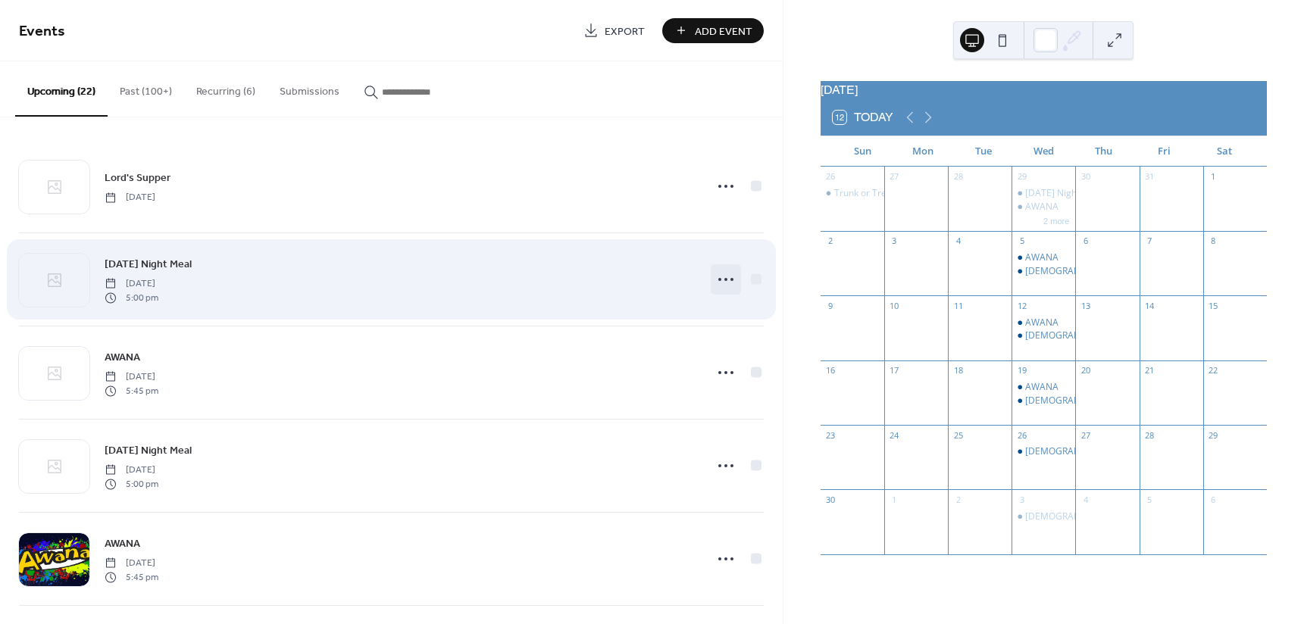
click at [717, 277] on icon at bounding box center [726, 279] width 24 height 24
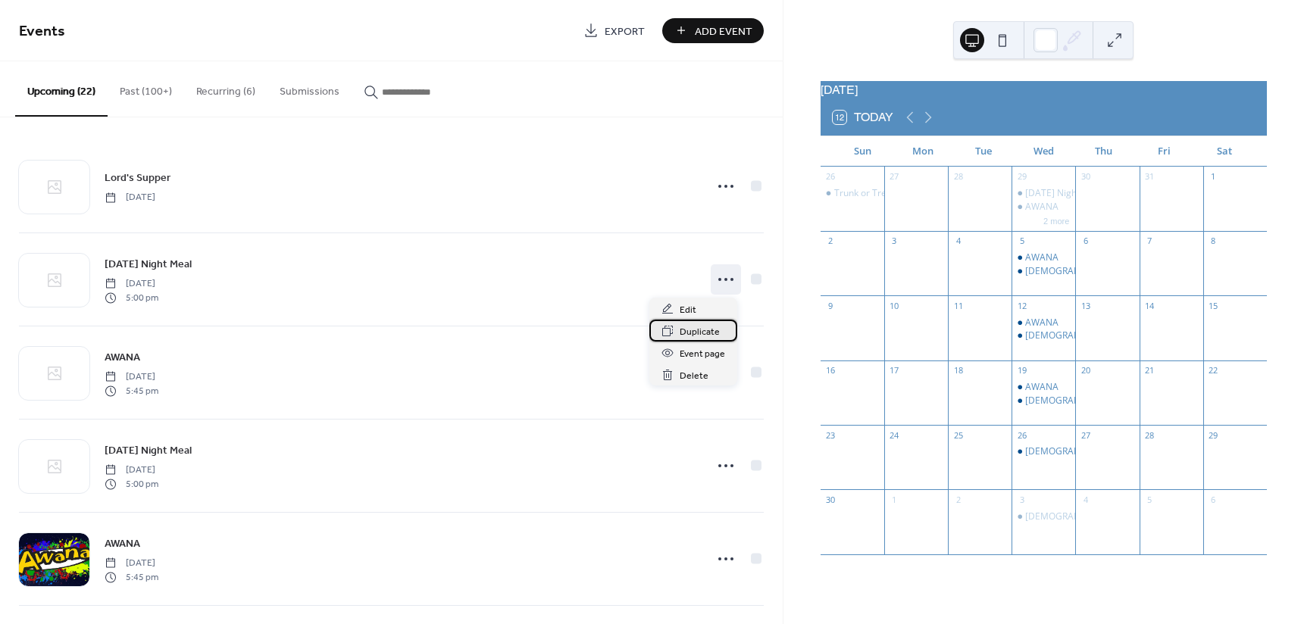
click at [698, 331] on span "Duplicate" at bounding box center [700, 332] width 40 height 16
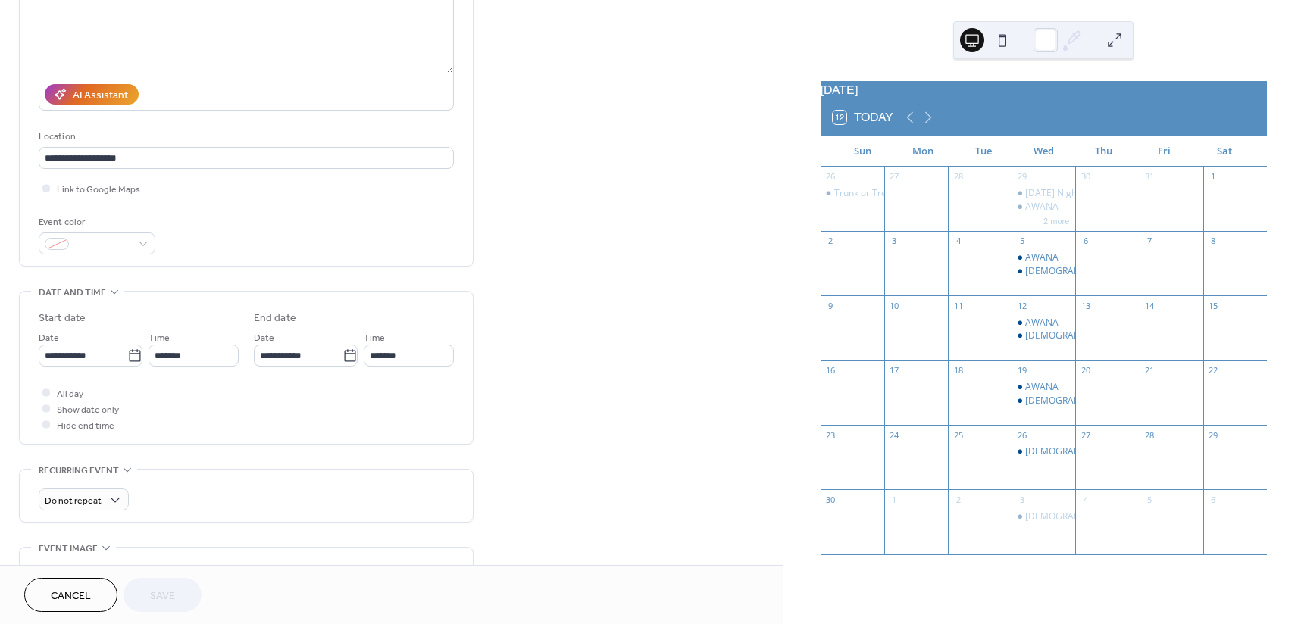
scroll to position [227, 0]
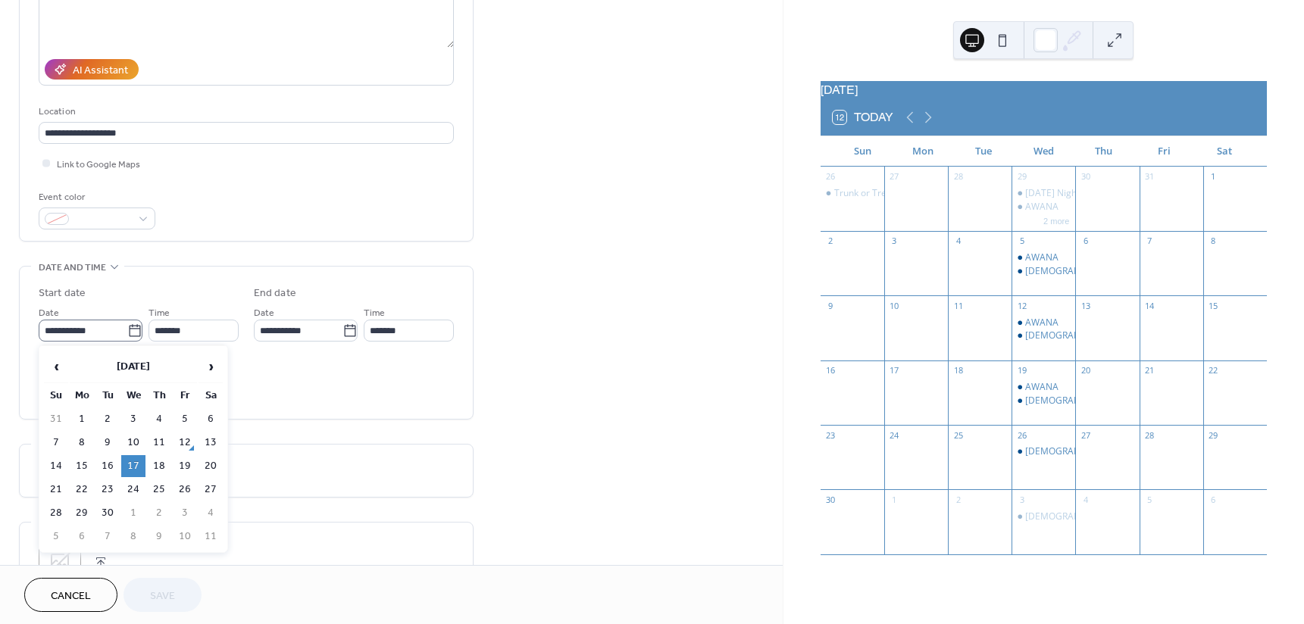
click at [129, 325] on icon at bounding box center [134, 330] width 11 height 12
click at [127, 325] on input "**********" at bounding box center [83, 331] width 89 height 22
click at [208, 362] on span "›" at bounding box center [210, 367] width 23 height 30
click at [208, 363] on span "›" at bounding box center [210, 367] width 23 height 30
click at [133, 441] on td "5" at bounding box center [133, 443] width 24 height 22
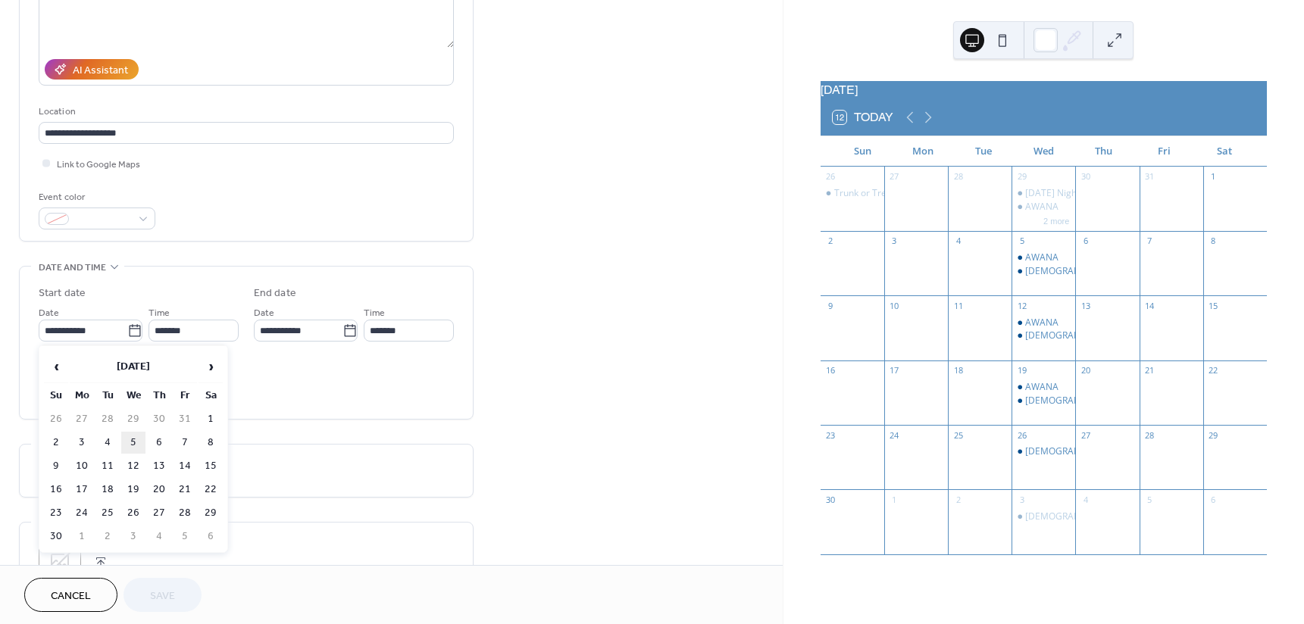
type input "**********"
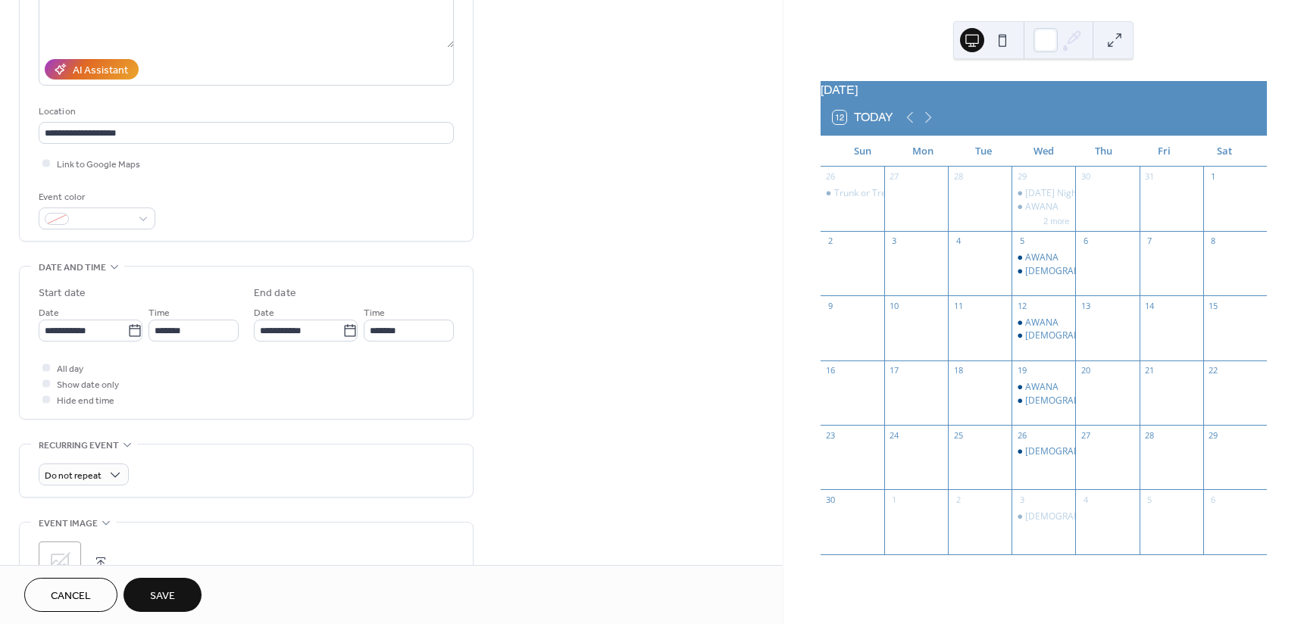
click at [157, 589] on span "Save" at bounding box center [162, 597] width 25 height 16
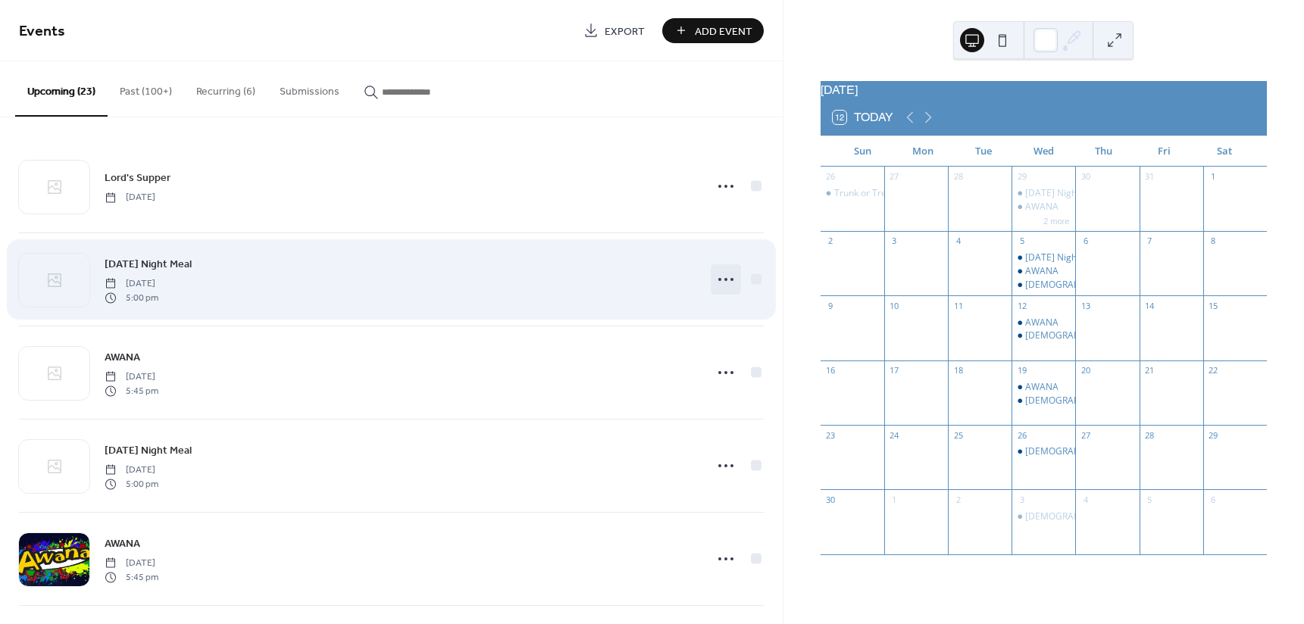
click at [717, 277] on icon at bounding box center [726, 279] width 24 height 24
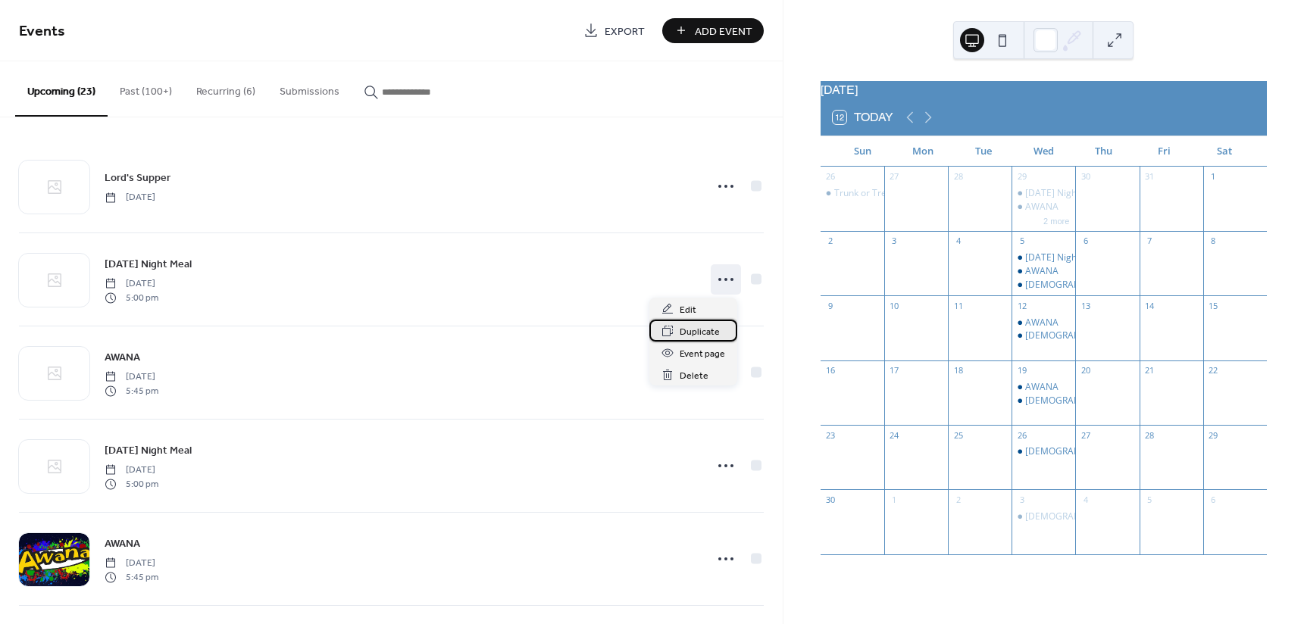
click at [696, 330] on span "Duplicate" at bounding box center [700, 332] width 40 height 16
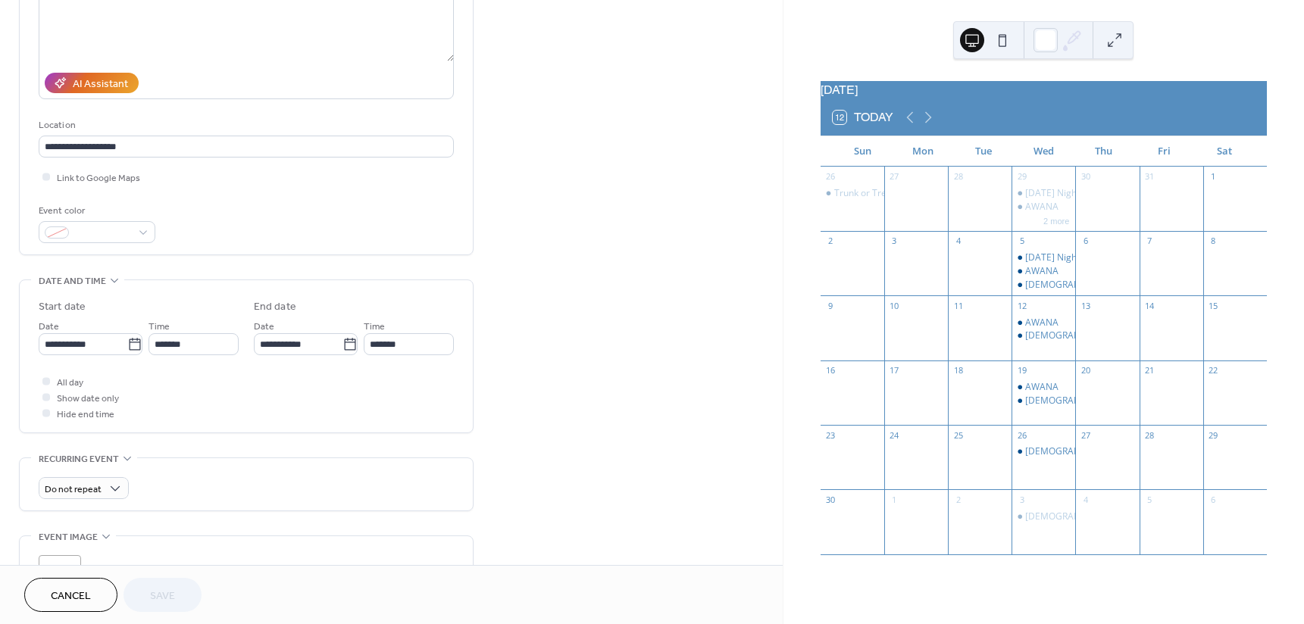
scroll to position [227, 0]
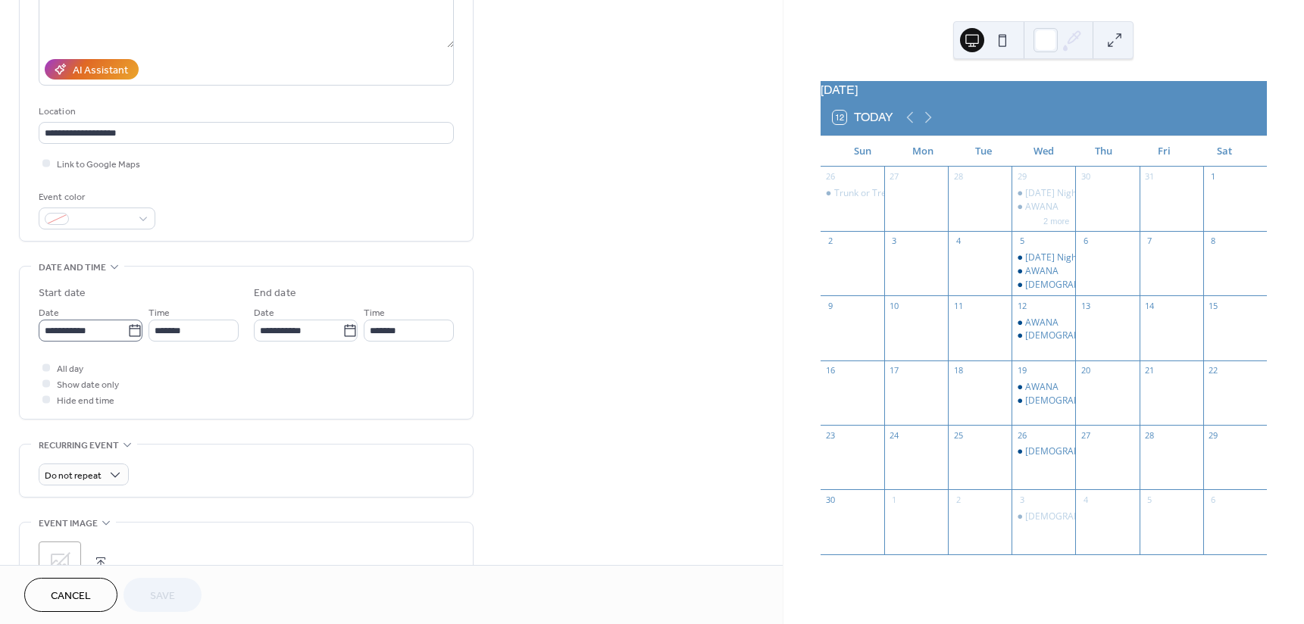
click at [132, 331] on icon at bounding box center [134, 330] width 15 height 15
click at [127, 331] on input "**********" at bounding box center [83, 331] width 89 height 22
click at [213, 369] on span "›" at bounding box center [210, 367] width 23 height 30
click at [215, 364] on span "›" at bounding box center [210, 367] width 23 height 30
click at [136, 461] on td "12" at bounding box center [133, 466] width 24 height 22
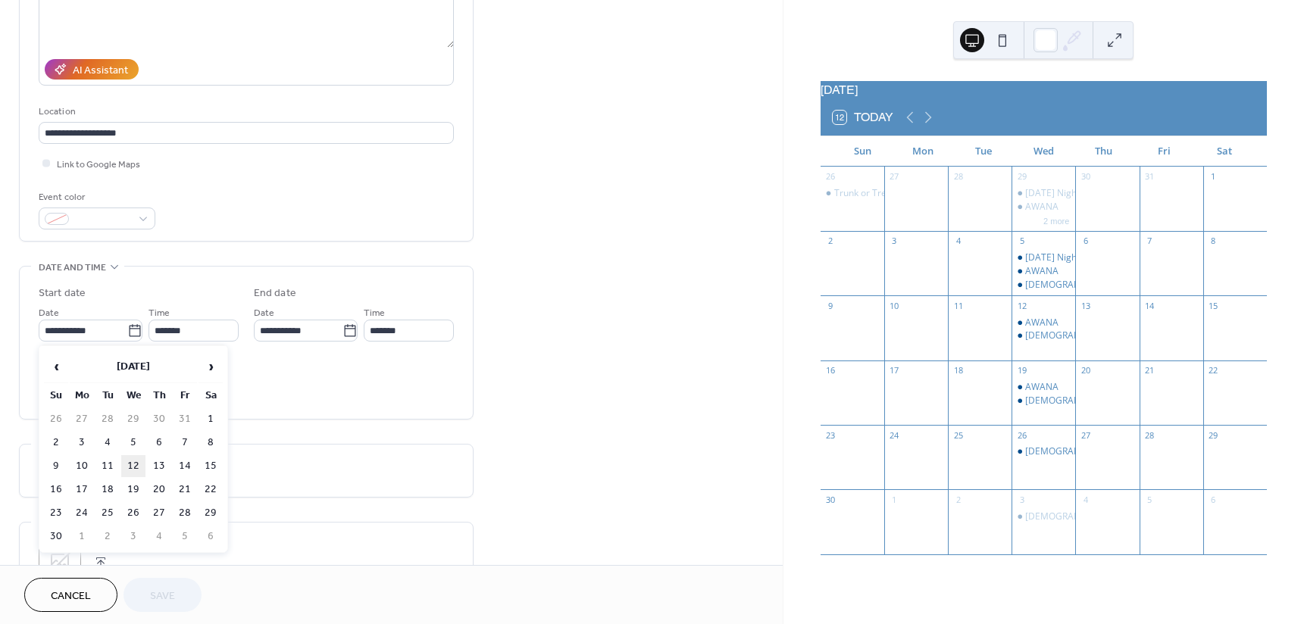
type input "**********"
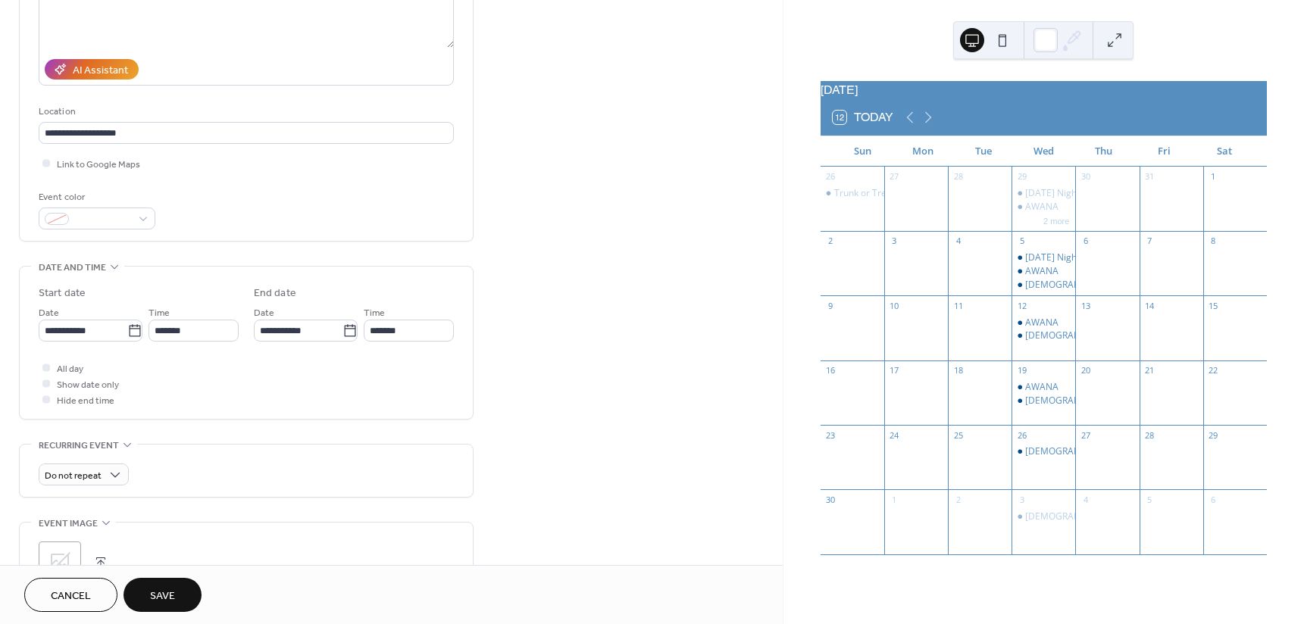
click at [163, 595] on span "Save" at bounding box center [162, 597] width 25 height 16
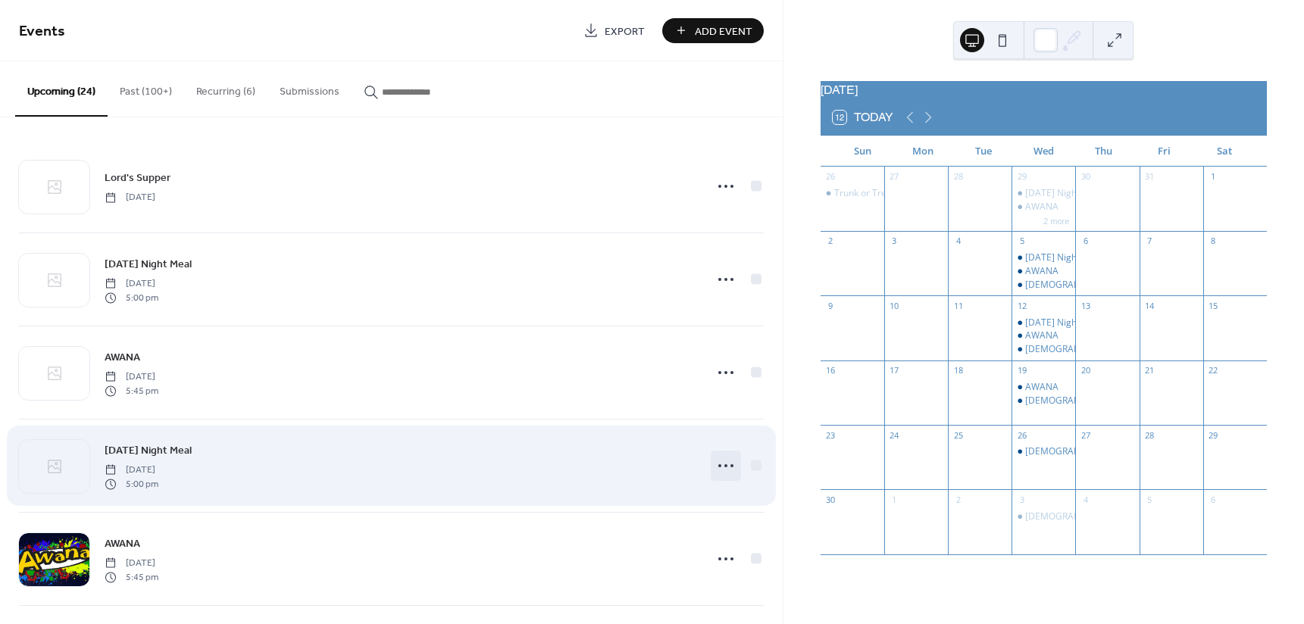
click at [723, 464] on icon at bounding box center [726, 466] width 24 height 24
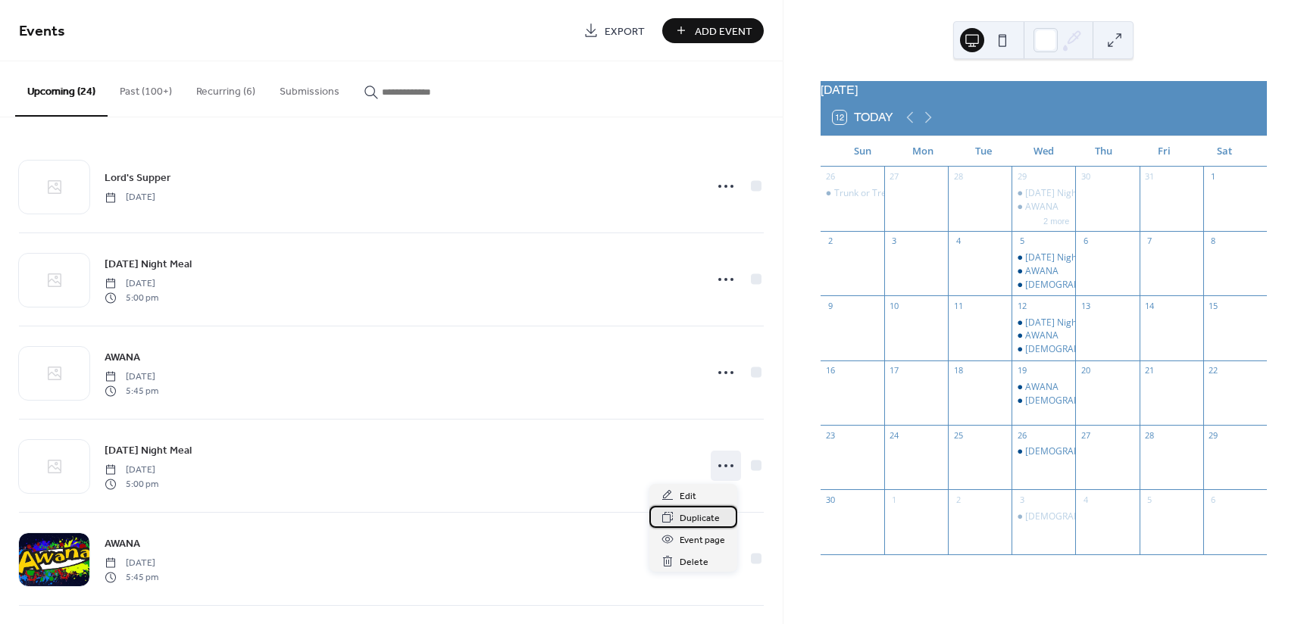
click at [707, 519] on span "Duplicate" at bounding box center [700, 519] width 40 height 16
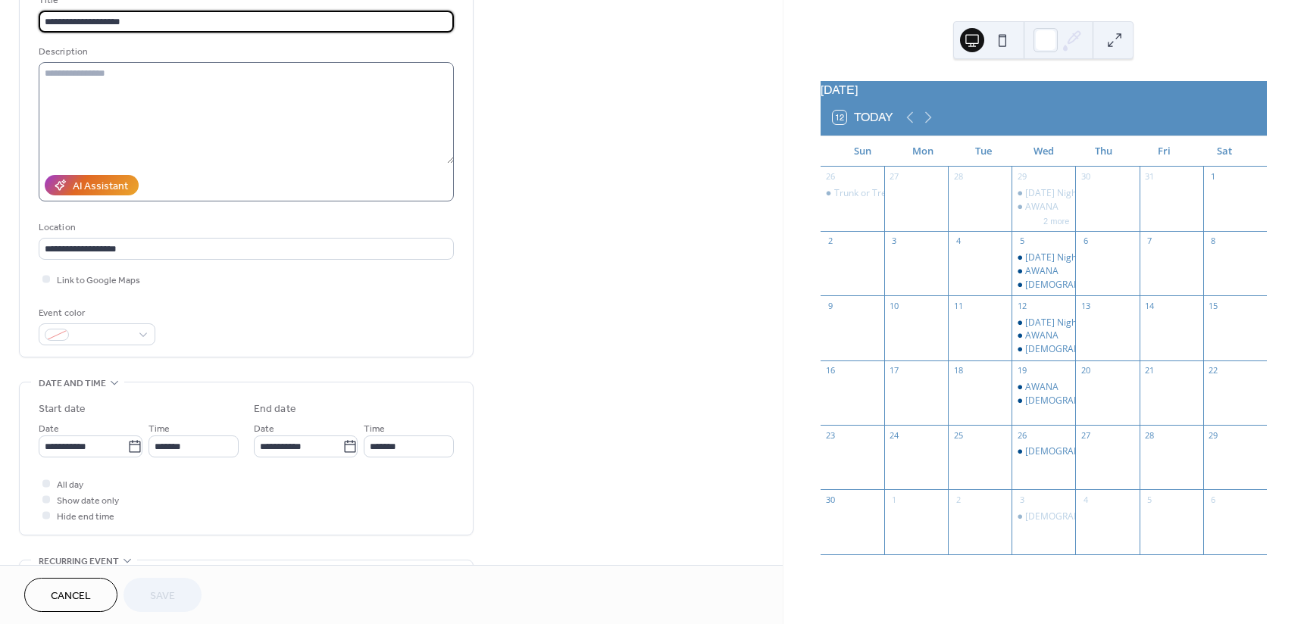
scroll to position [152, 0]
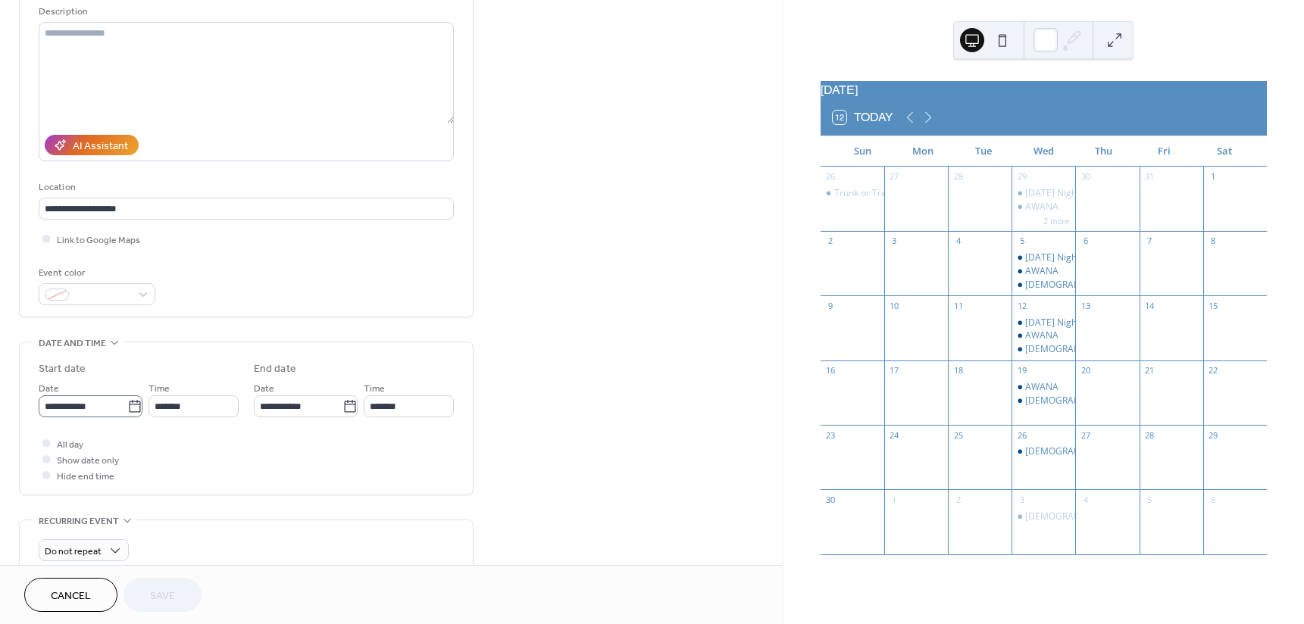
click at [130, 404] on icon at bounding box center [134, 406] width 11 height 12
click at [127, 404] on input "**********" at bounding box center [83, 406] width 89 height 22
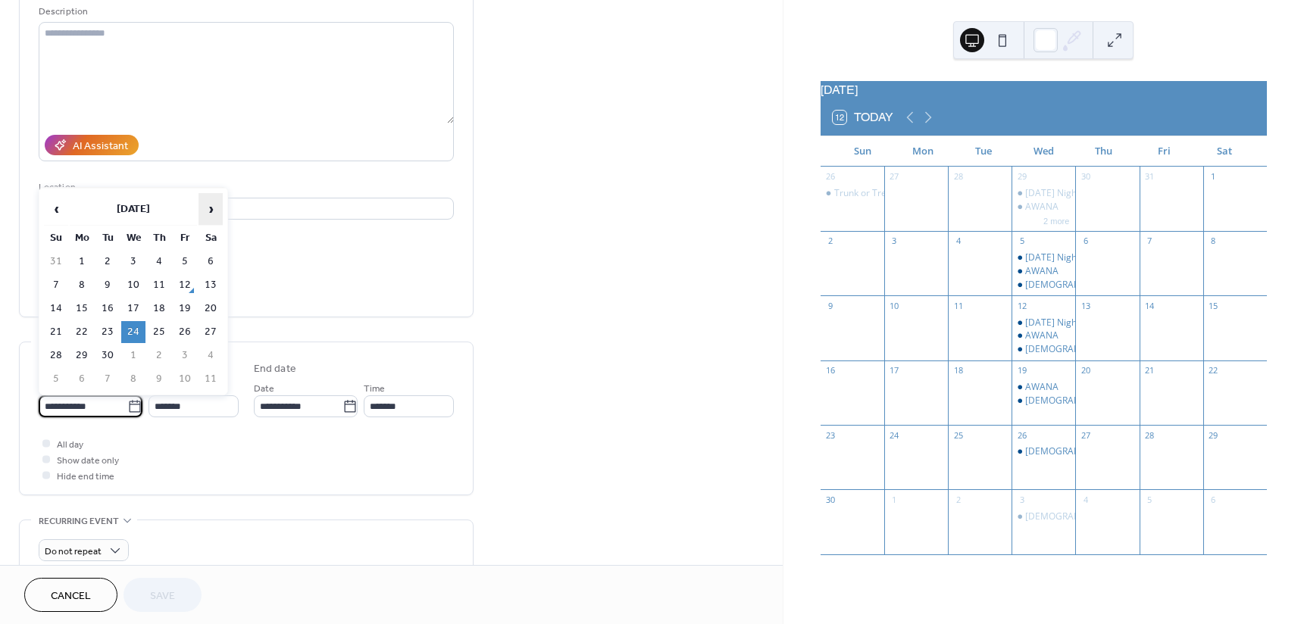
click at [211, 209] on span "›" at bounding box center [210, 209] width 23 height 30
click at [131, 329] on td "19" at bounding box center [133, 332] width 24 height 22
type input "**********"
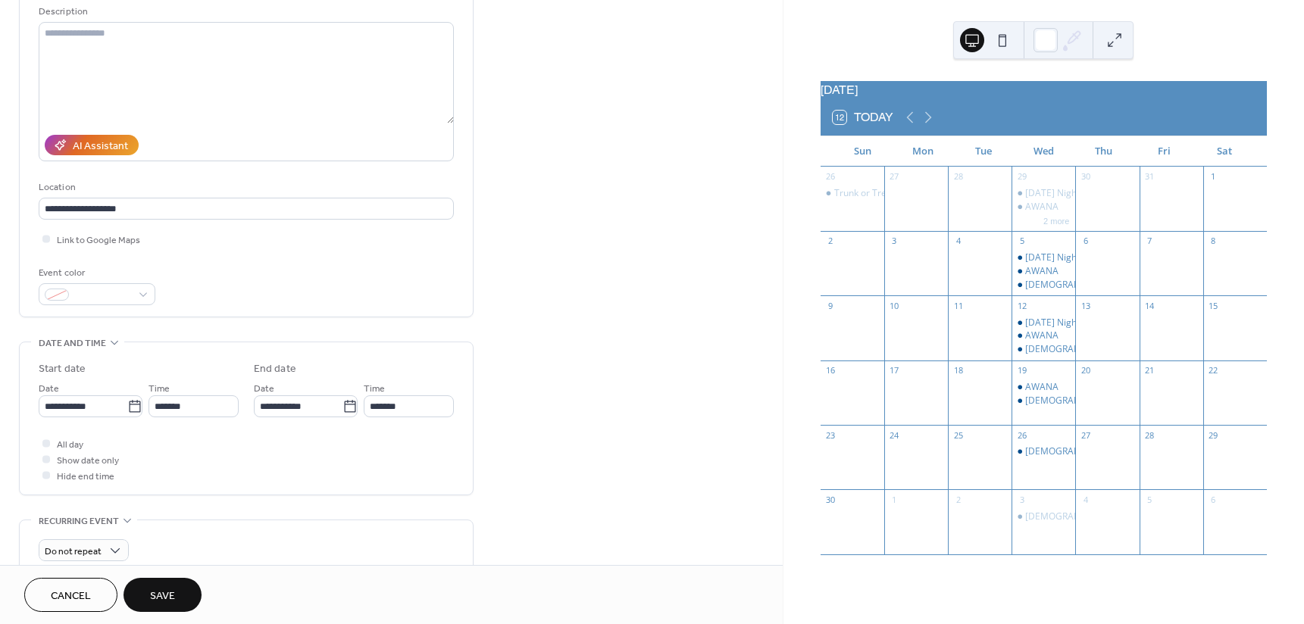
click at [162, 598] on span "Save" at bounding box center [162, 597] width 25 height 16
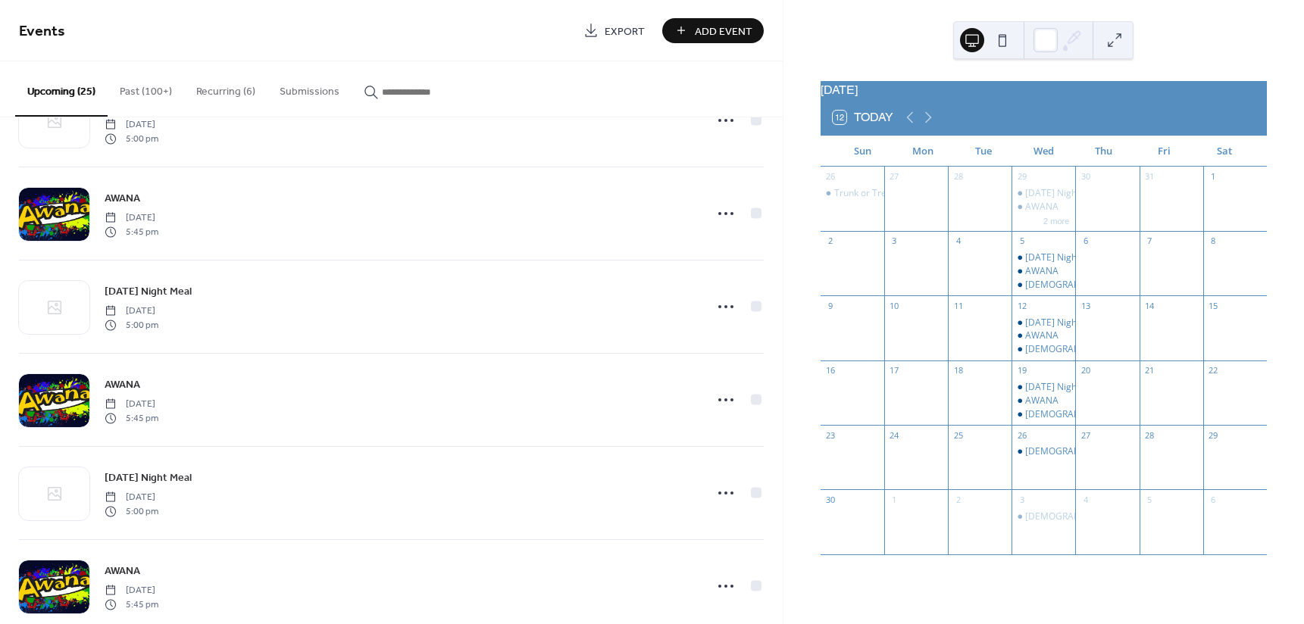
scroll to position [1867, 0]
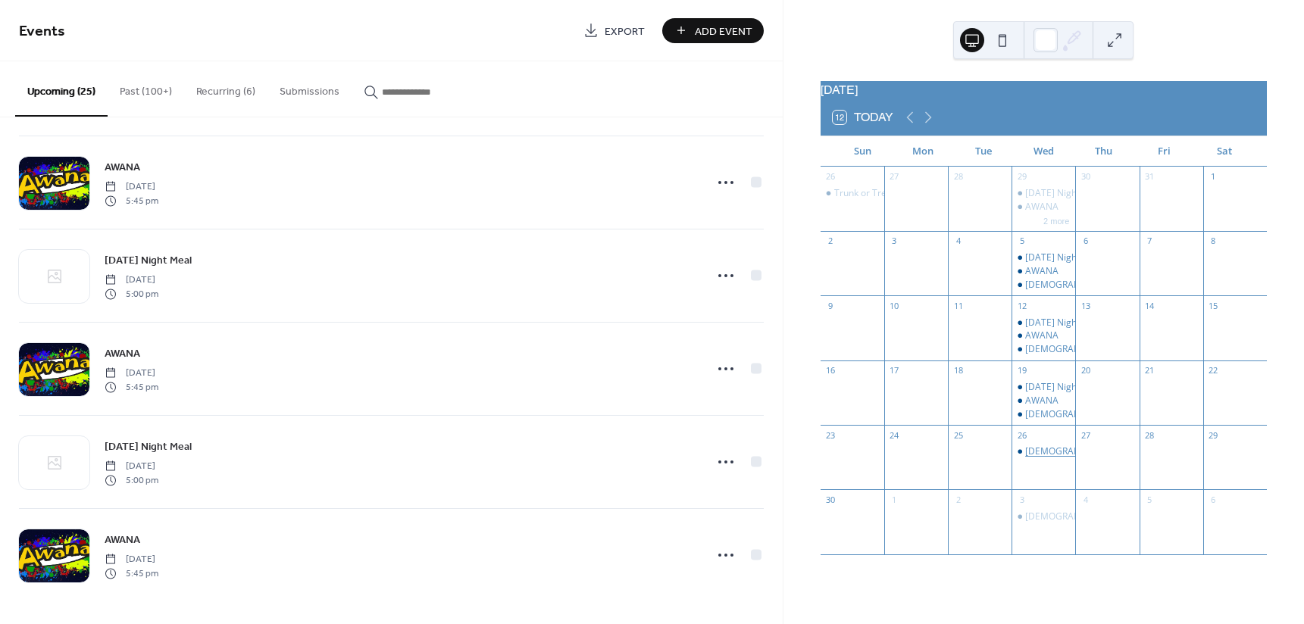
click at [1042, 455] on div "[DEMOGRAPHIC_DATA] Studies" at bounding box center [1091, 451] width 133 height 13
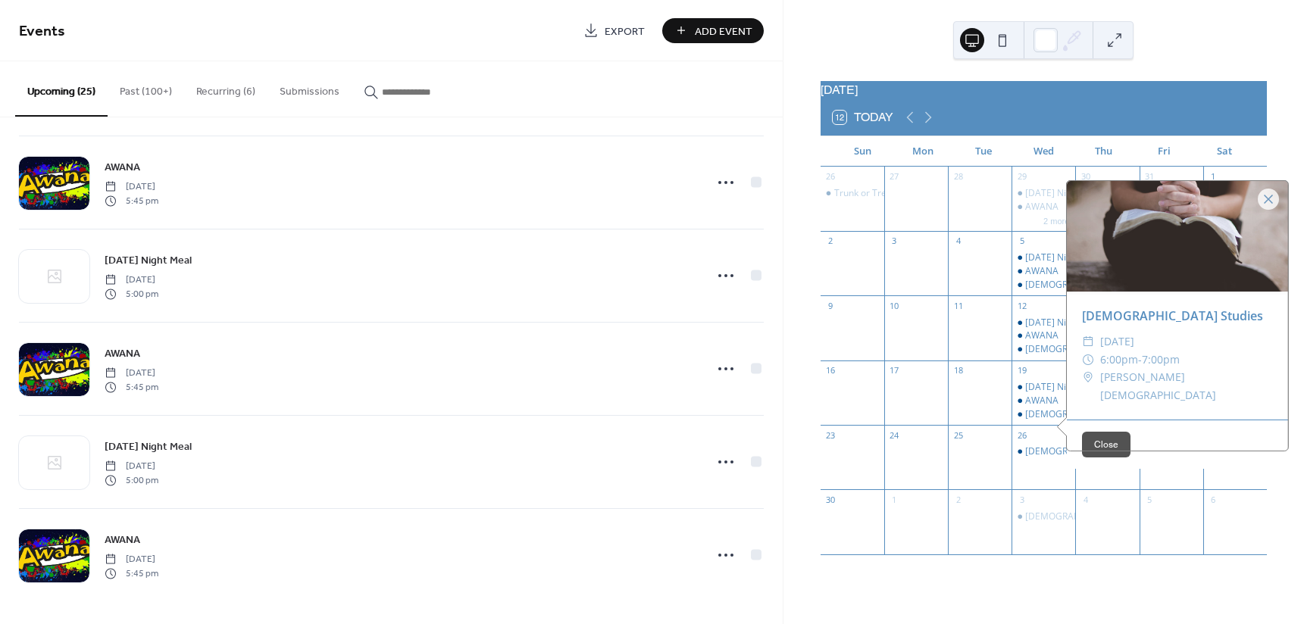
click at [1152, 357] on div "[DEMOGRAPHIC_DATA] Studies ​ [DATE] ​ 6:00pm - 7:00pm ​ [PERSON_NAME][GEOGRAPHI…" at bounding box center [1177, 356] width 221 height 128
click at [1153, 358] on div "[DEMOGRAPHIC_DATA] Studies ​ [DATE] ​ 6:00pm - 7:00pm ​ [PERSON_NAME][GEOGRAPHI…" at bounding box center [1177, 356] width 221 height 128
click at [1185, 325] on div "[DEMOGRAPHIC_DATA] Studies" at bounding box center [1177, 316] width 221 height 18
click at [1058, 523] on div "[DEMOGRAPHIC_DATA] Studies" at bounding box center [1091, 517] width 133 height 13
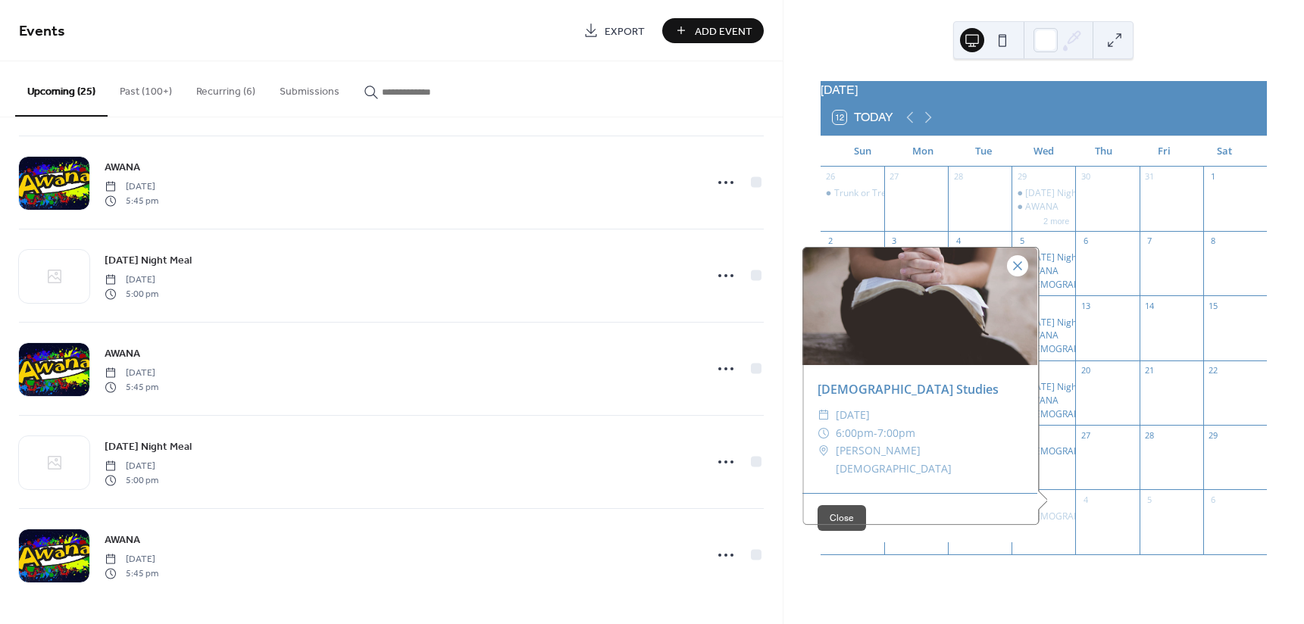
click at [1011, 277] on div at bounding box center [1017, 265] width 21 height 21
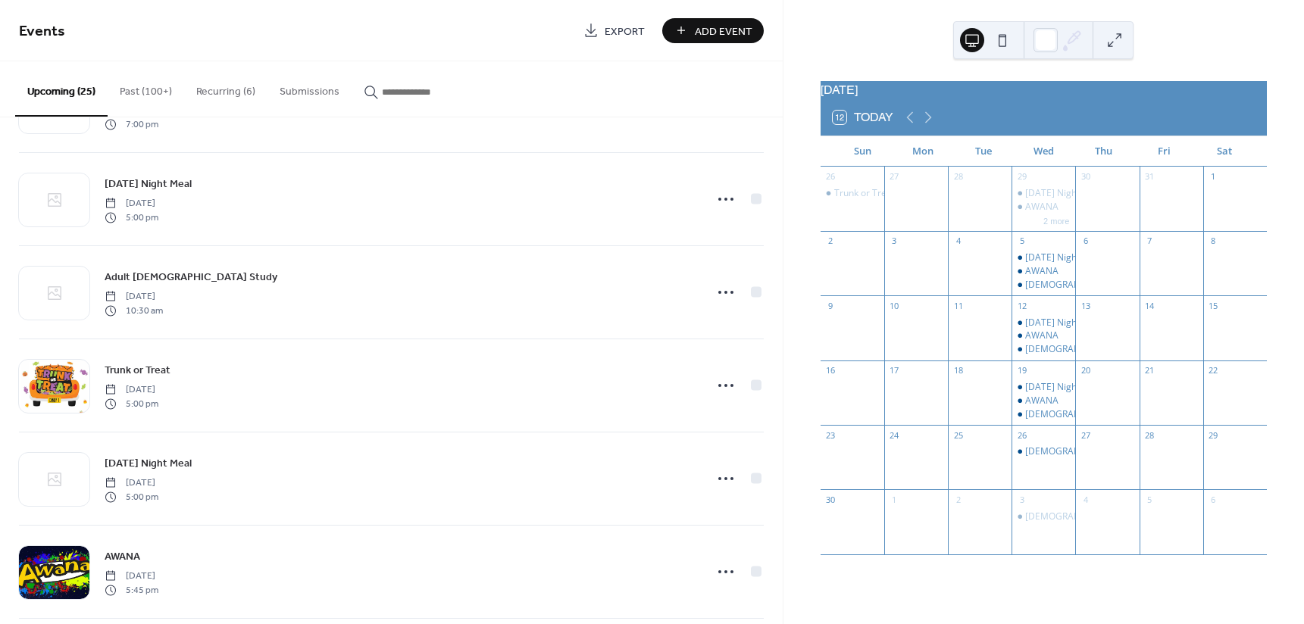
scroll to position [1186, 0]
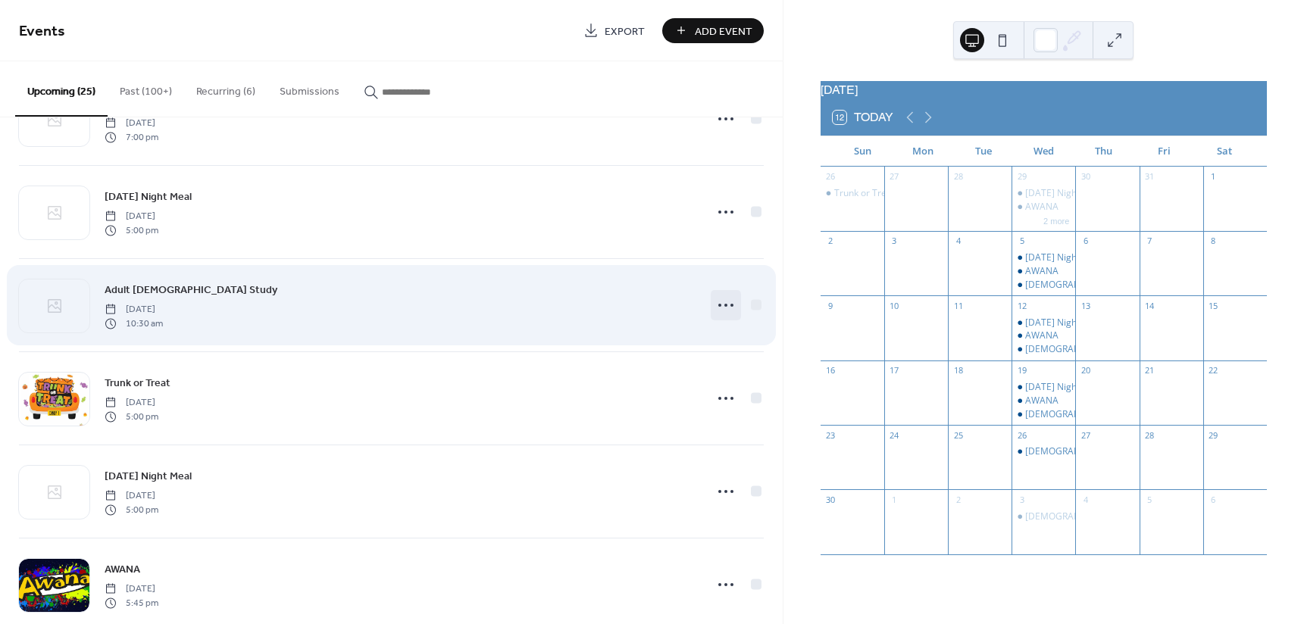
click at [723, 304] on icon at bounding box center [726, 305] width 24 height 24
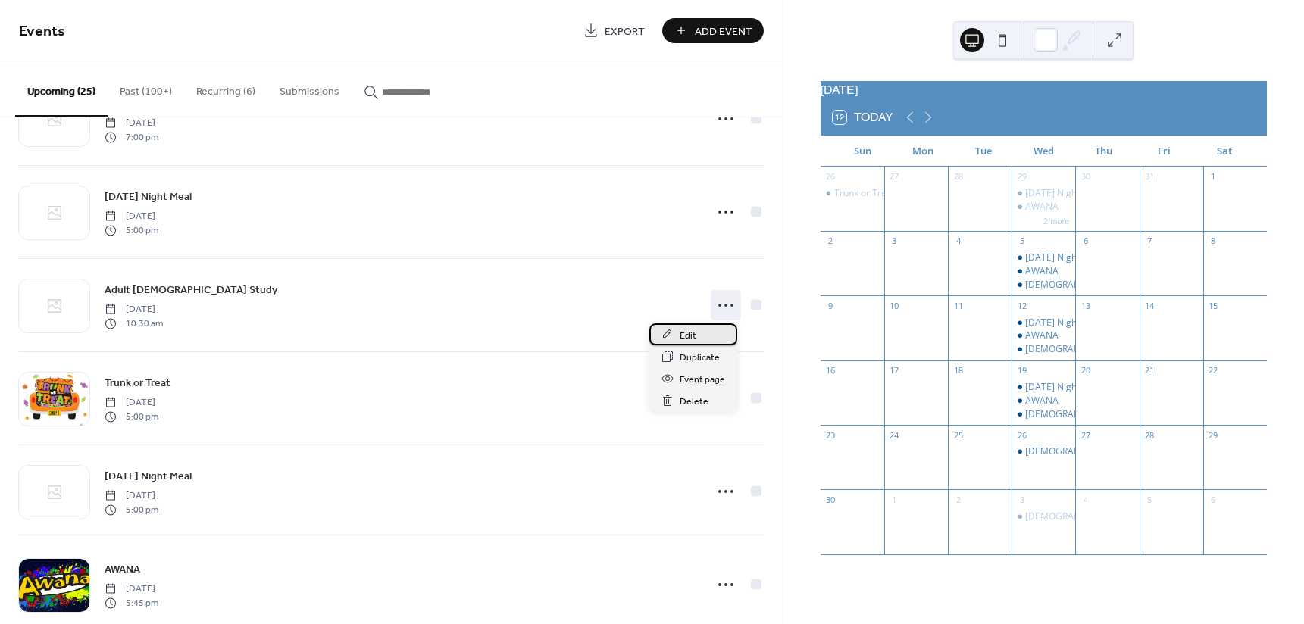
click at [694, 336] on span "Edit" at bounding box center [688, 336] width 17 height 16
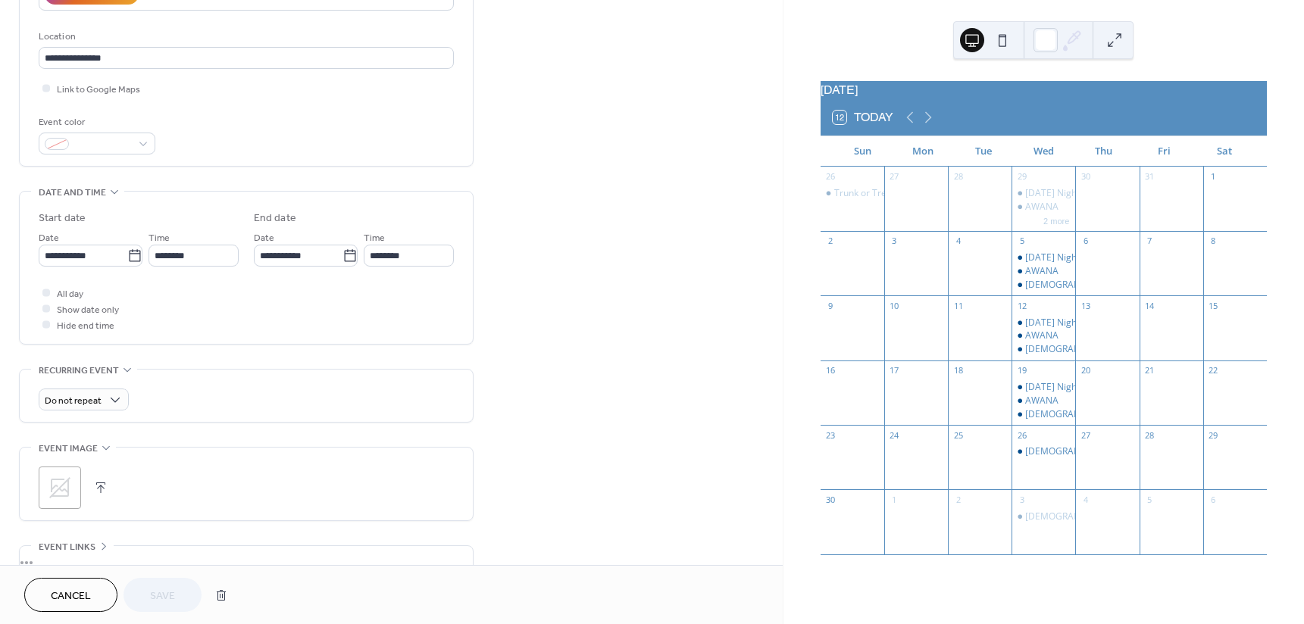
scroll to position [303, 0]
click at [136, 256] on icon at bounding box center [134, 254] width 11 height 12
click at [127, 256] on input "**********" at bounding box center [83, 255] width 89 height 22
click at [136, 256] on icon at bounding box center [134, 254] width 11 height 12
click at [127, 256] on input "**********" at bounding box center [83, 255] width 89 height 22
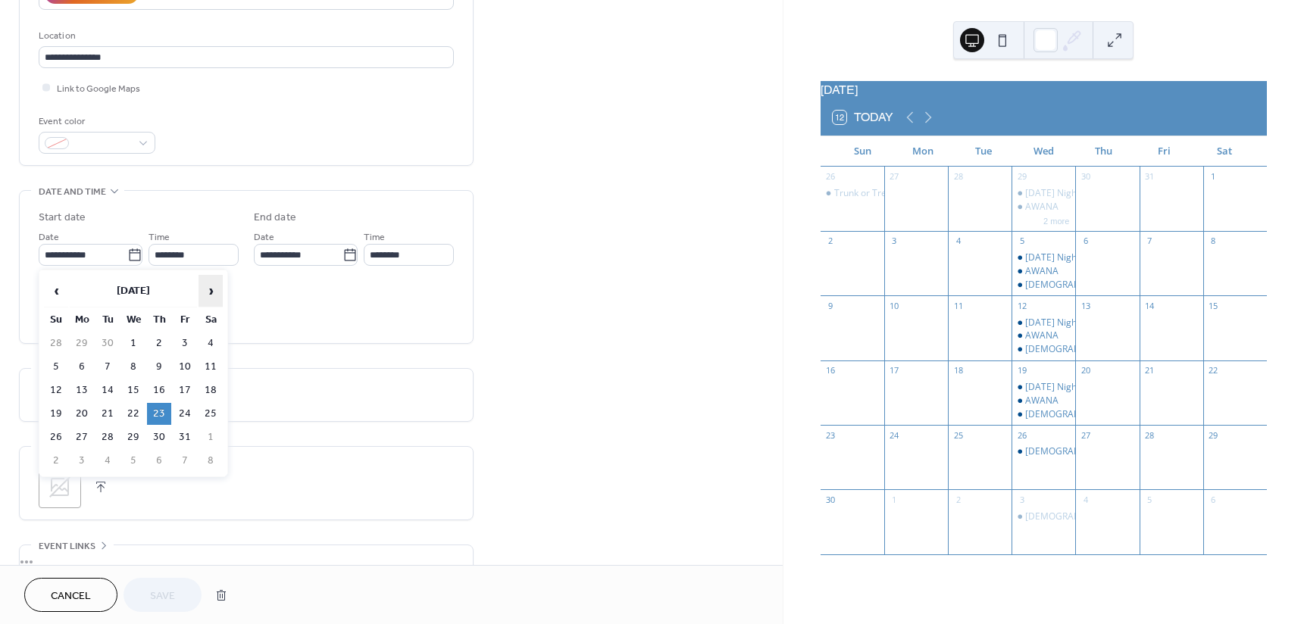
click at [208, 287] on span "›" at bounding box center [210, 291] width 23 height 30
click at [130, 433] on td "26" at bounding box center [133, 437] width 24 height 22
type input "**********"
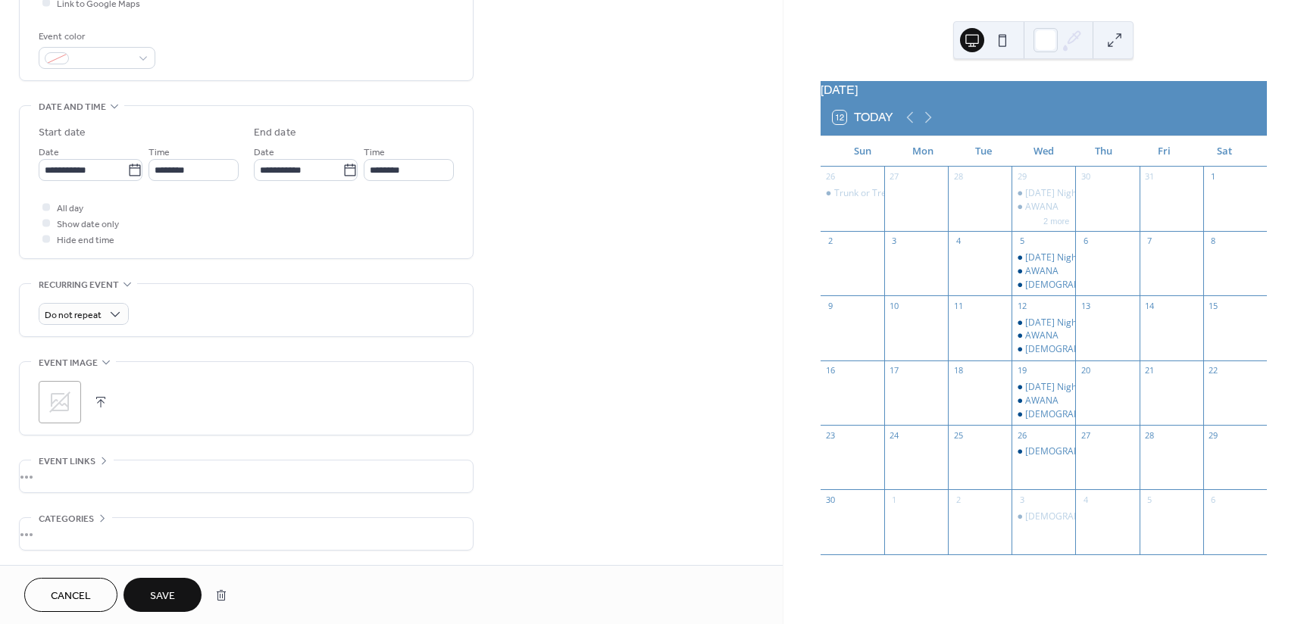
scroll to position [446, 0]
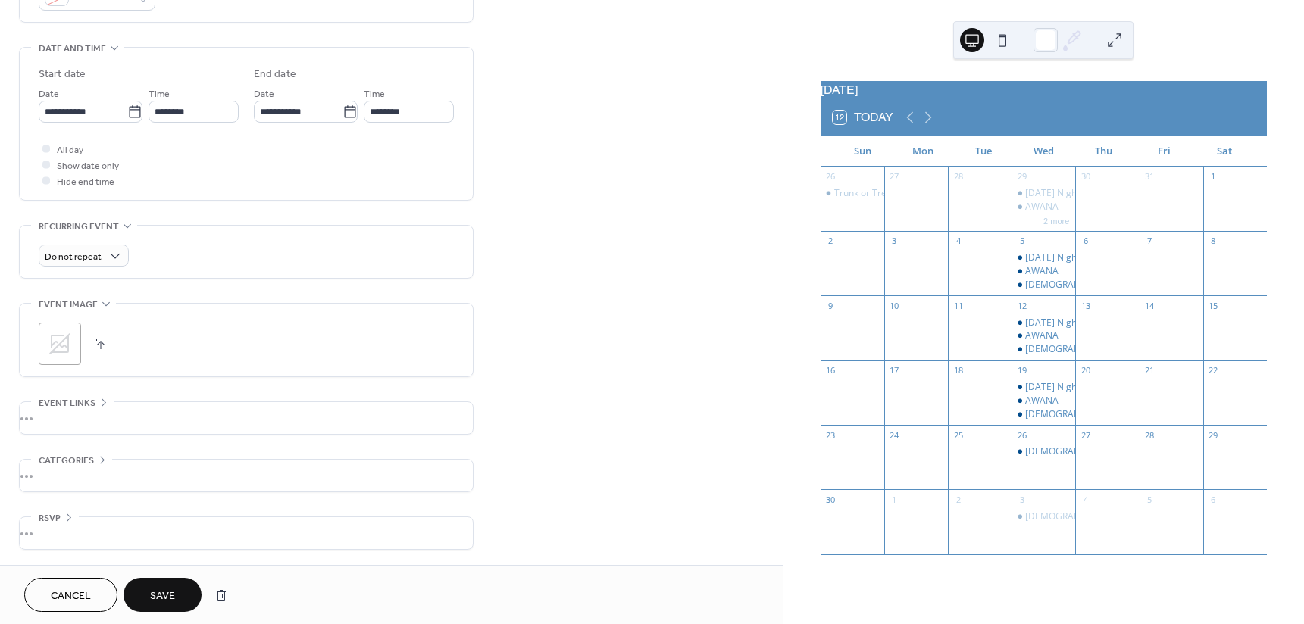
click at [81, 589] on span "Cancel" at bounding box center [71, 597] width 40 height 16
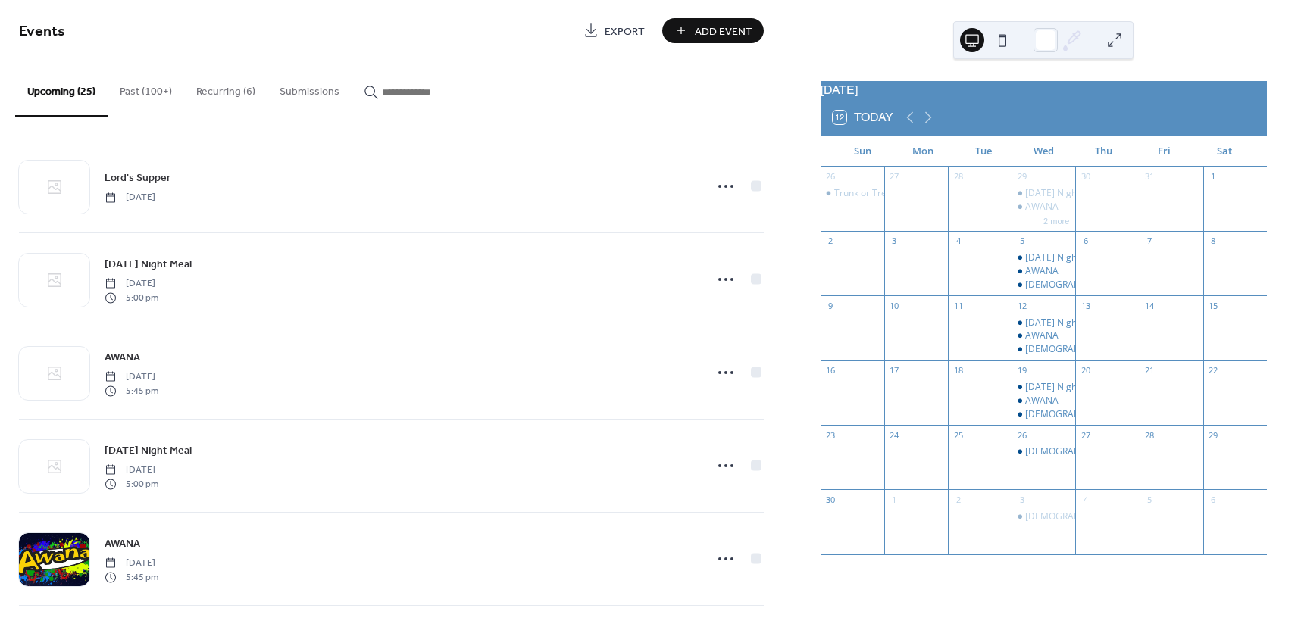
click at [1038, 355] on div "[DEMOGRAPHIC_DATA] Studies" at bounding box center [1091, 349] width 133 height 13
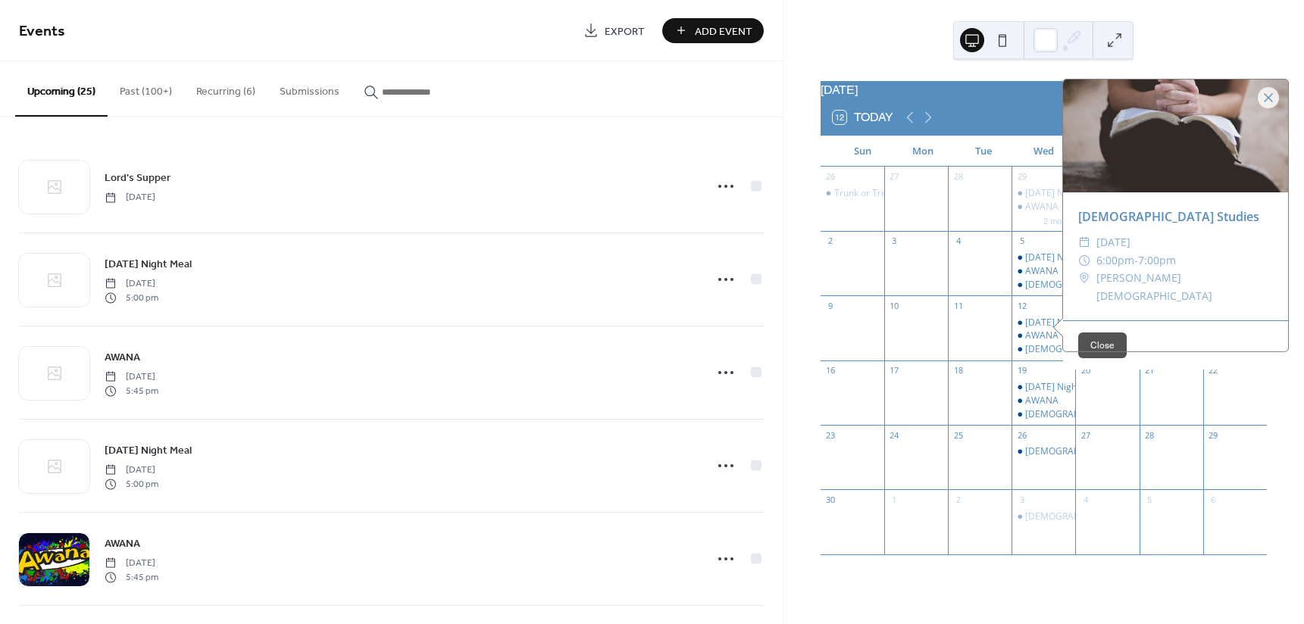
click at [1088, 351] on button "Close" at bounding box center [1102, 346] width 48 height 26
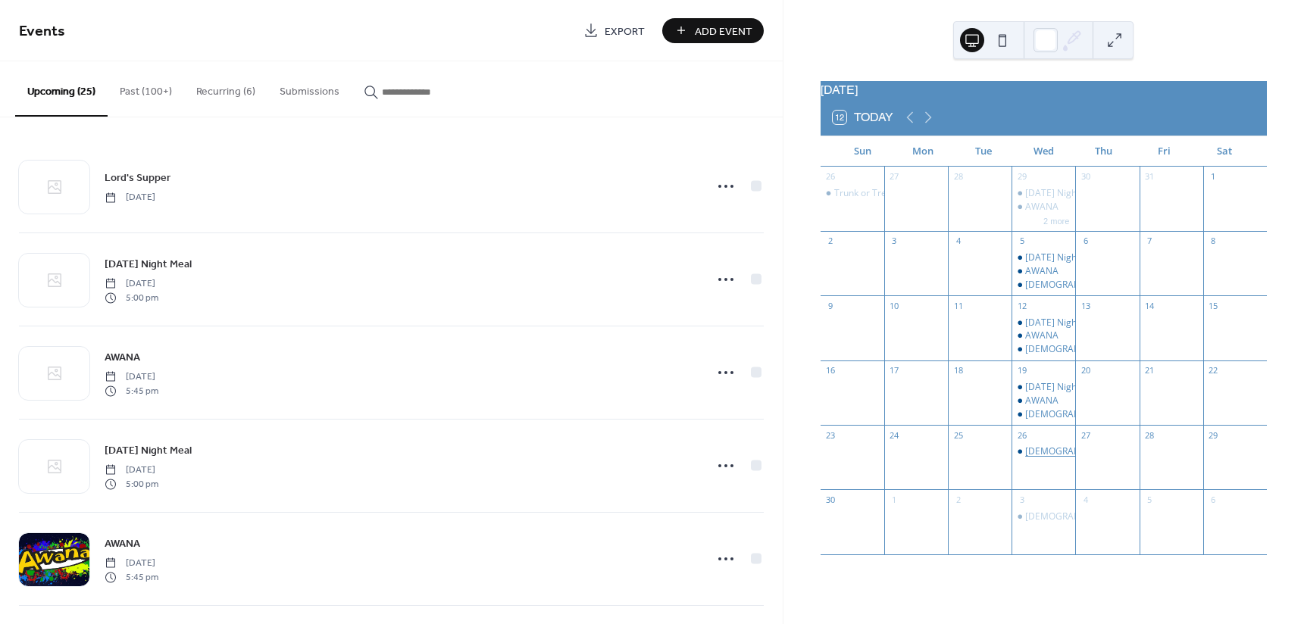
click at [1034, 458] on div "[DEMOGRAPHIC_DATA] Studies" at bounding box center [1091, 451] width 133 height 13
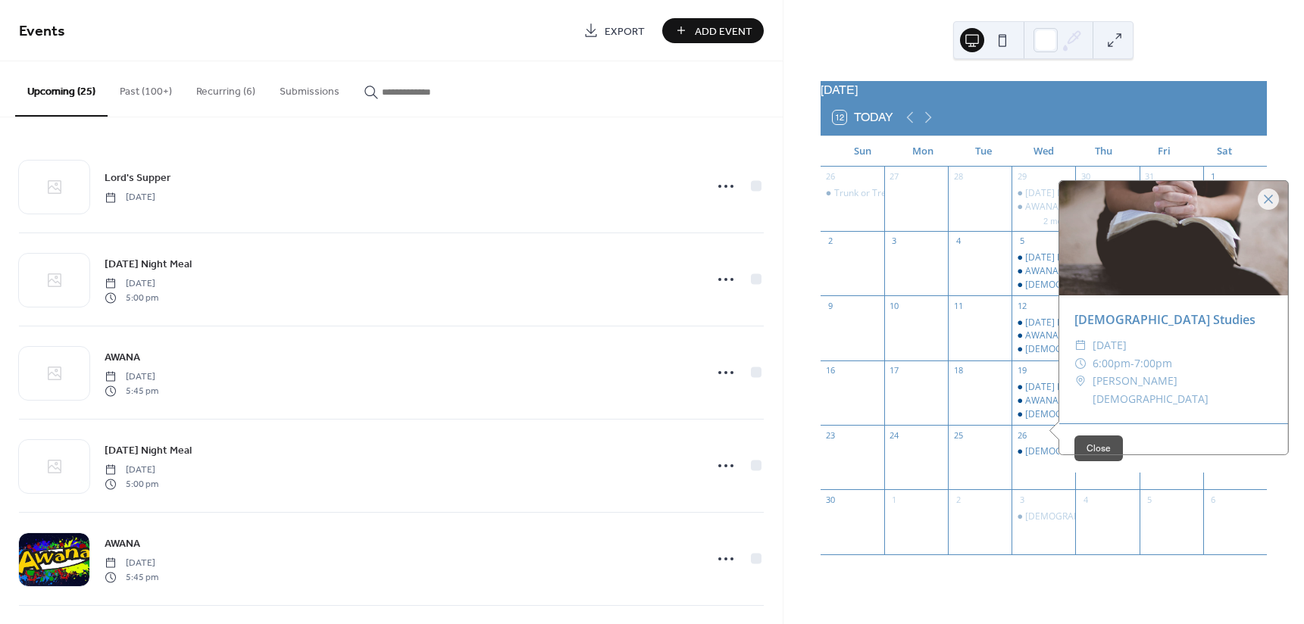
click at [1082, 448] on button "Close" at bounding box center [1098, 449] width 48 height 26
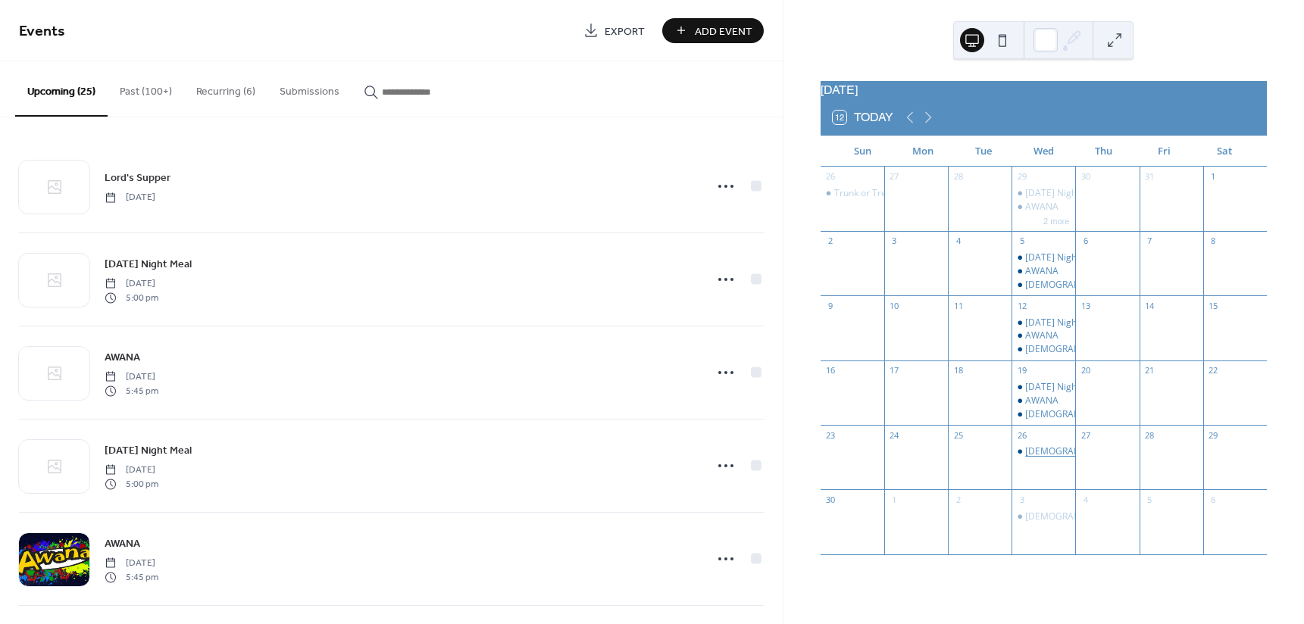
click at [1040, 458] on div "[DEMOGRAPHIC_DATA] Studies" at bounding box center [1091, 451] width 133 height 13
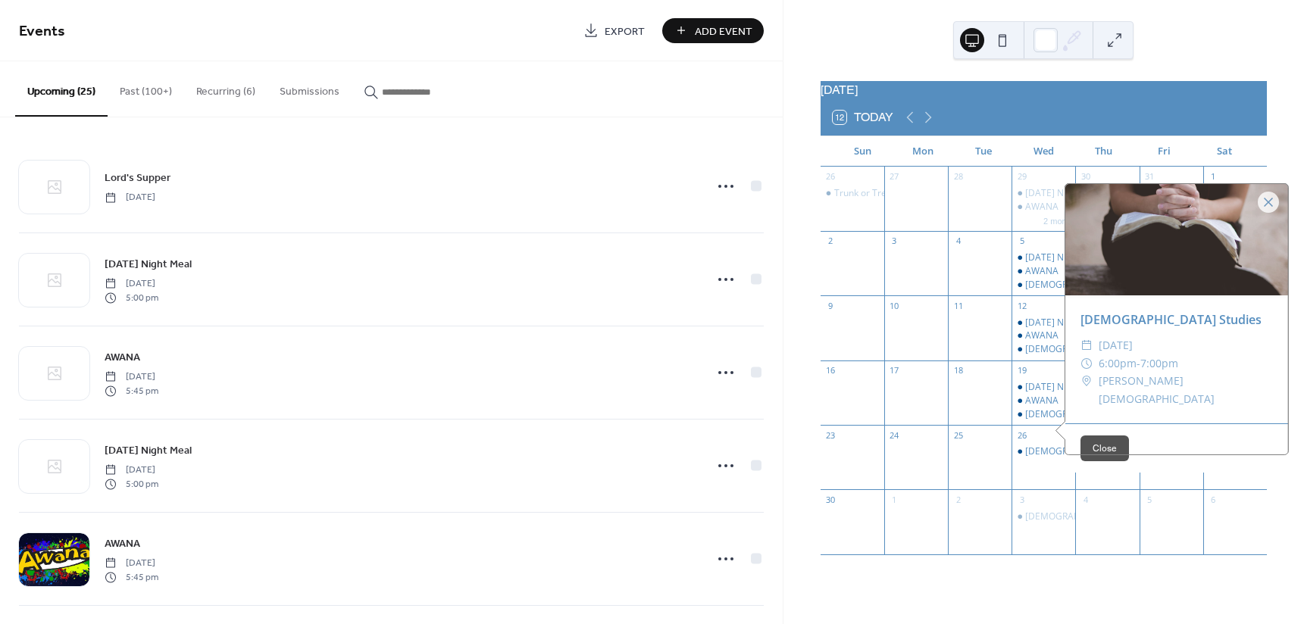
click at [1095, 455] on button "Close" at bounding box center [1104, 449] width 48 height 26
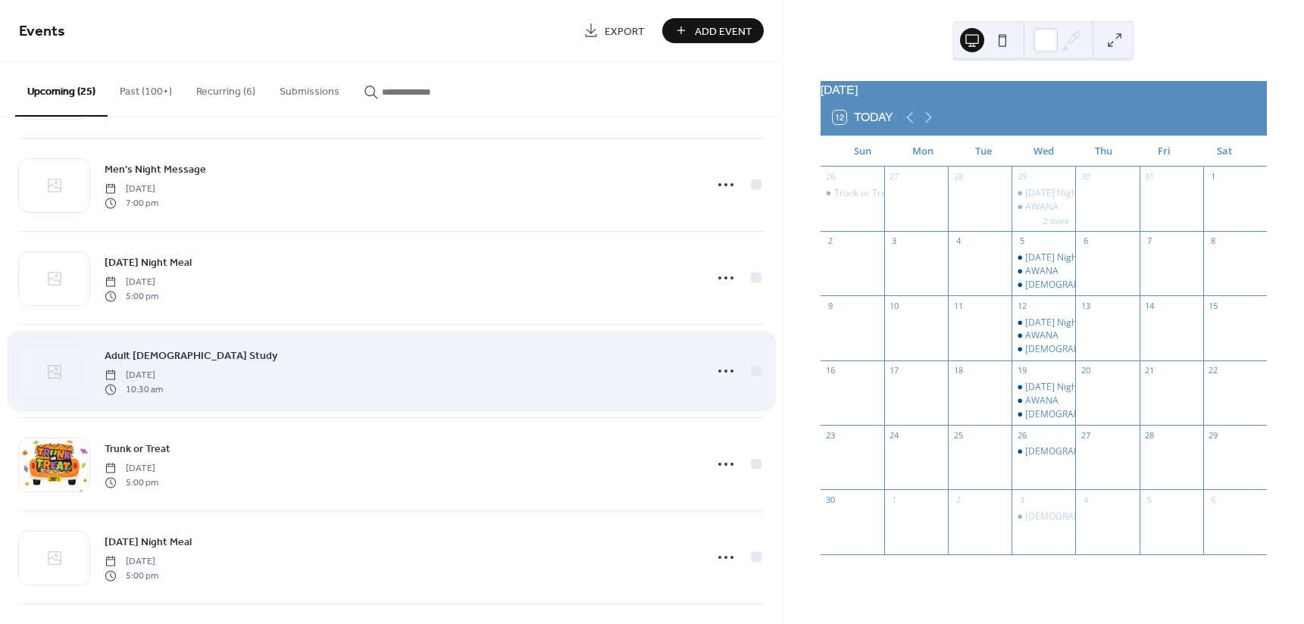
scroll to position [1136, 0]
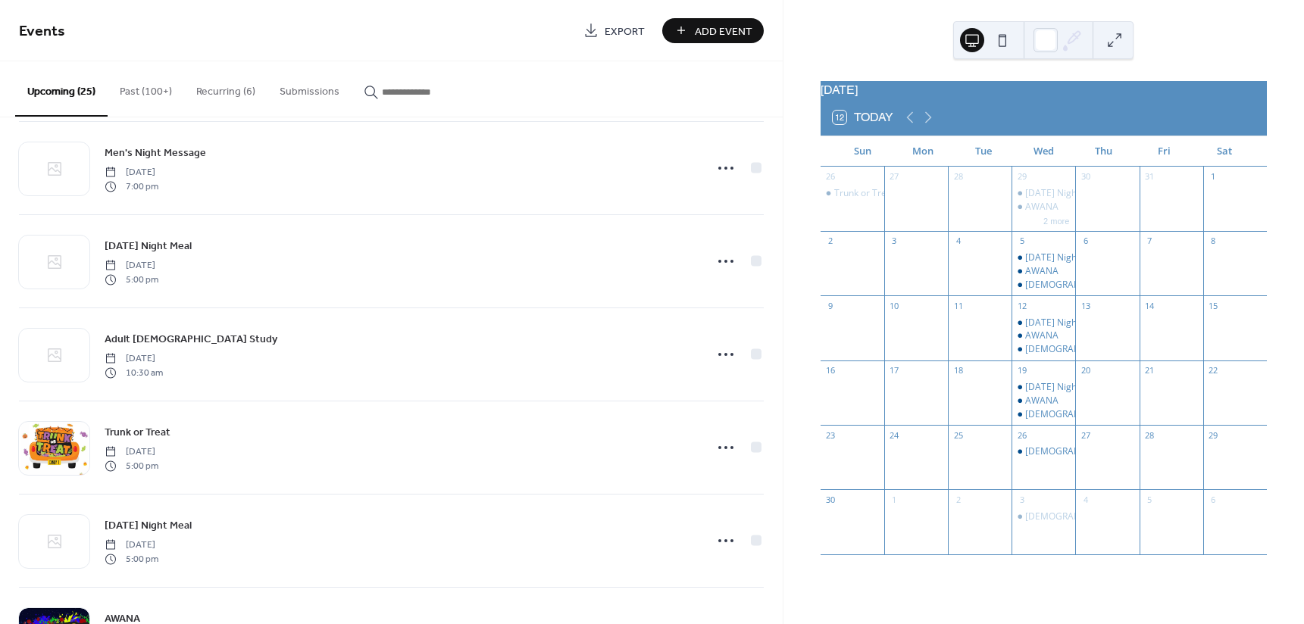
click at [227, 91] on button "Recurring (6)" at bounding box center [225, 88] width 83 height 54
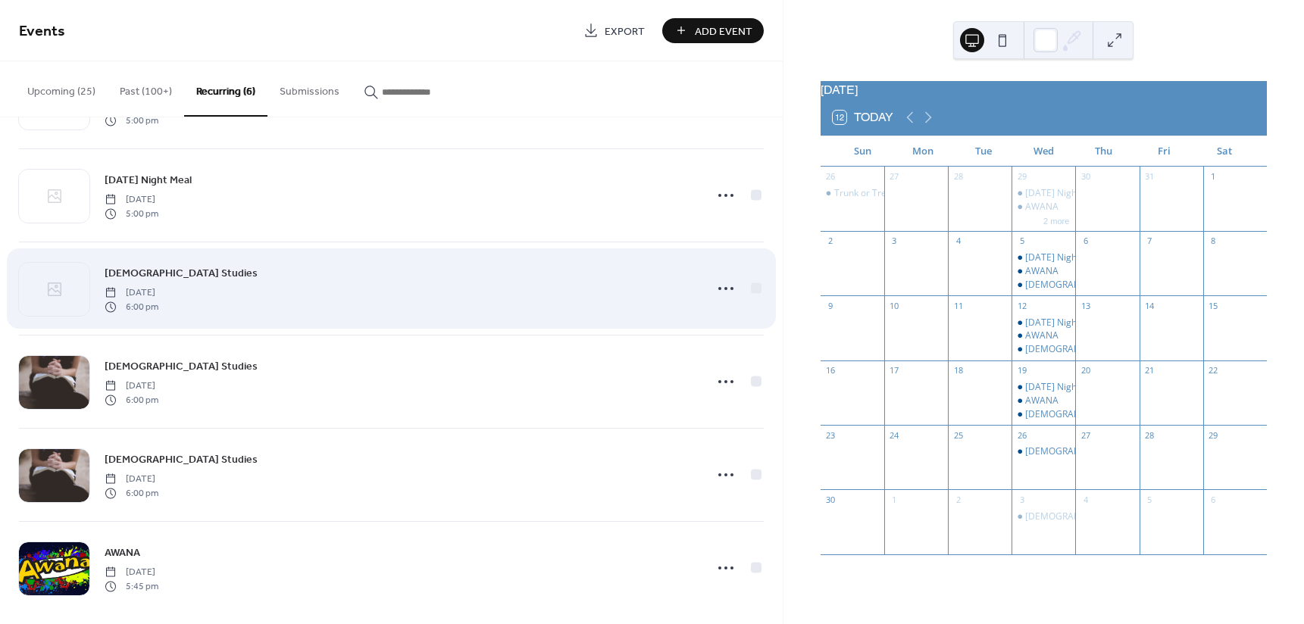
scroll to position [97, 0]
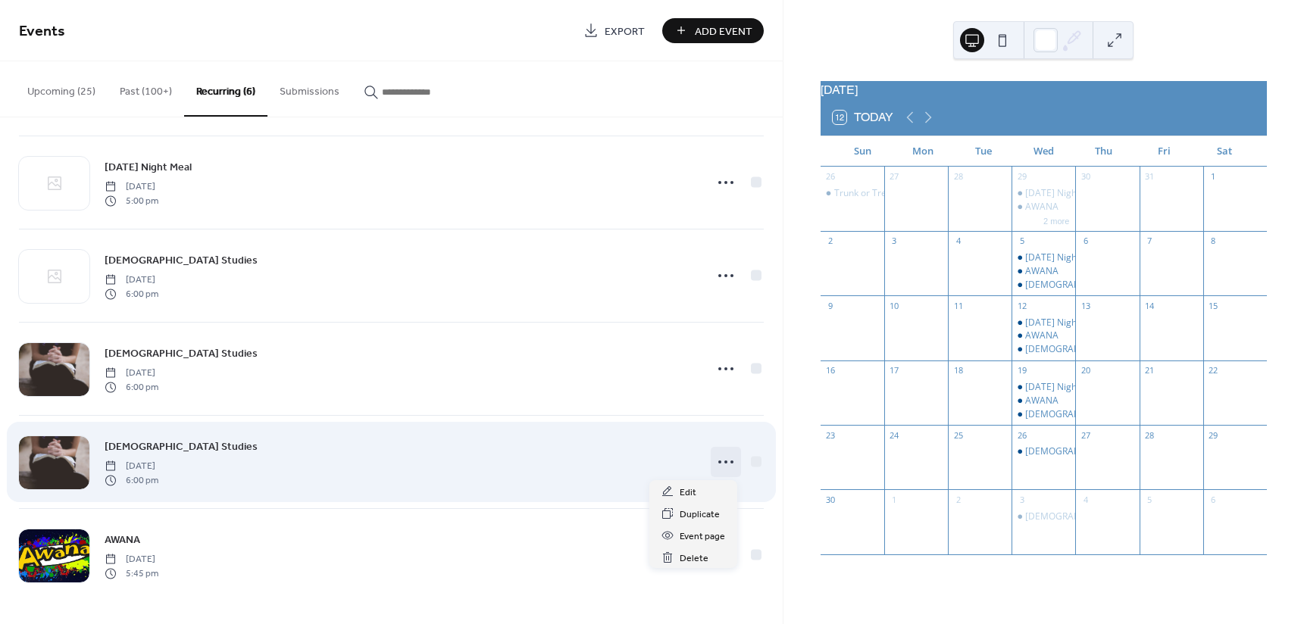
click at [724, 461] on circle at bounding box center [725, 462] width 3 height 3
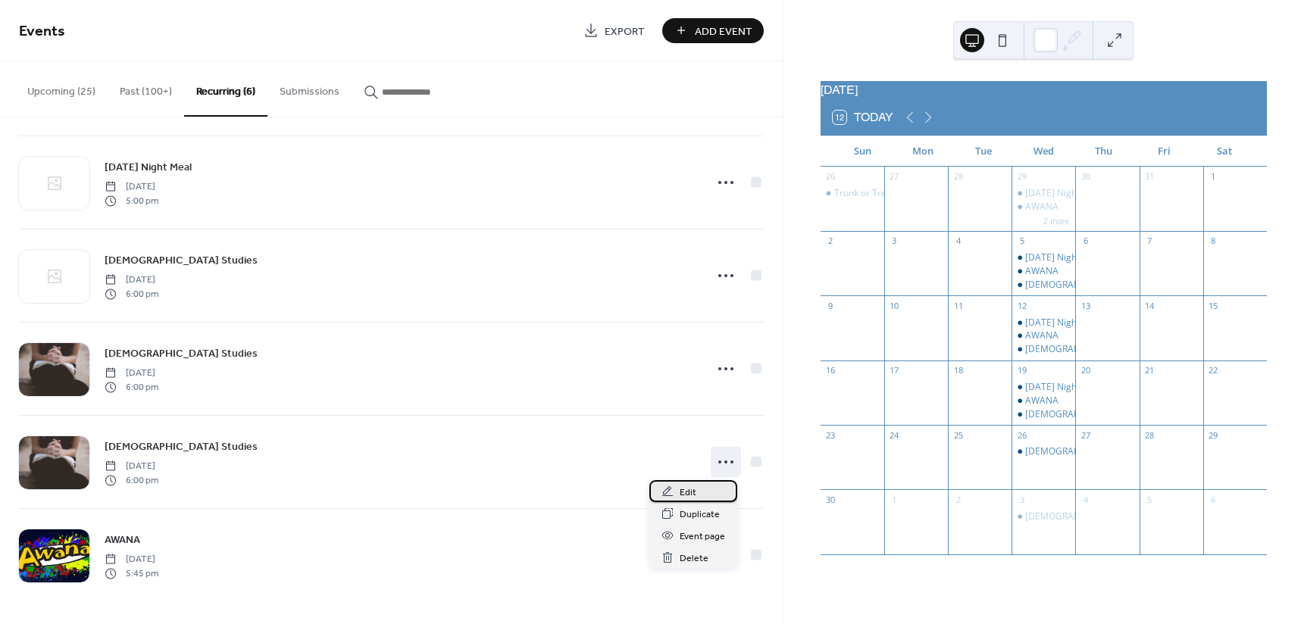
click at [686, 496] on span "Edit" at bounding box center [688, 493] width 17 height 16
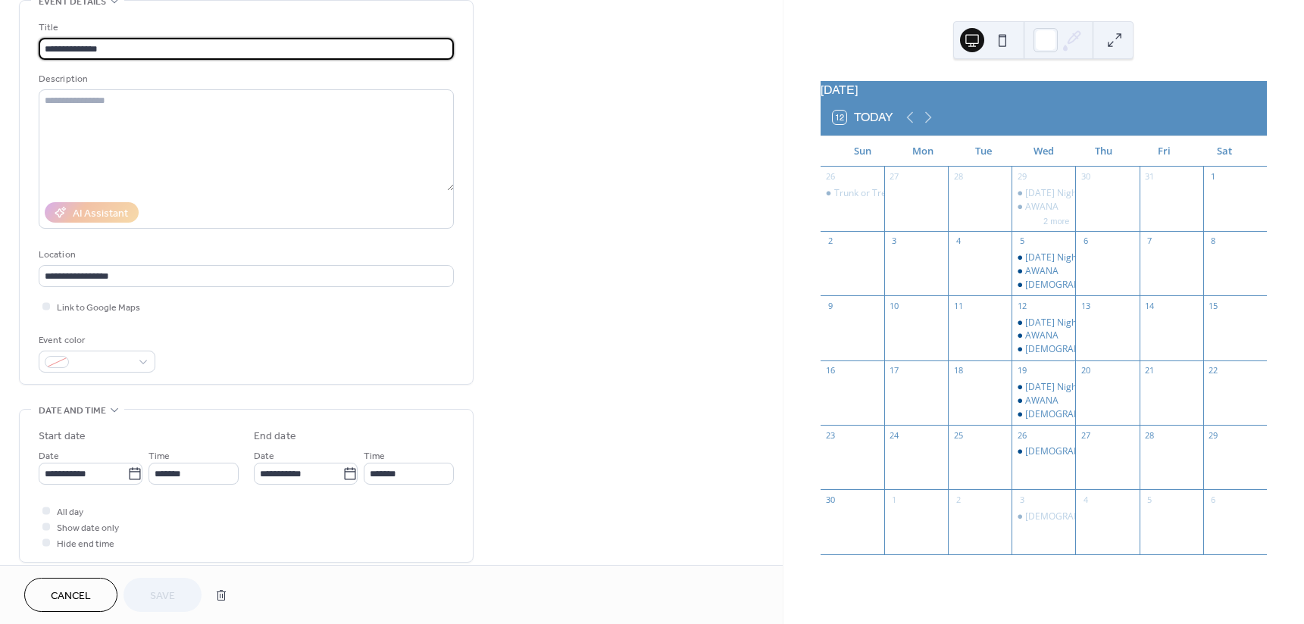
scroll to position [152, 0]
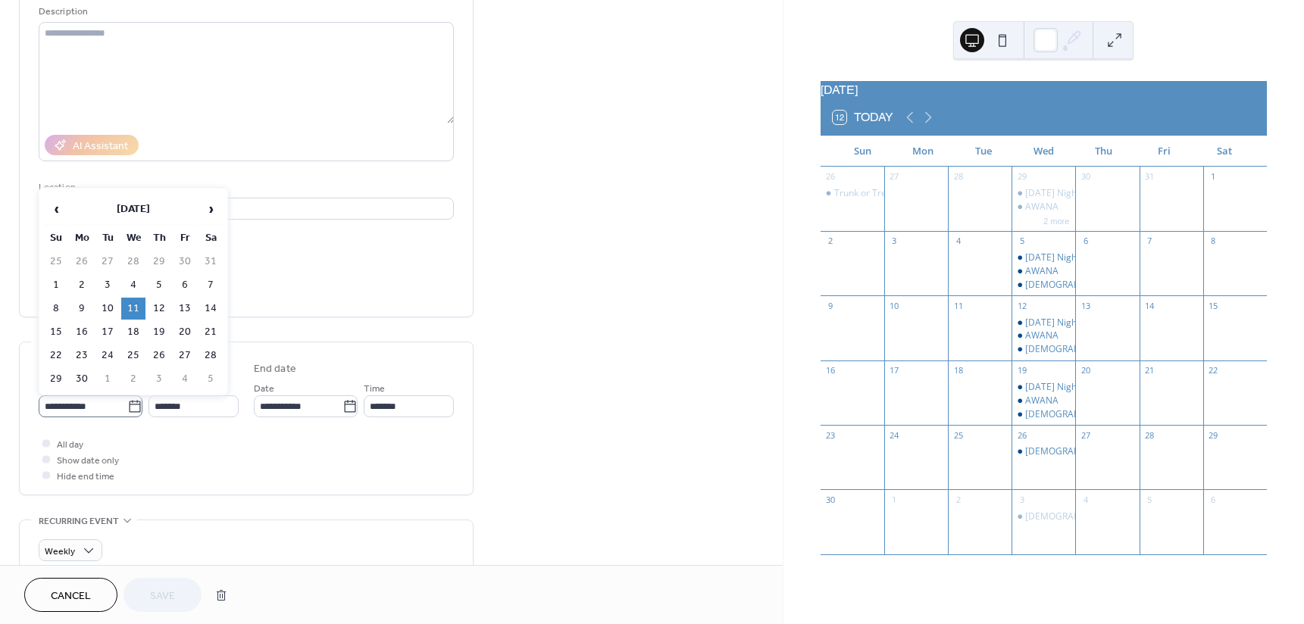
click at [130, 403] on icon at bounding box center [134, 406] width 11 height 12
click at [127, 403] on input "**********" at bounding box center [83, 406] width 89 height 22
click at [212, 207] on span "›" at bounding box center [210, 209] width 23 height 30
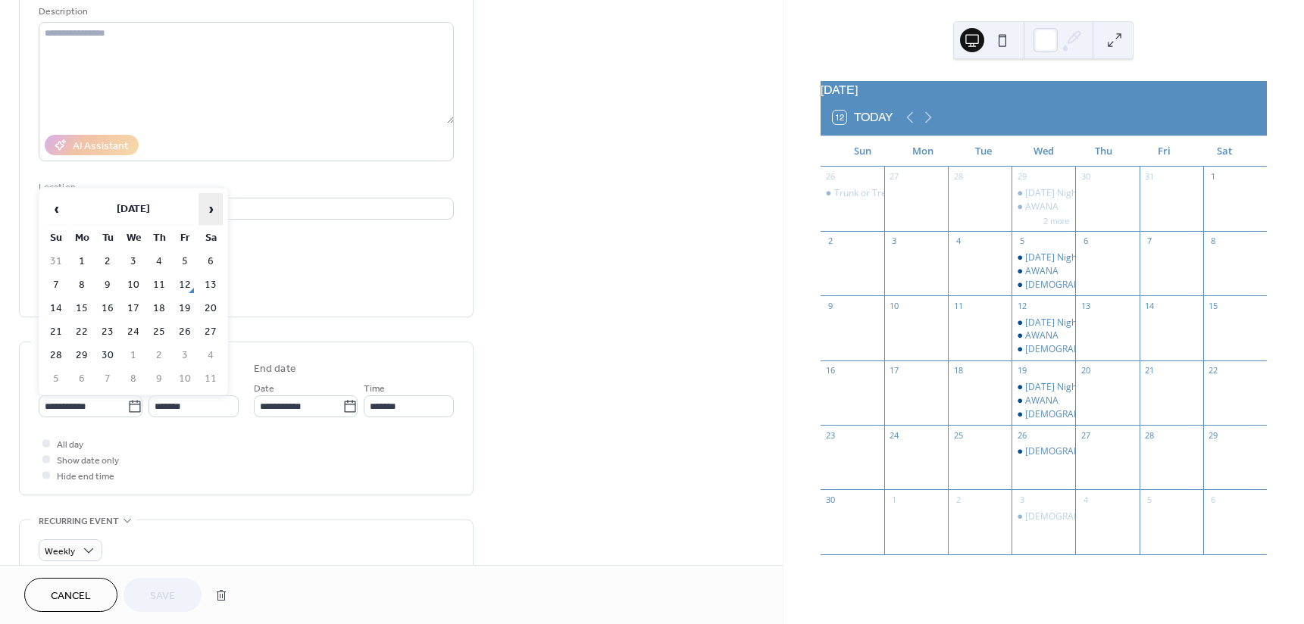
click at [212, 207] on span "›" at bounding box center [210, 209] width 23 height 30
click at [57, 205] on span "‹" at bounding box center [56, 209] width 23 height 30
click at [132, 352] on td "26" at bounding box center [133, 356] width 24 height 22
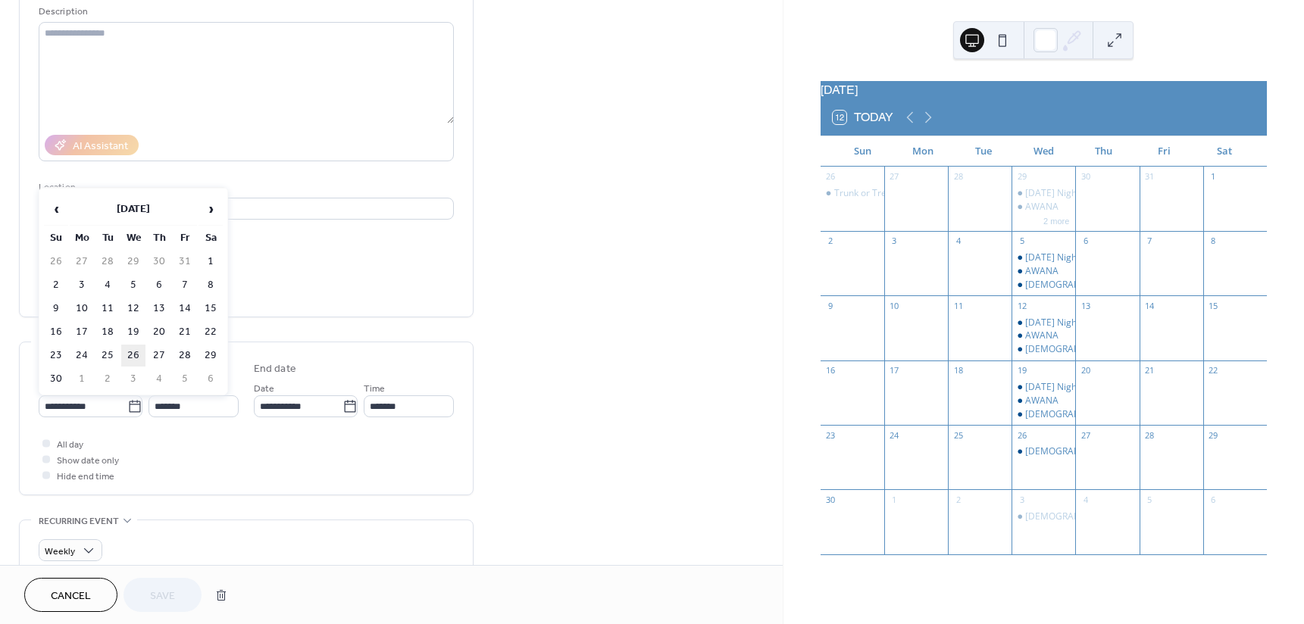
type input "**********"
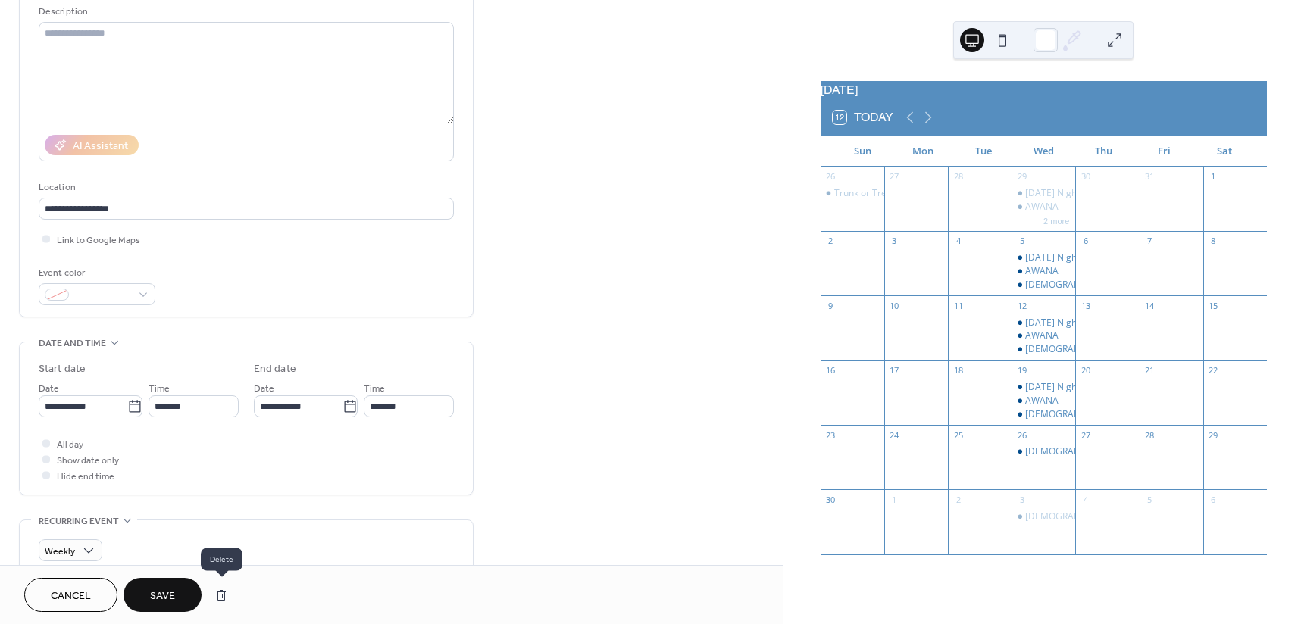
click at [218, 593] on button "button" at bounding box center [221, 595] width 27 height 30
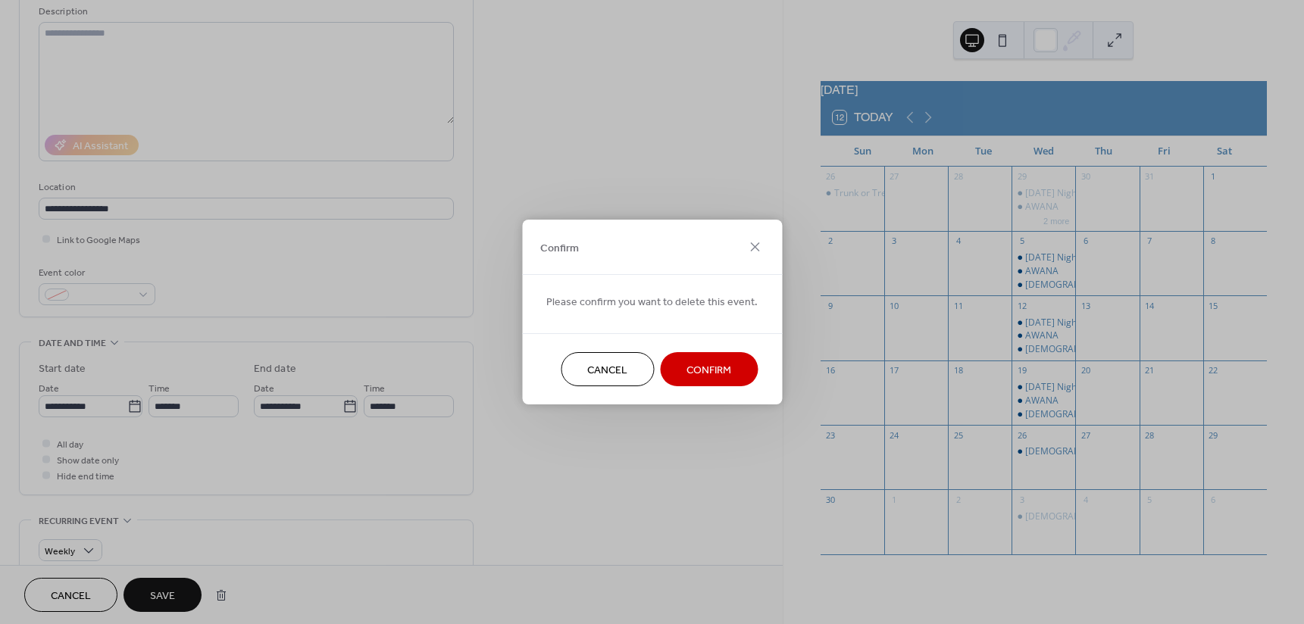
click at [670, 367] on button "Confirm" at bounding box center [709, 369] width 98 height 34
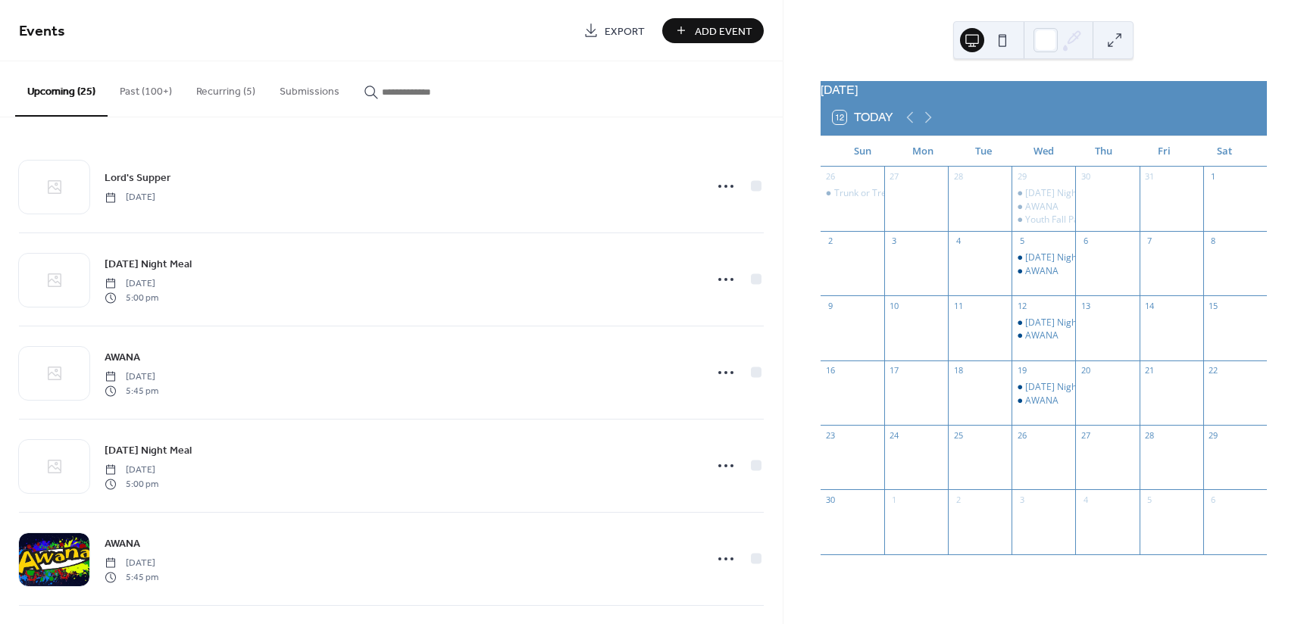
click at [208, 82] on button "Recurring (5)" at bounding box center [225, 88] width 83 height 54
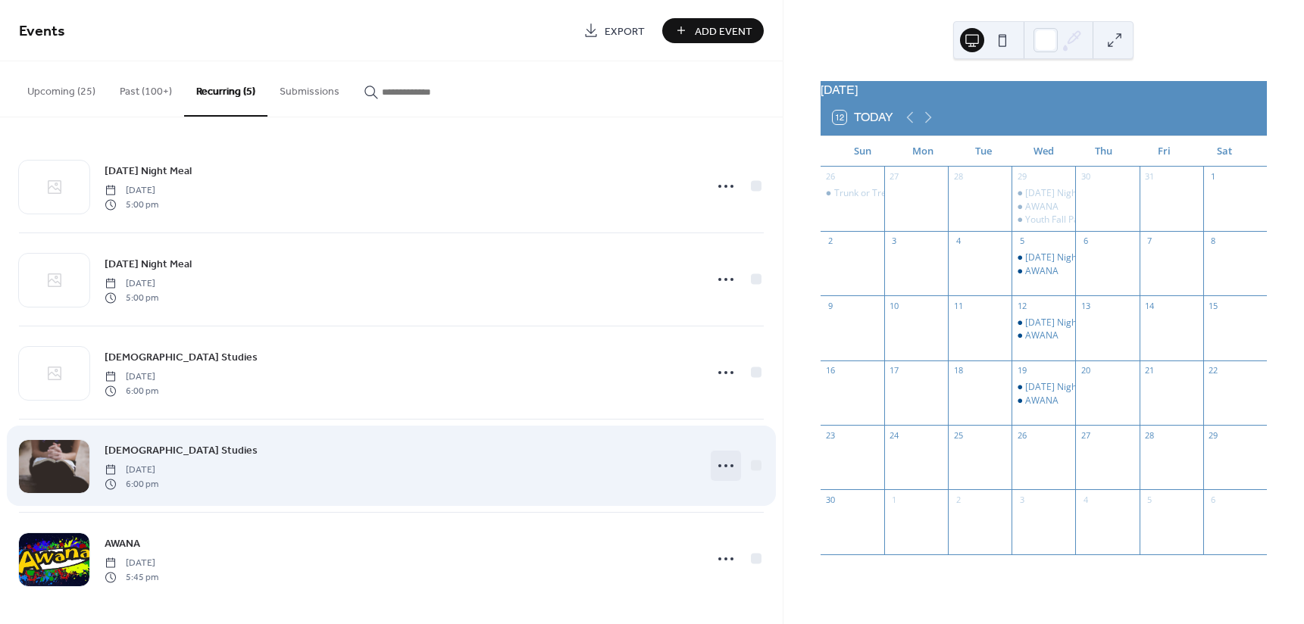
click at [724, 465] on icon at bounding box center [726, 466] width 24 height 24
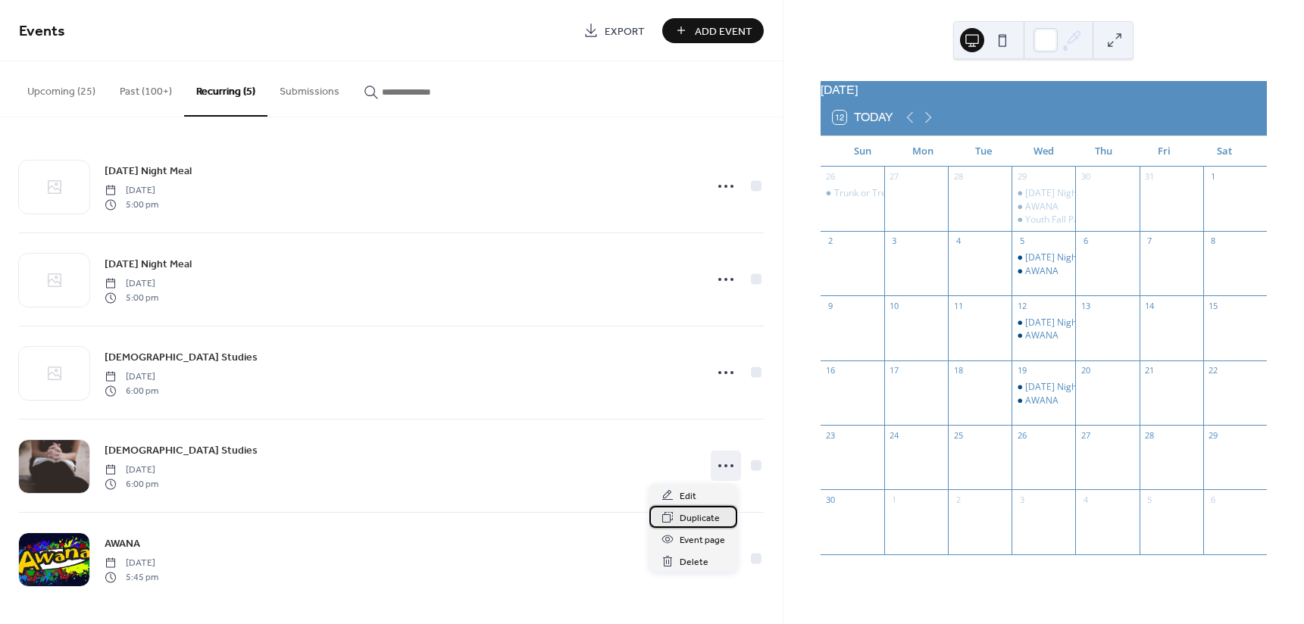
click at [693, 517] on span "Duplicate" at bounding box center [700, 519] width 40 height 16
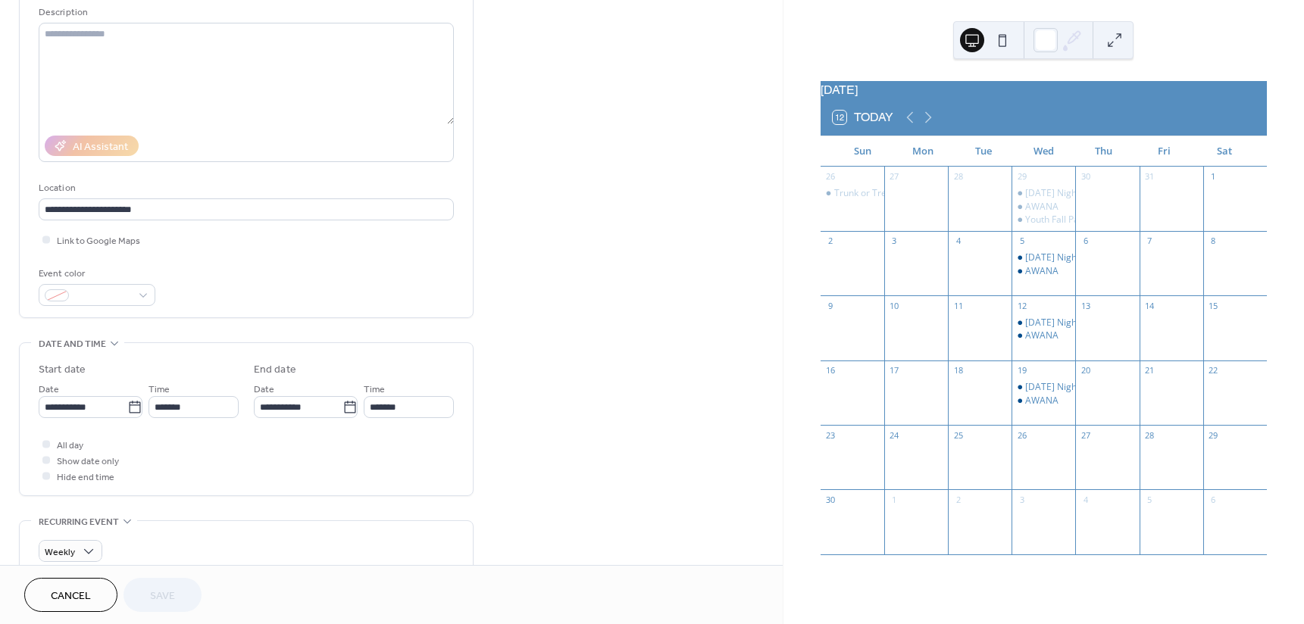
scroll to position [152, 0]
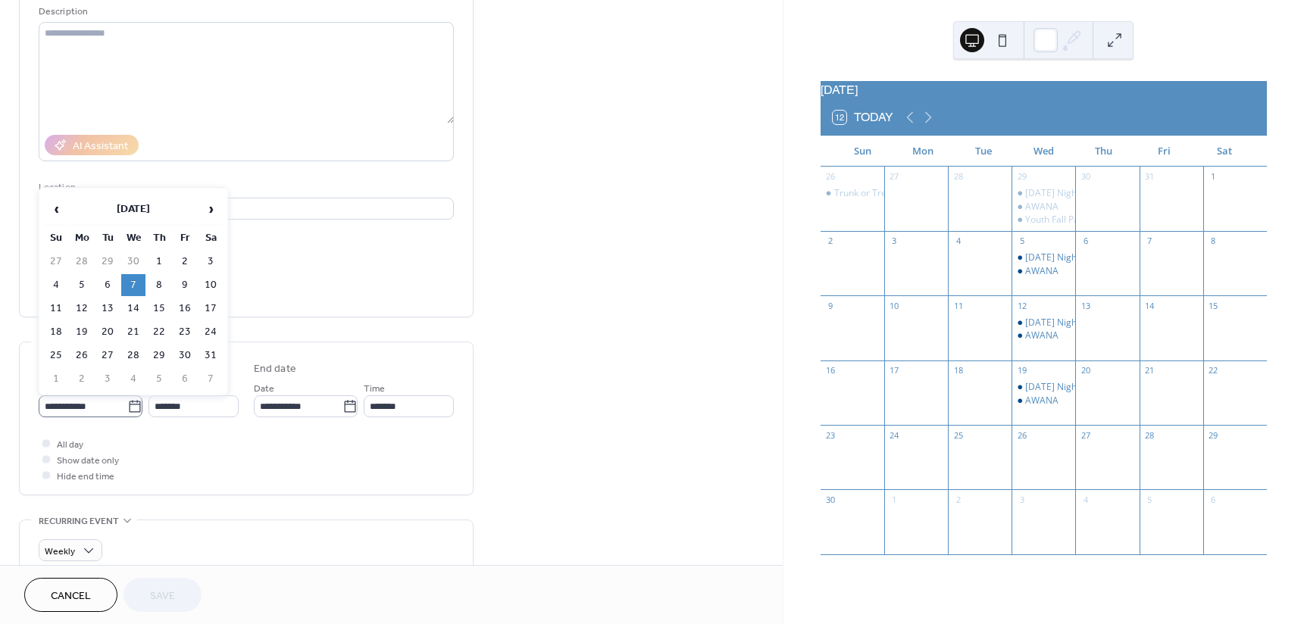
click at [127, 408] on icon at bounding box center [134, 406] width 15 height 15
click at [127, 408] on input "**********" at bounding box center [83, 406] width 89 height 22
click at [205, 210] on span "›" at bounding box center [210, 209] width 23 height 30
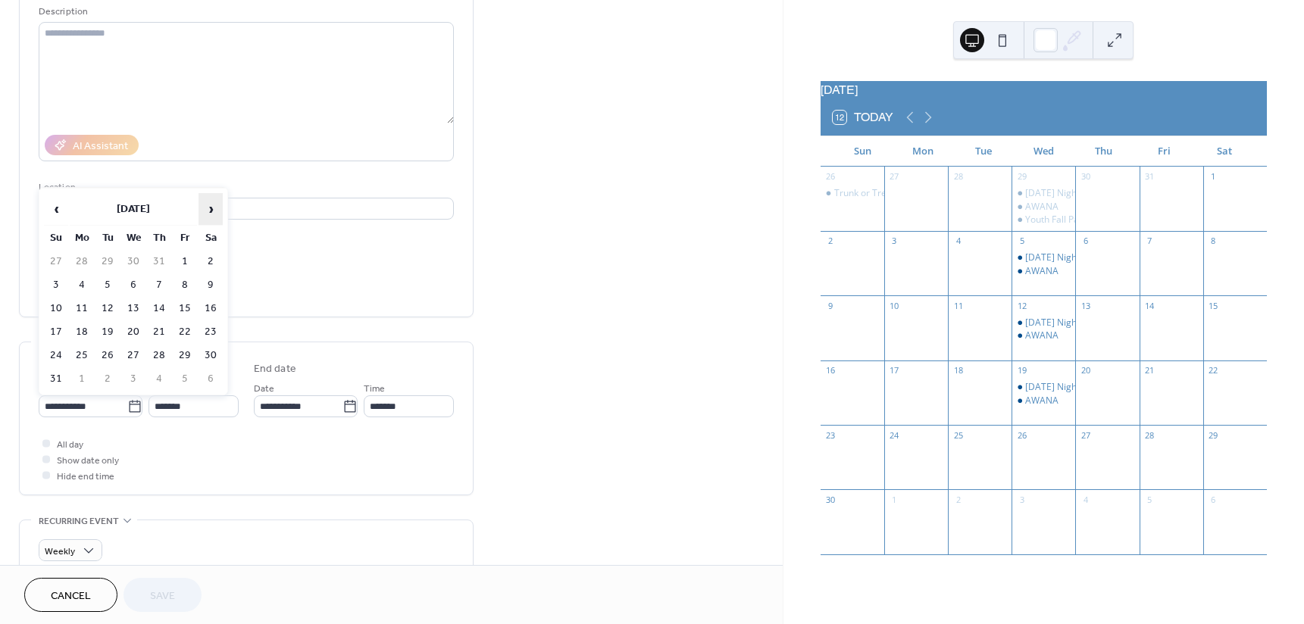
click at [215, 205] on span "›" at bounding box center [210, 209] width 23 height 30
click at [139, 277] on td "5" at bounding box center [133, 285] width 24 height 22
type input "**********"
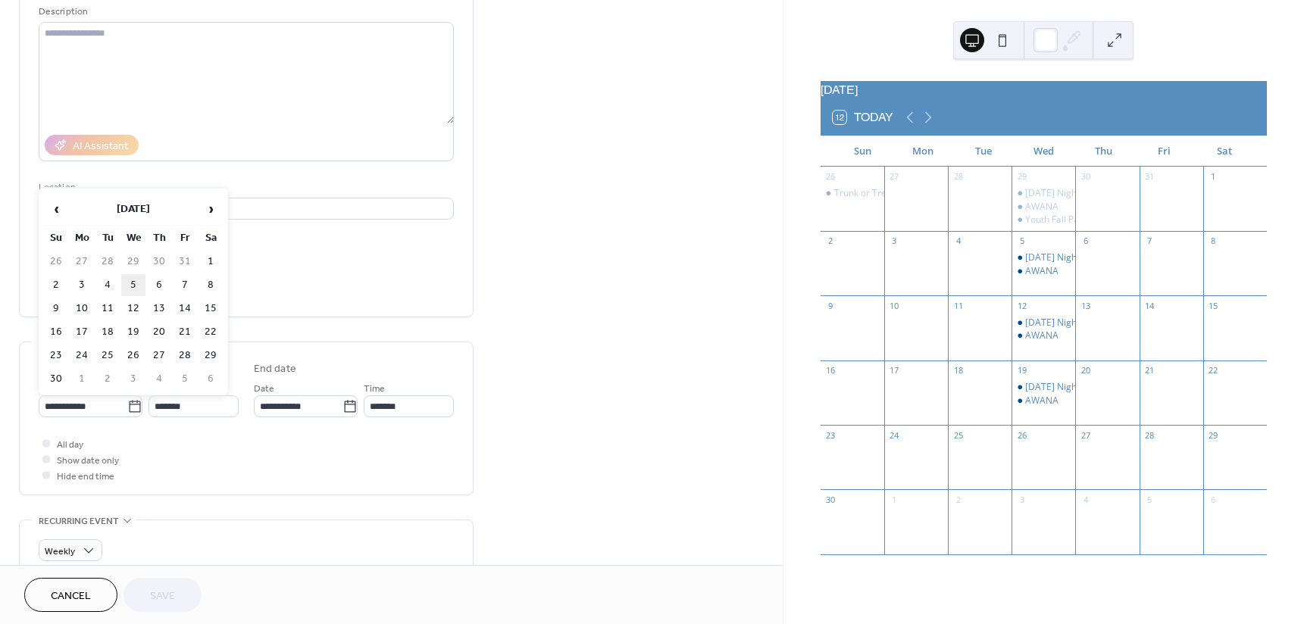
type input "**********"
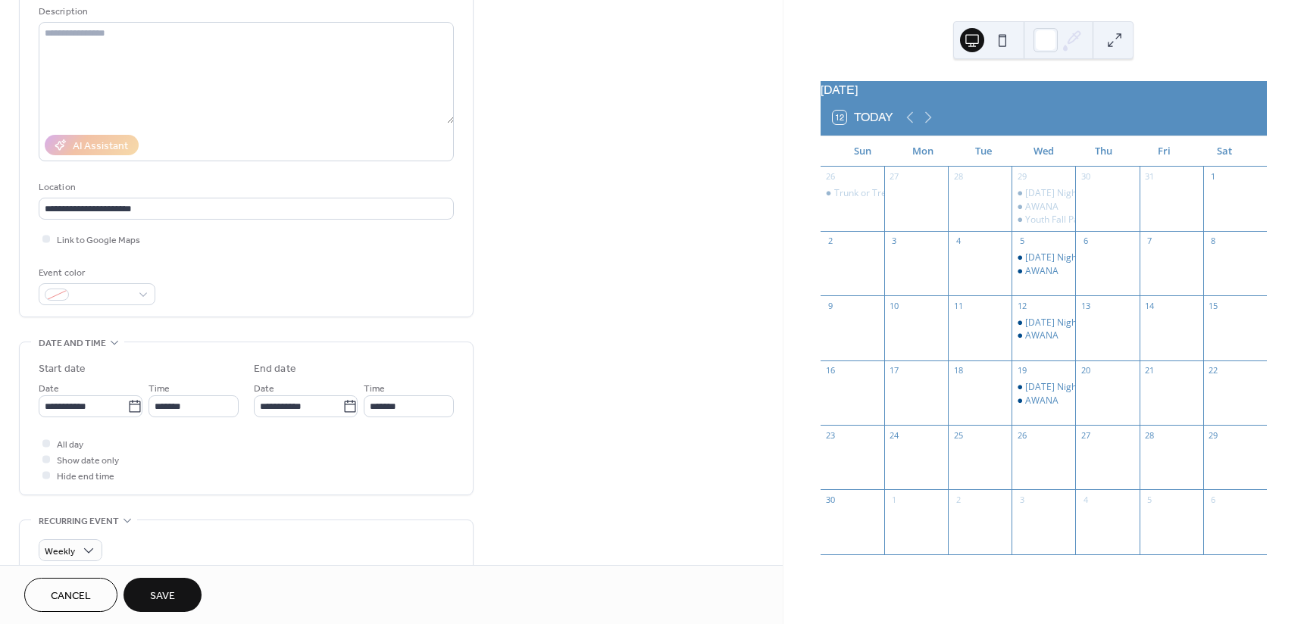
click at [141, 590] on button "Save" at bounding box center [162, 595] width 78 height 34
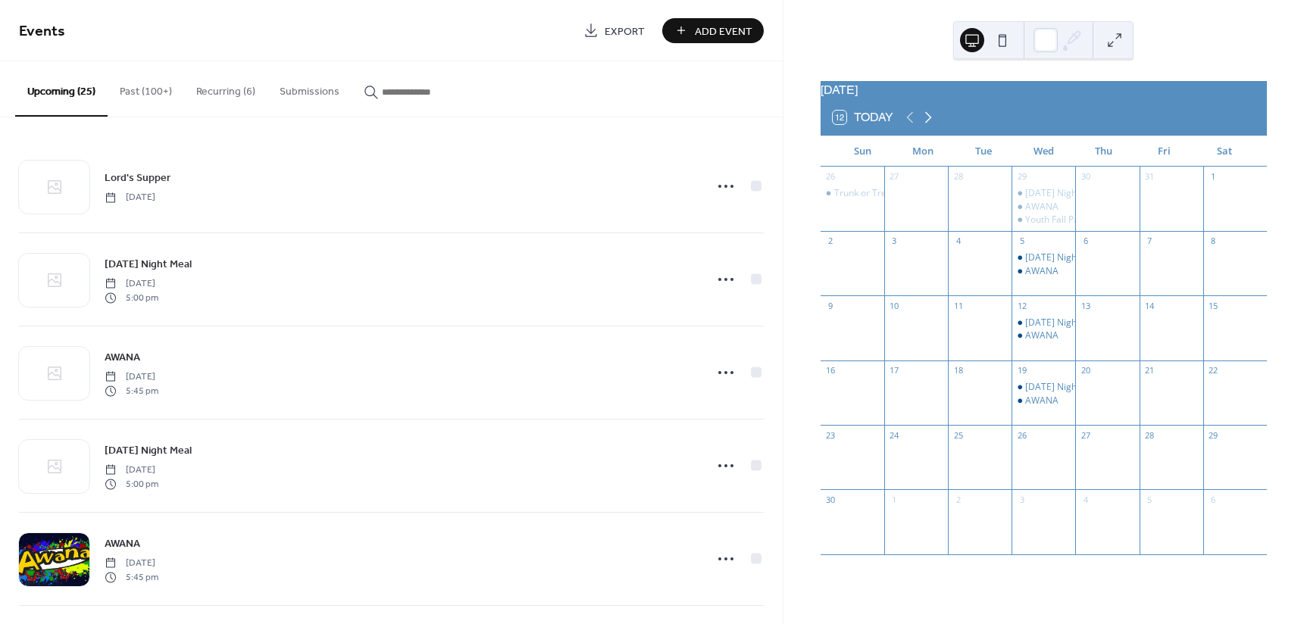
click at [929, 122] on icon at bounding box center [928, 117] width 18 height 18
click at [905, 127] on icon at bounding box center [910, 117] width 18 height 18
click at [221, 90] on button "Recurring (6)" at bounding box center [225, 88] width 83 height 54
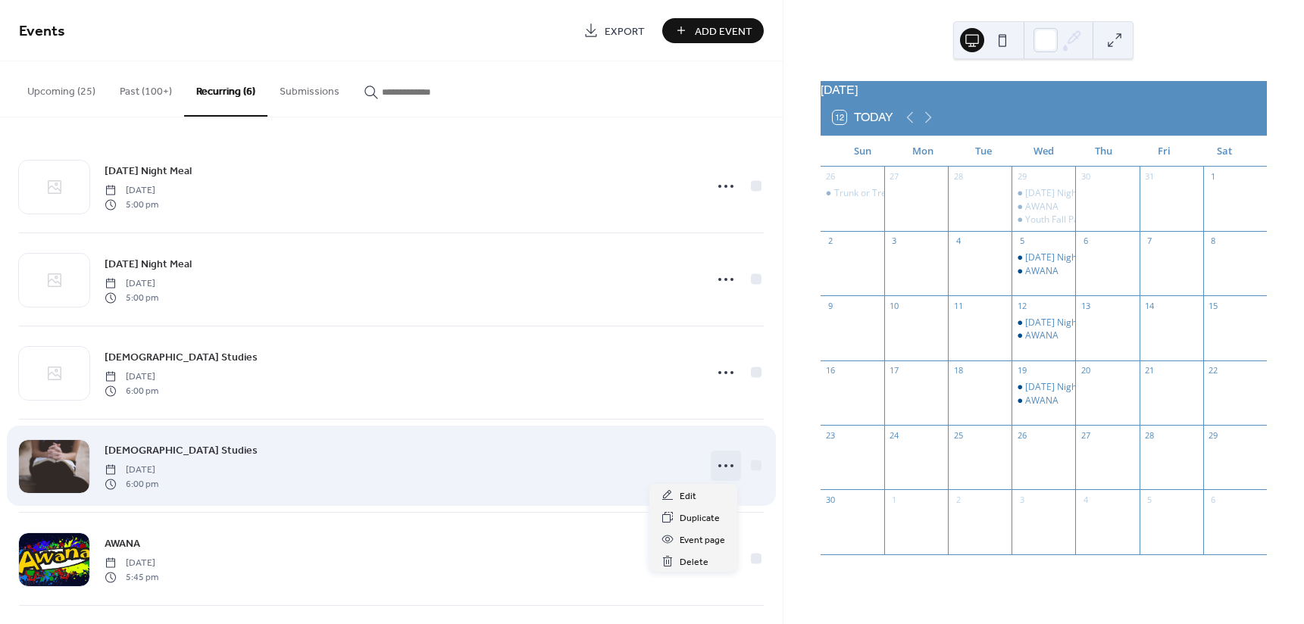
click at [718, 466] on icon at bounding box center [726, 466] width 24 height 24
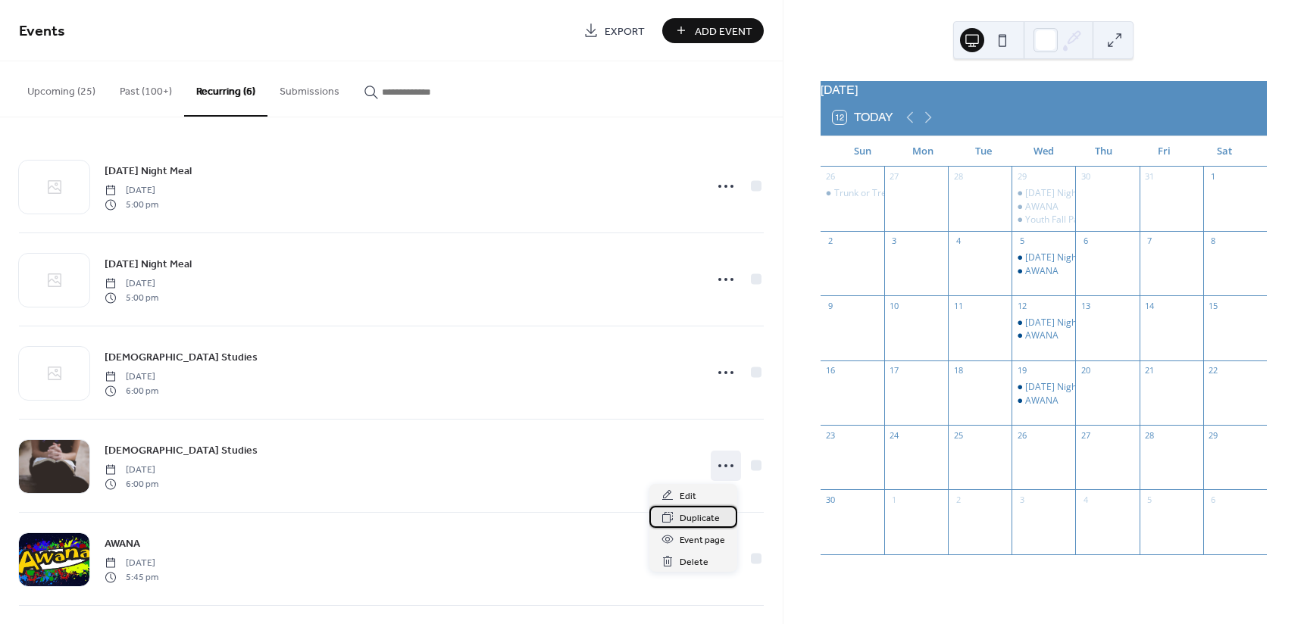
click at [708, 517] on span "Duplicate" at bounding box center [700, 519] width 40 height 16
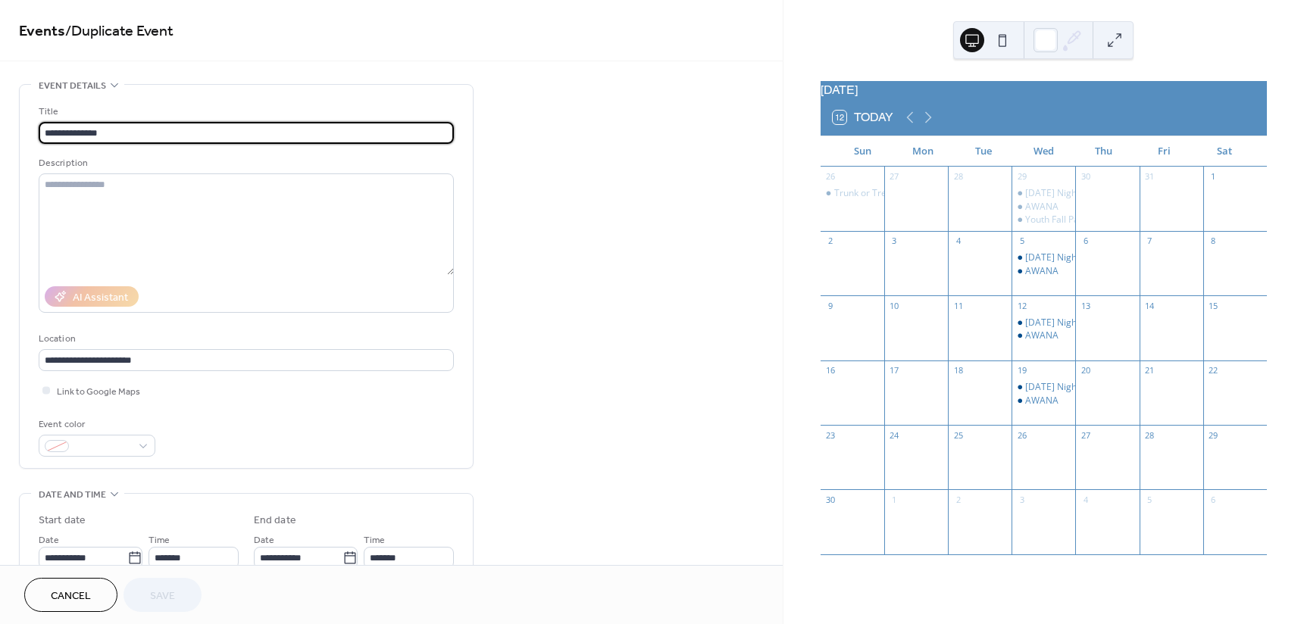
type input "**********"
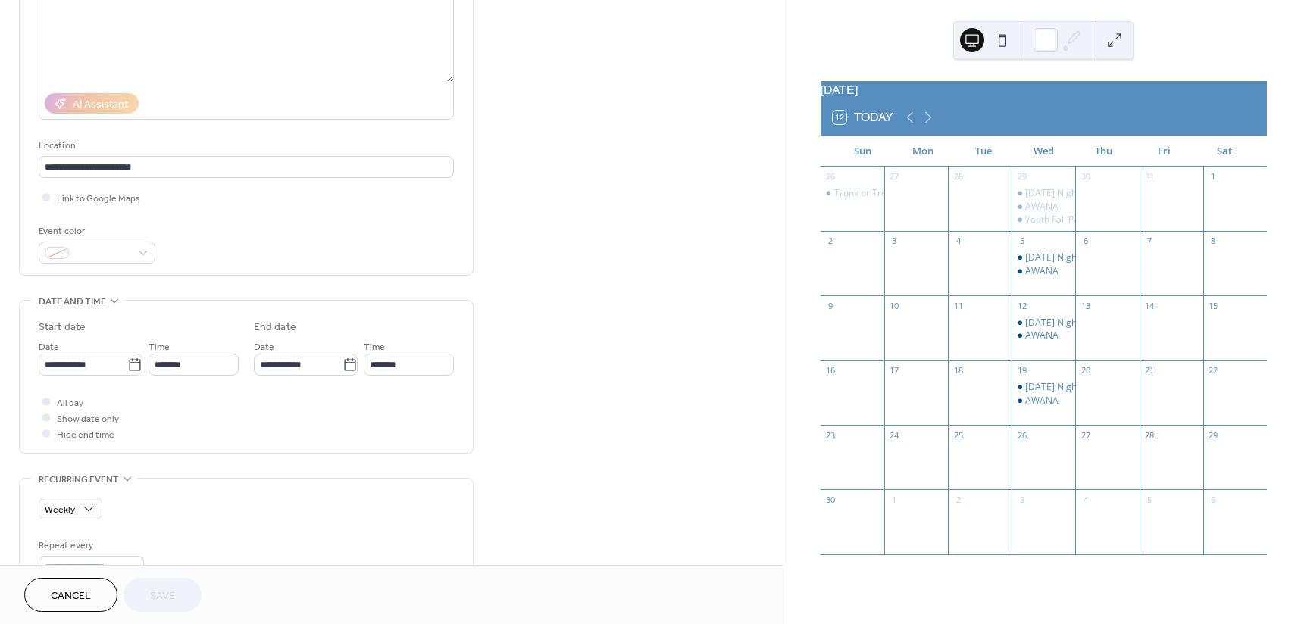
scroll to position [227, 0]
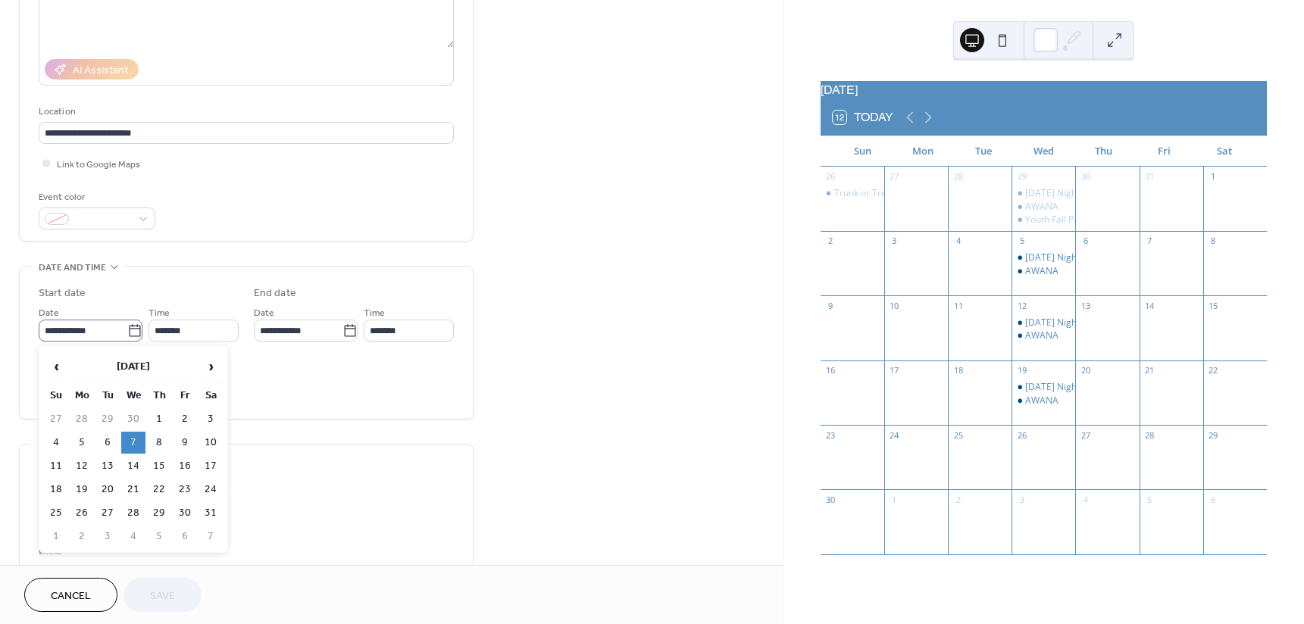
click at [133, 331] on icon at bounding box center [134, 330] width 15 height 15
click at [127, 331] on input "**********" at bounding box center [83, 331] width 89 height 22
click at [216, 360] on span "›" at bounding box center [210, 367] width 23 height 30
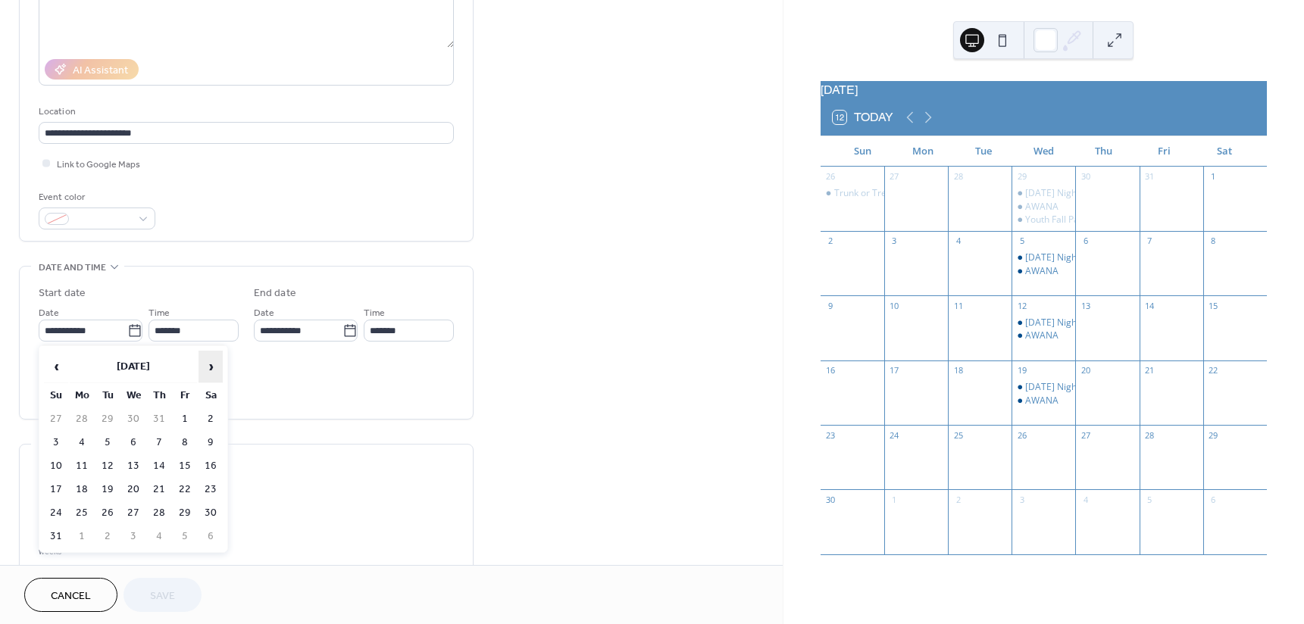
click at [216, 360] on span "›" at bounding box center [210, 367] width 23 height 30
click at [217, 358] on span "›" at bounding box center [210, 367] width 23 height 30
click at [136, 437] on td "5" at bounding box center [133, 443] width 24 height 22
type input "**********"
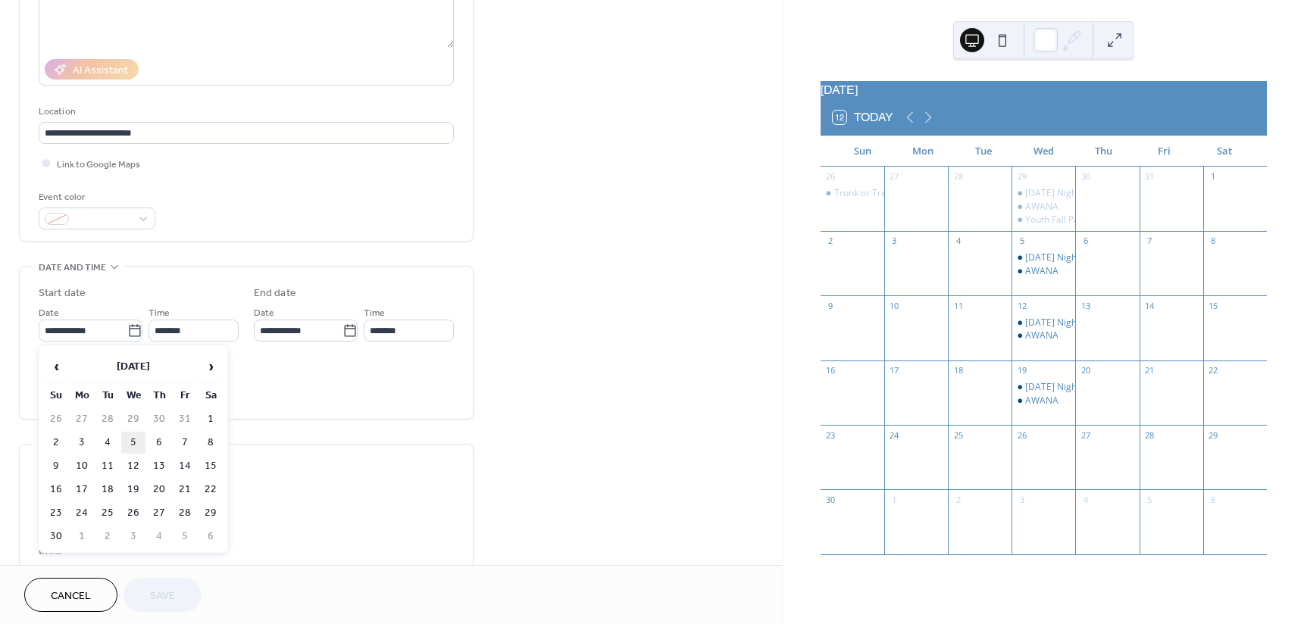
type input "**********"
